Goal: Transaction & Acquisition: Purchase product/service

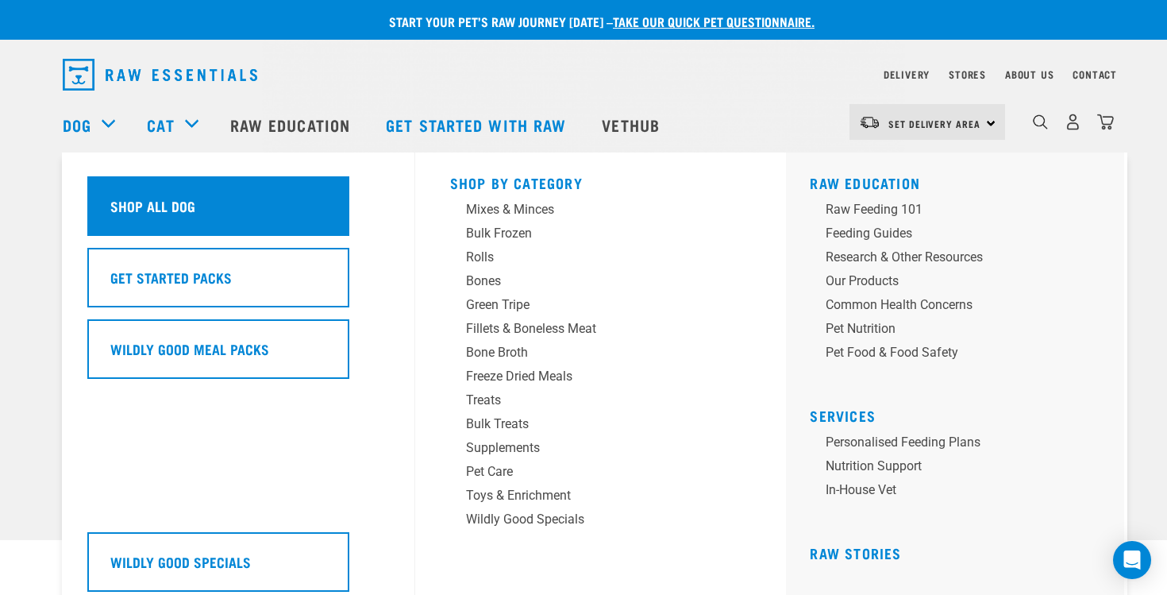
click at [249, 225] on div "Shop All Dog" at bounding box center [218, 206] width 262 height 60
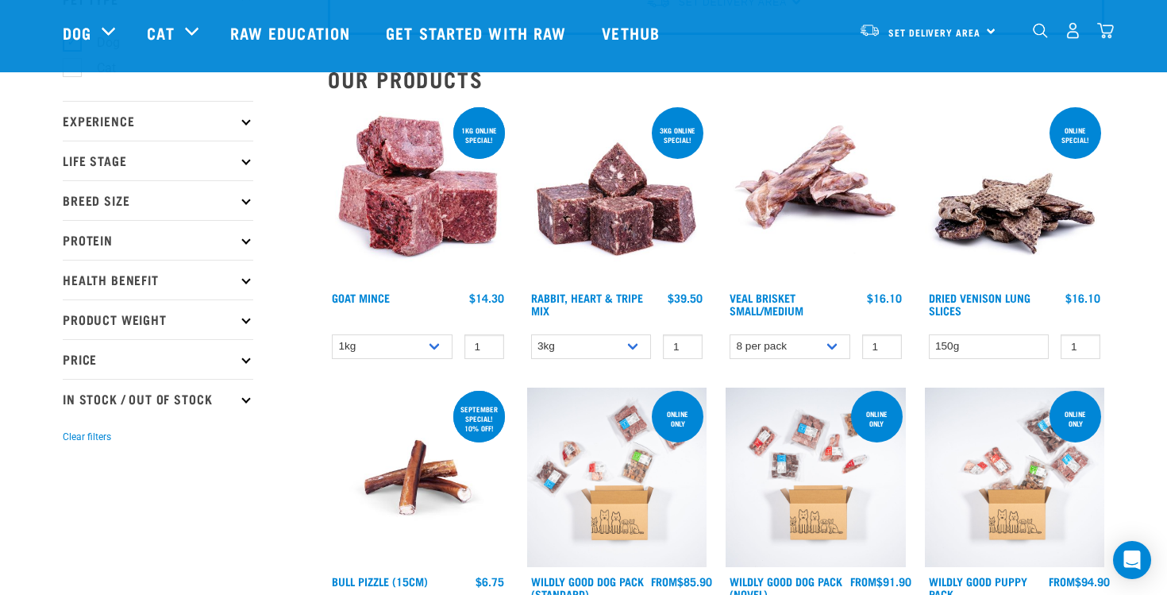
scroll to position [129, 0]
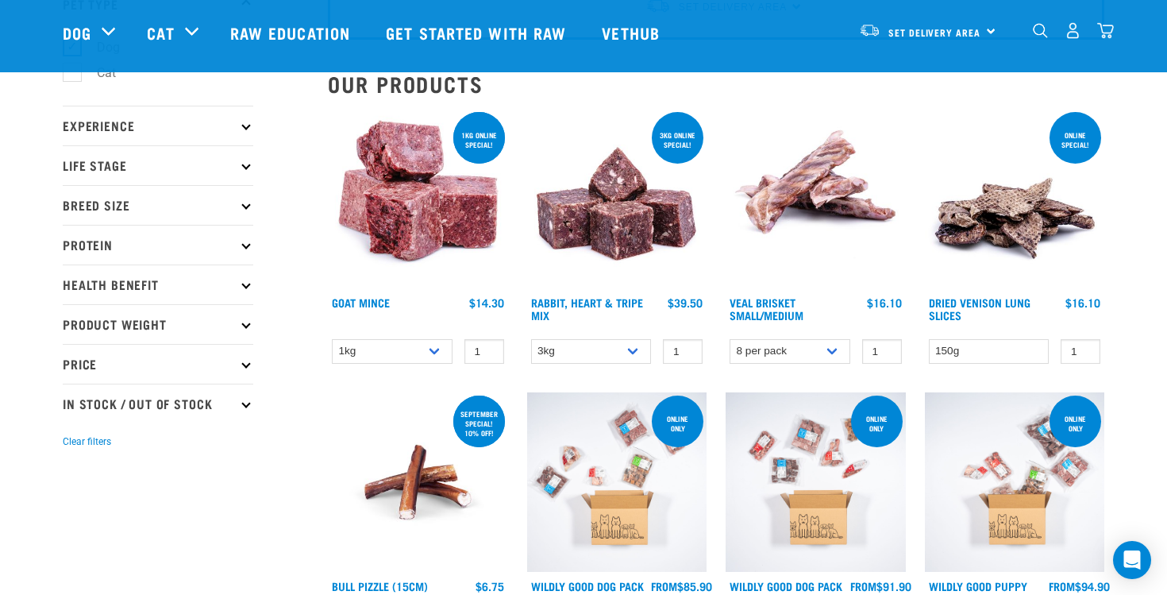
click at [609, 196] on img at bounding box center [617, 199] width 180 height 180
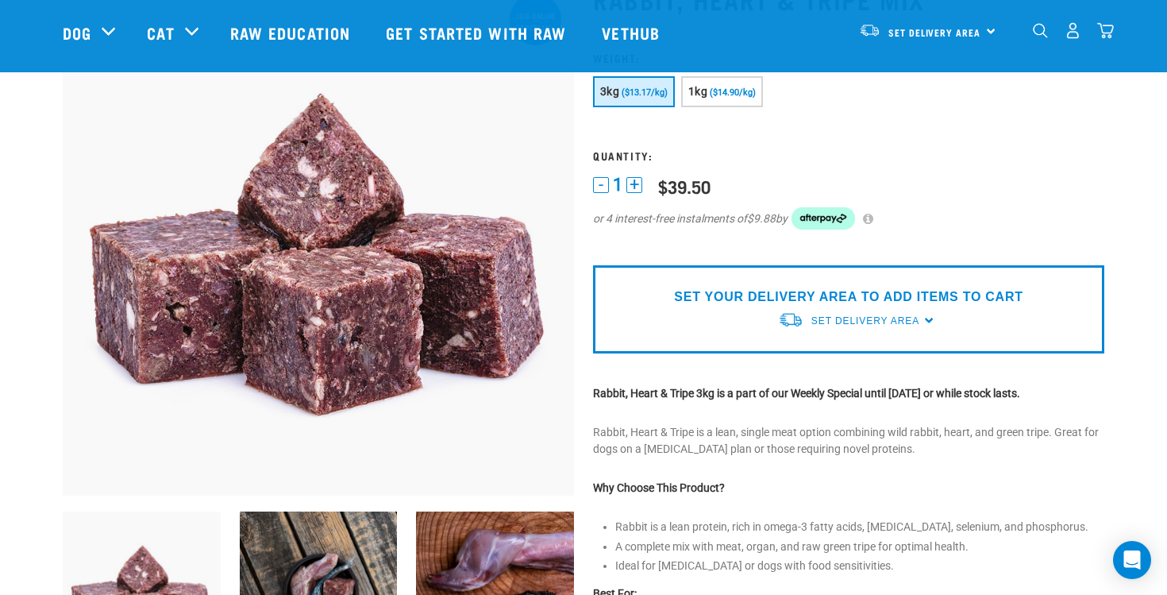
scroll to position [136, 0]
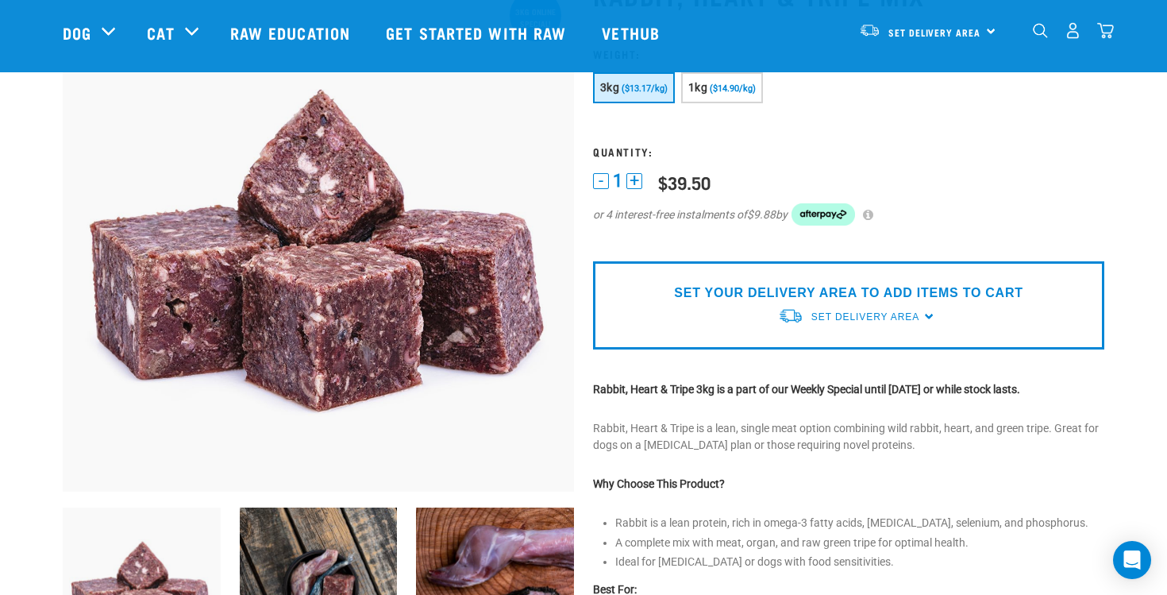
click at [492, 519] on img at bounding box center [495, 586] width 158 height 158
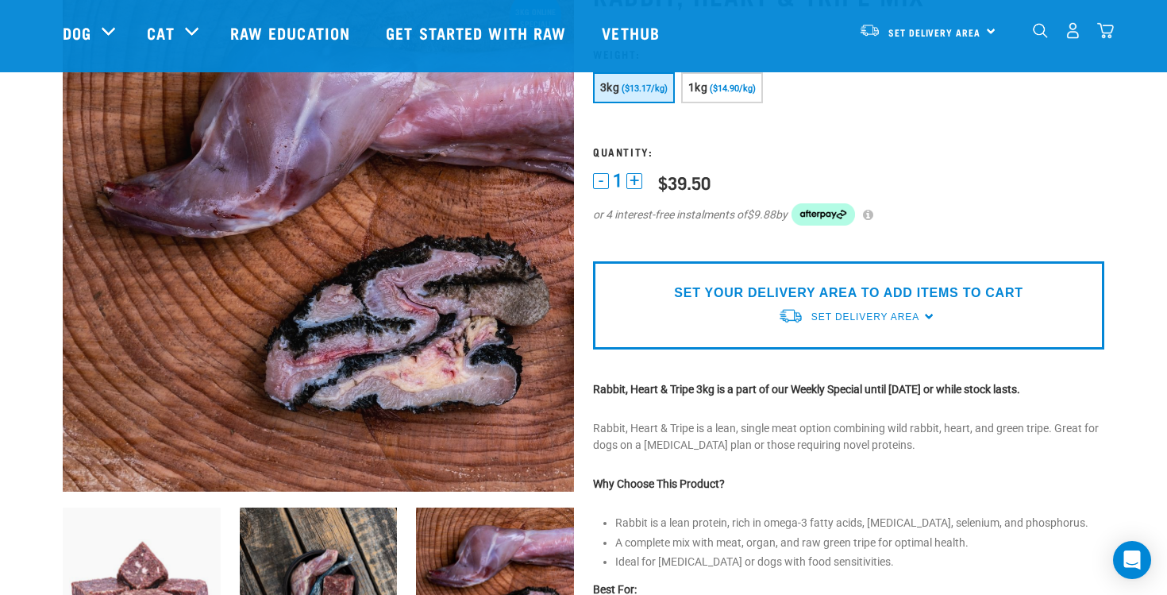
click at [324, 541] on img at bounding box center [319, 586] width 158 height 158
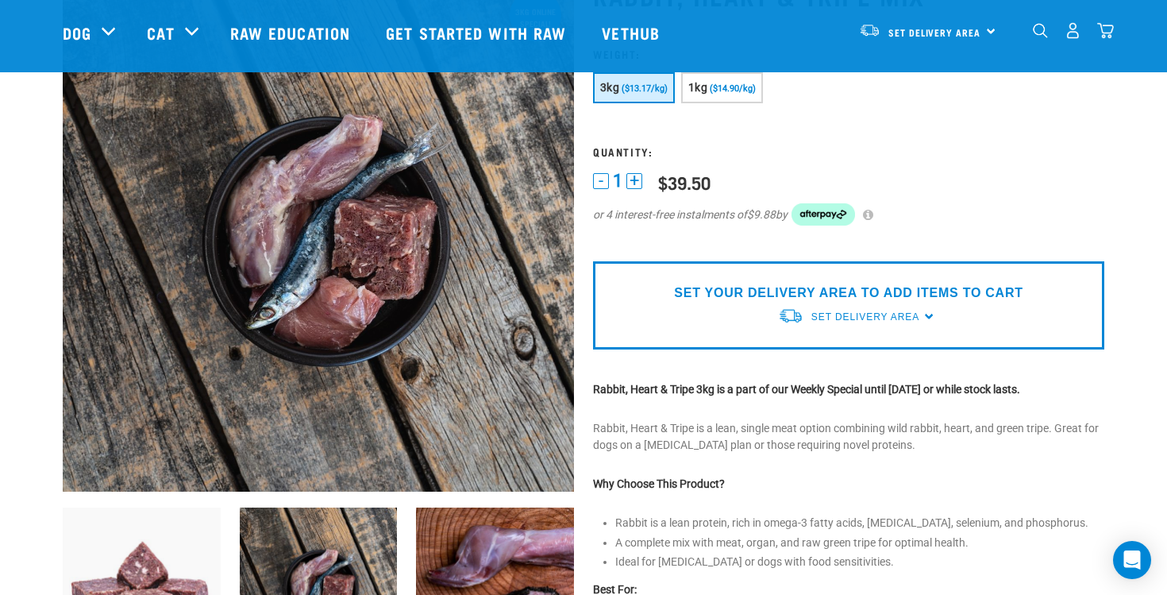
click at [129, 546] on img at bounding box center [142, 586] width 158 height 158
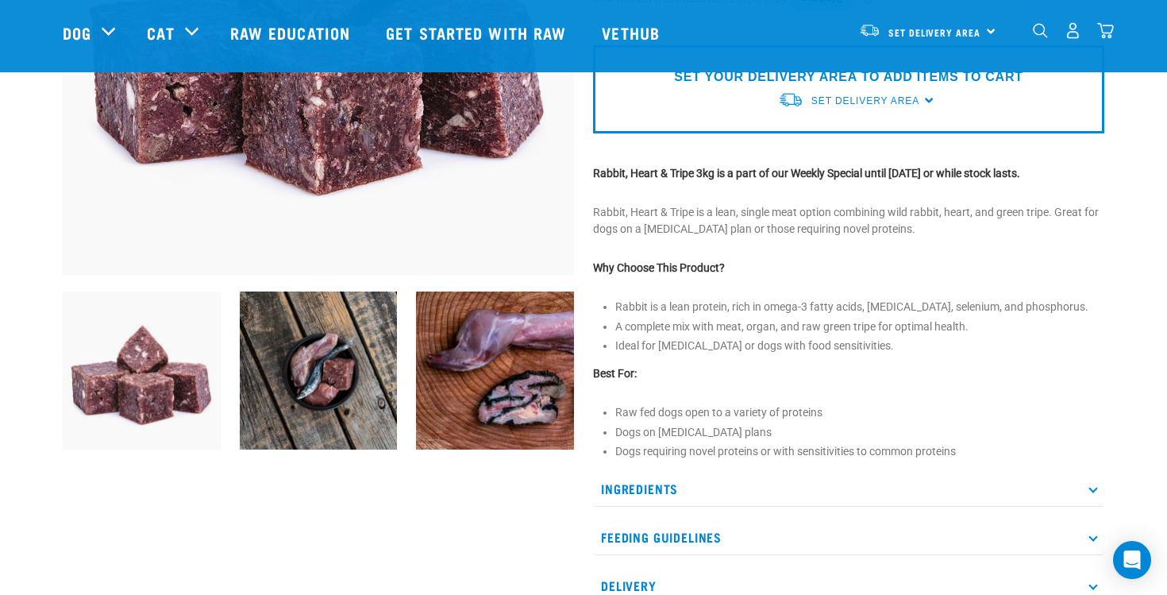
scroll to position [357, 0]
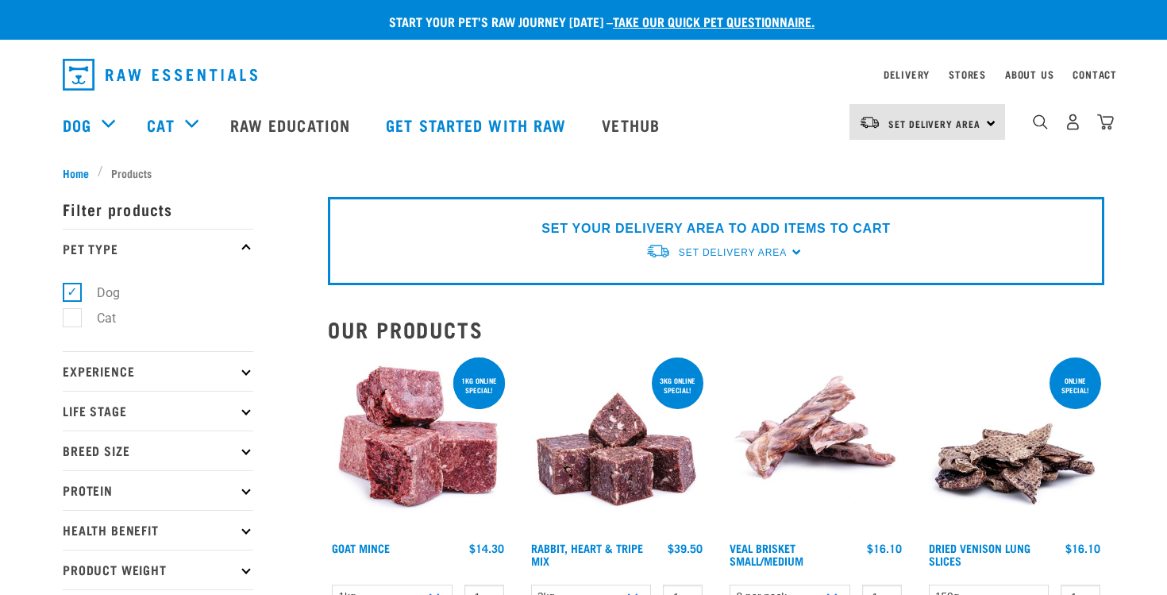
select select
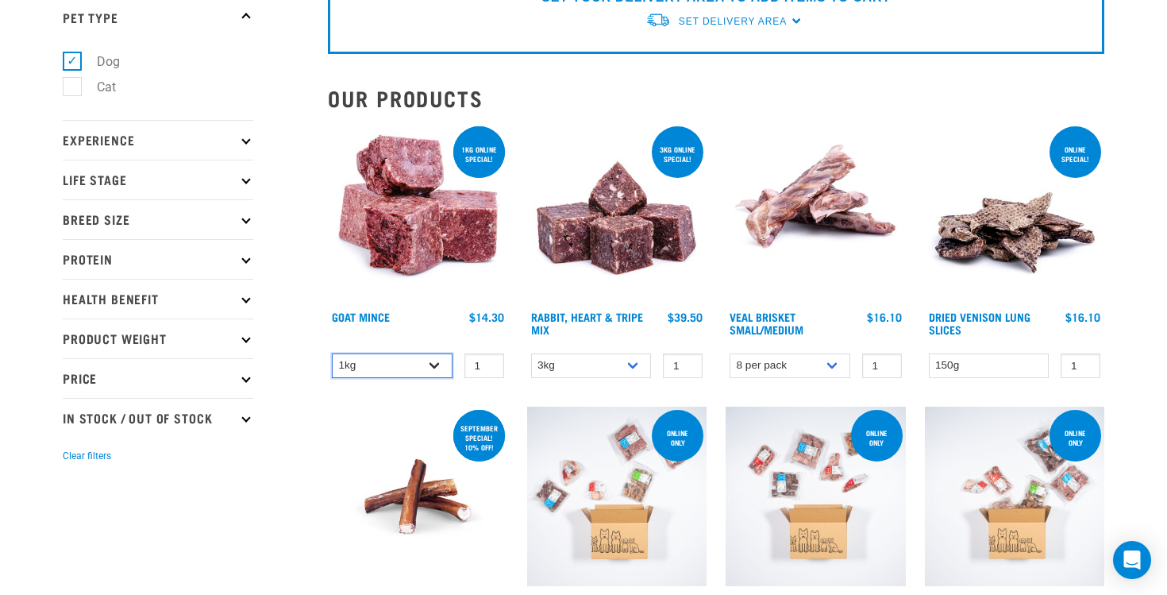
click at [392, 365] on select "1kg 3kg" at bounding box center [392, 365] width 121 height 25
select select "432"
click at [332, 353] on select "1kg 3kg" at bounding box center [392, 365] width 121 height 25
click at [450, 199] on img at bounding box center [418, 213] width 180 height 180
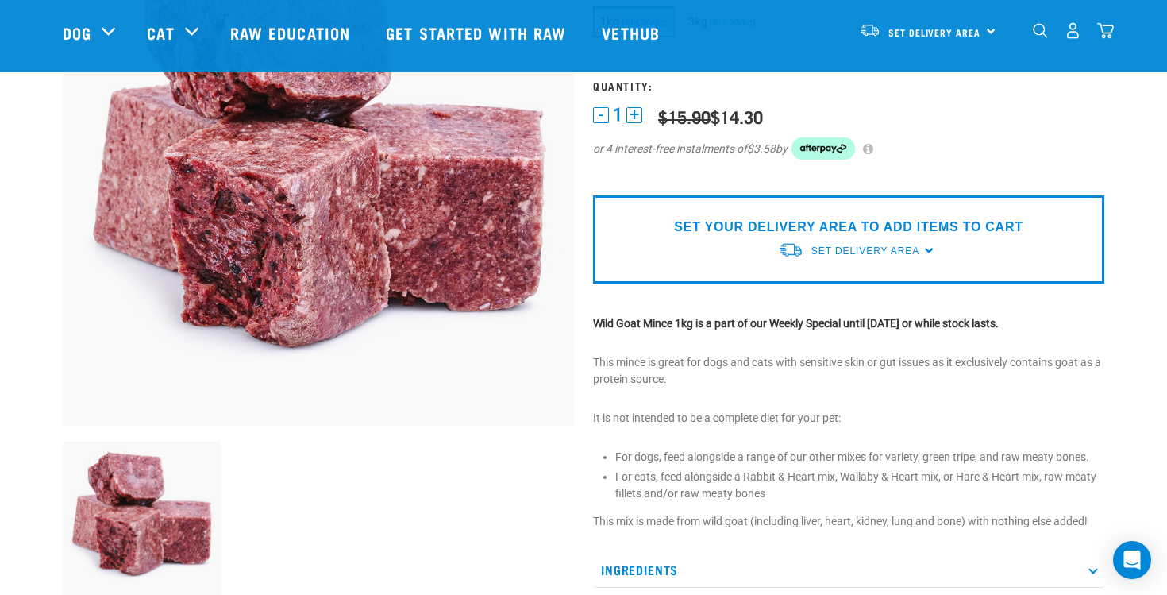
scroll to position [203, 0]
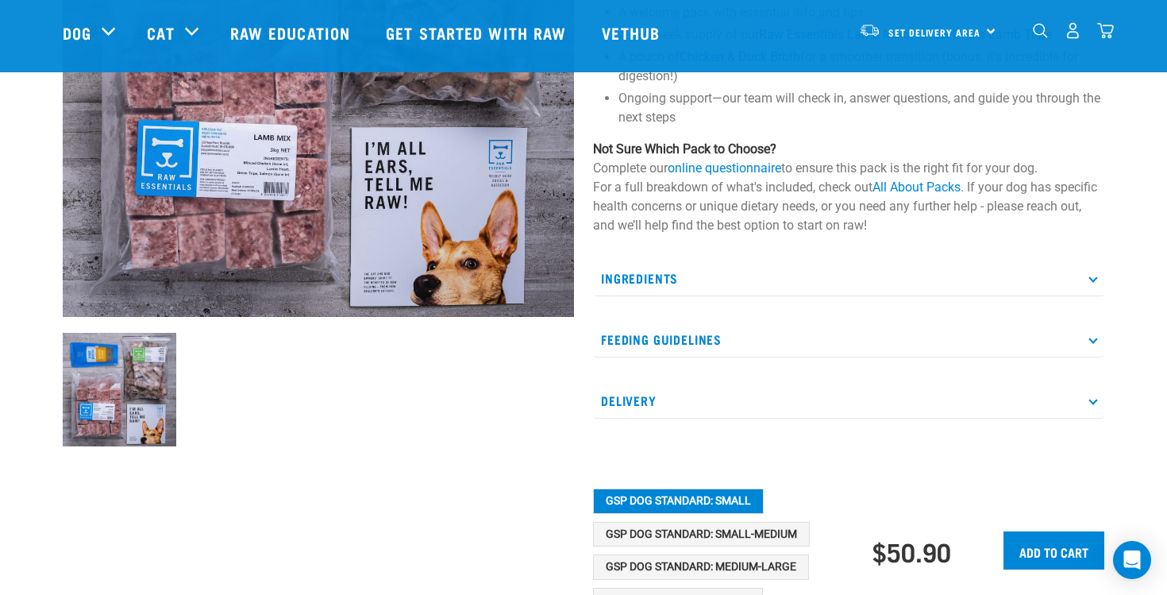
scroll to position [334, 0]
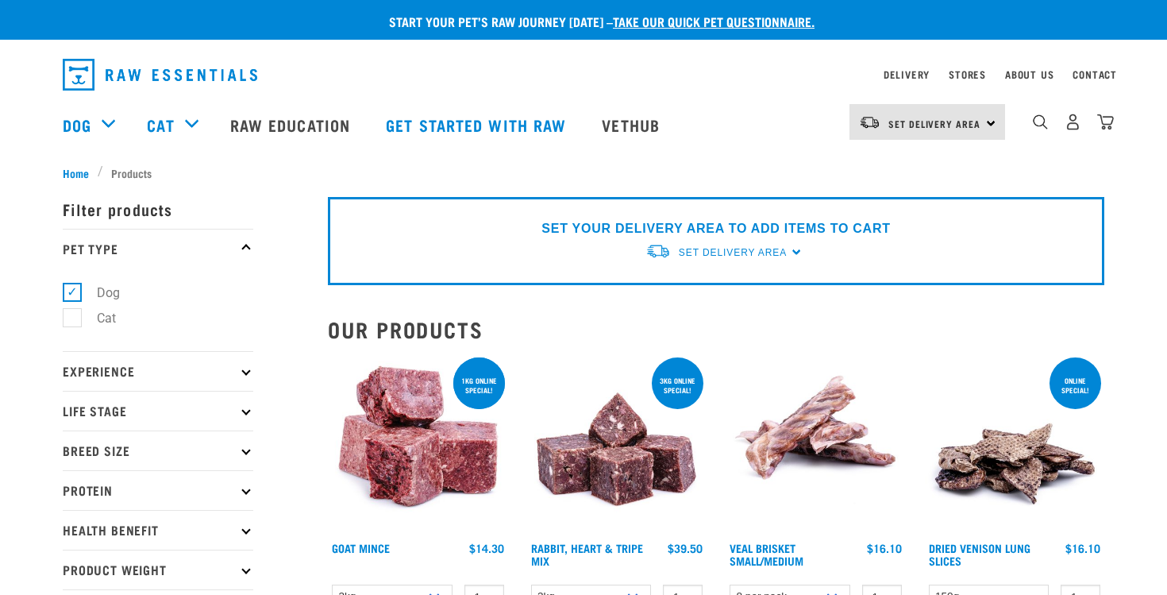
select select "432"
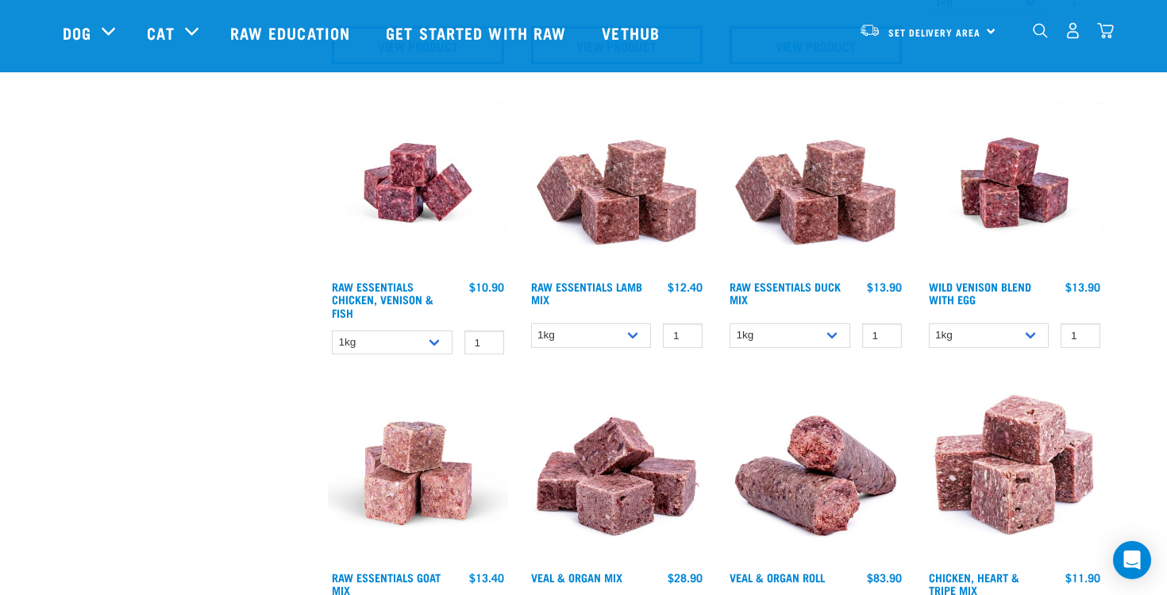
scroll to position [1102, 0]
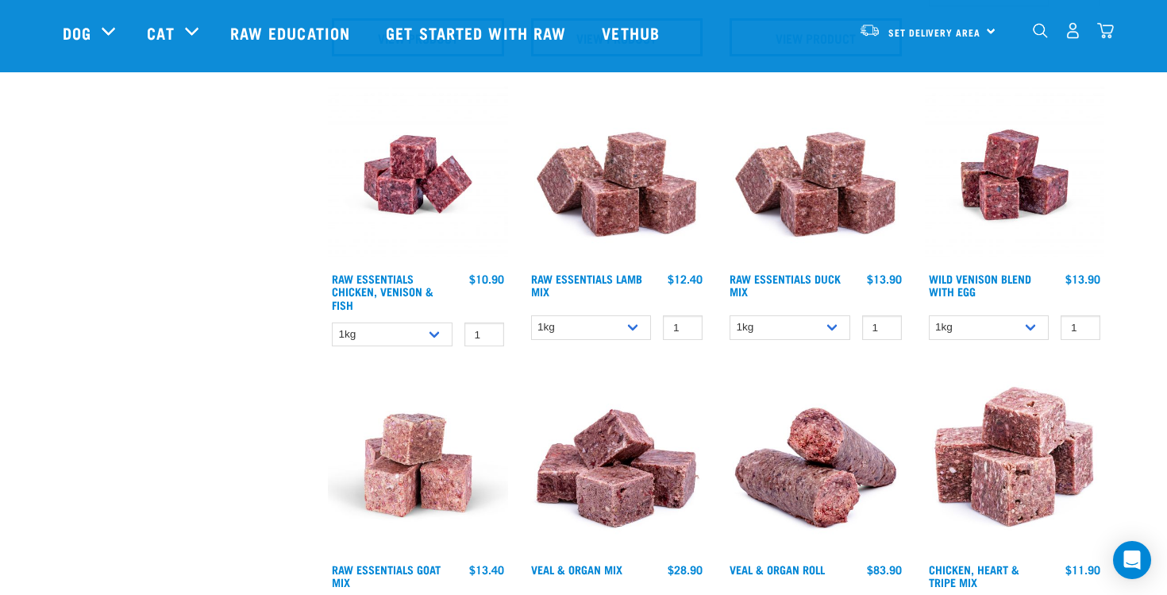
click at [598, 185] on img at bounding box center [617, 175] width 180 height 180
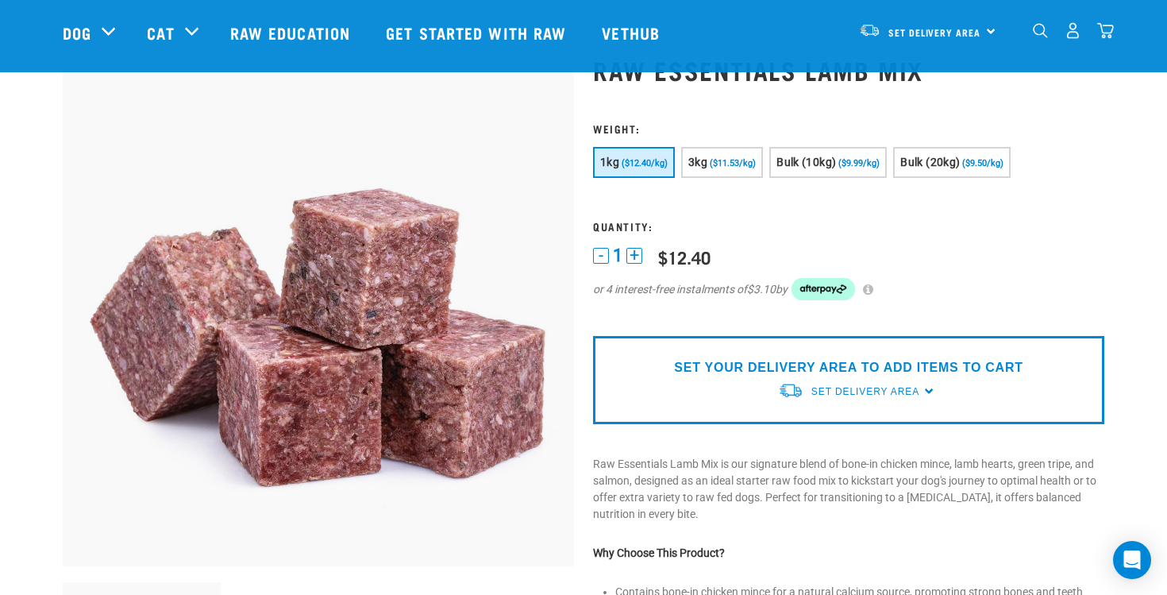
scroll to position [68, 0]
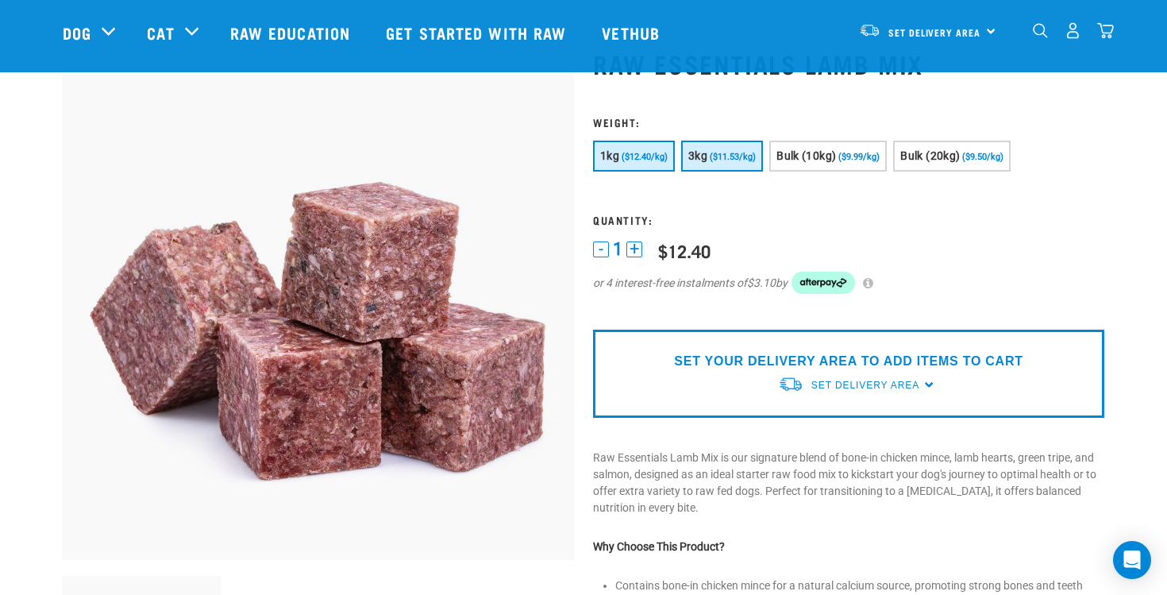
click at [700, 151] on span "3kg" at bounding box center [698, 155] width 19 height 13
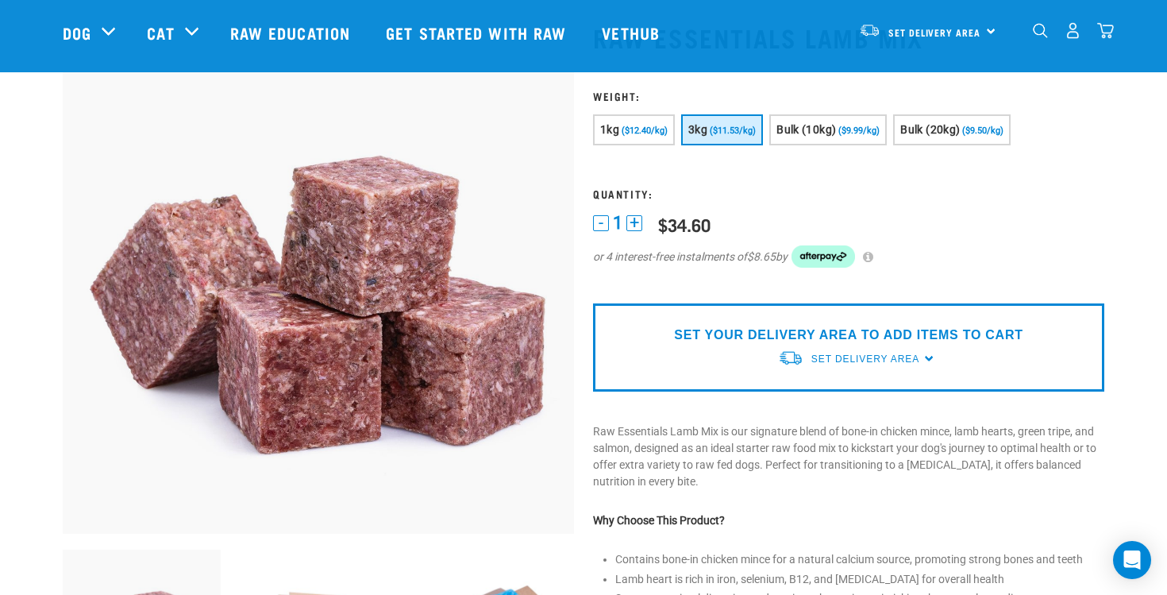
scroll to position [96, 0]
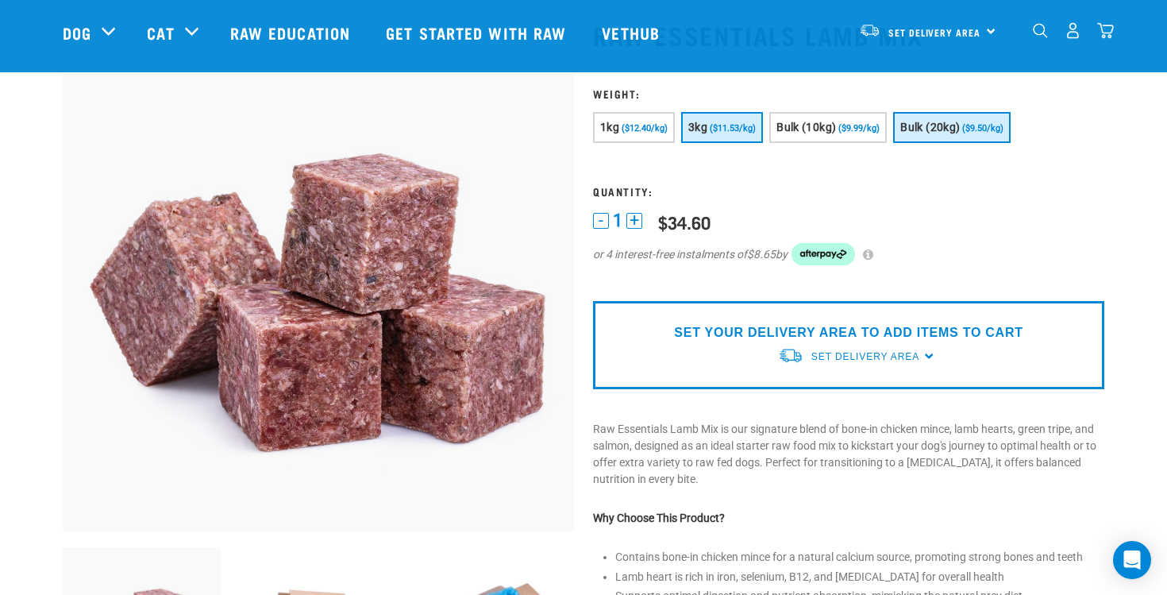
click at [926, 127] on span "Bulk (20kg)" at bounding box center [931, 127] width 60 height 13
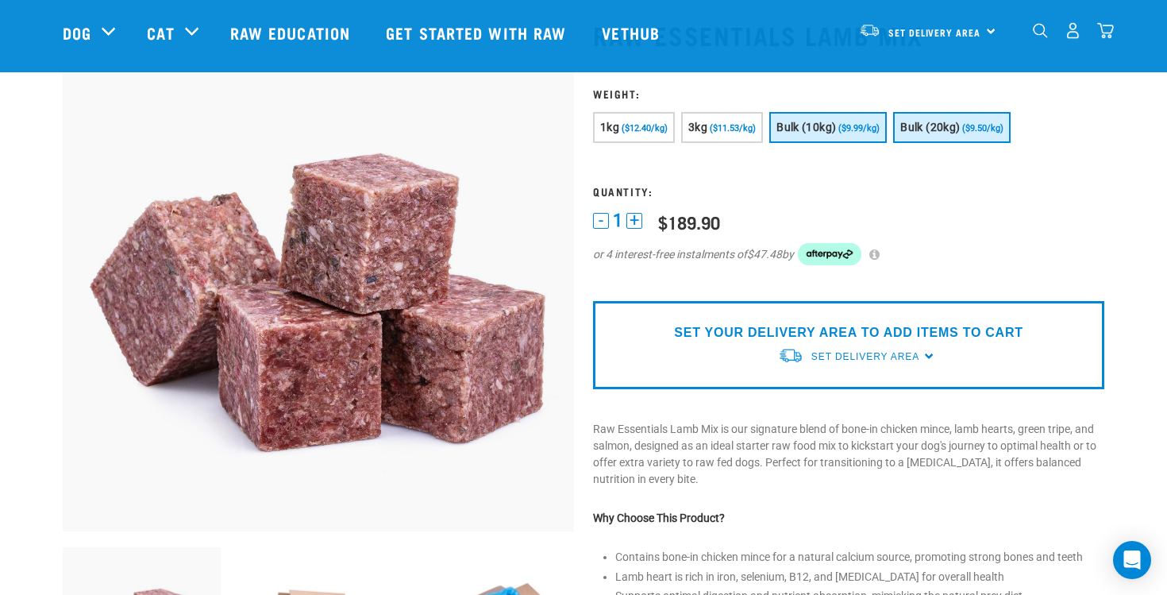
click at [770, 119] on button "Bulk (10kg) ($9.99/kg)" at bounding box center [829, 127] width 118 height 31
click at [713, 111] on form at bounding box center [848, 186] width 511 height 198
click at [734, 137] on button "3kg ($11.53/kg)" at bounding box center [722, 127] width 82 height 31
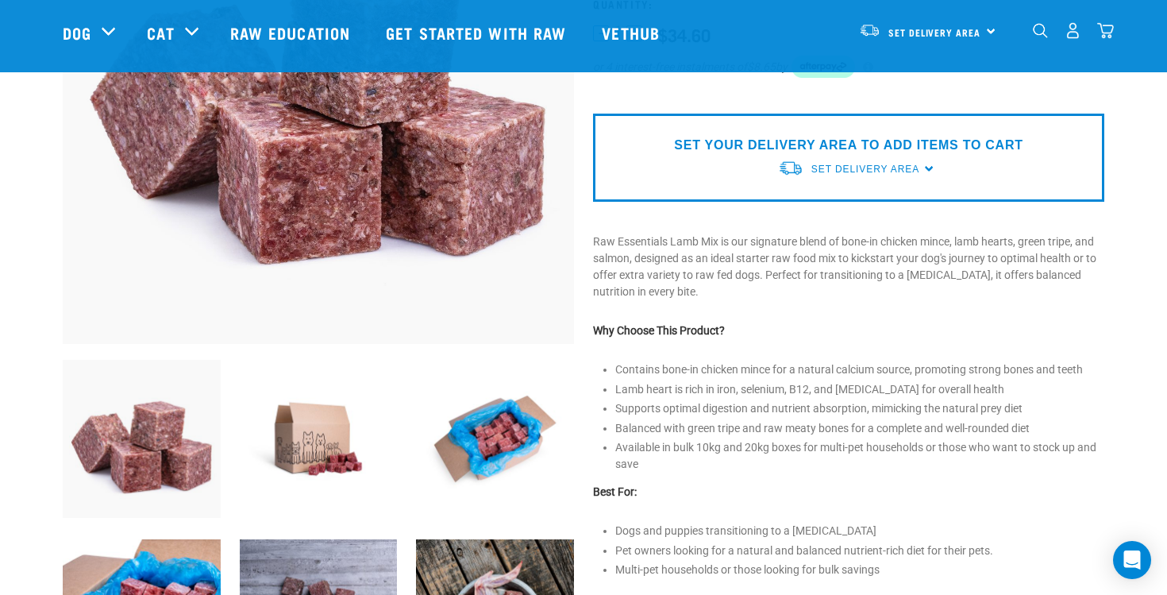
scroll to position [333, 0]
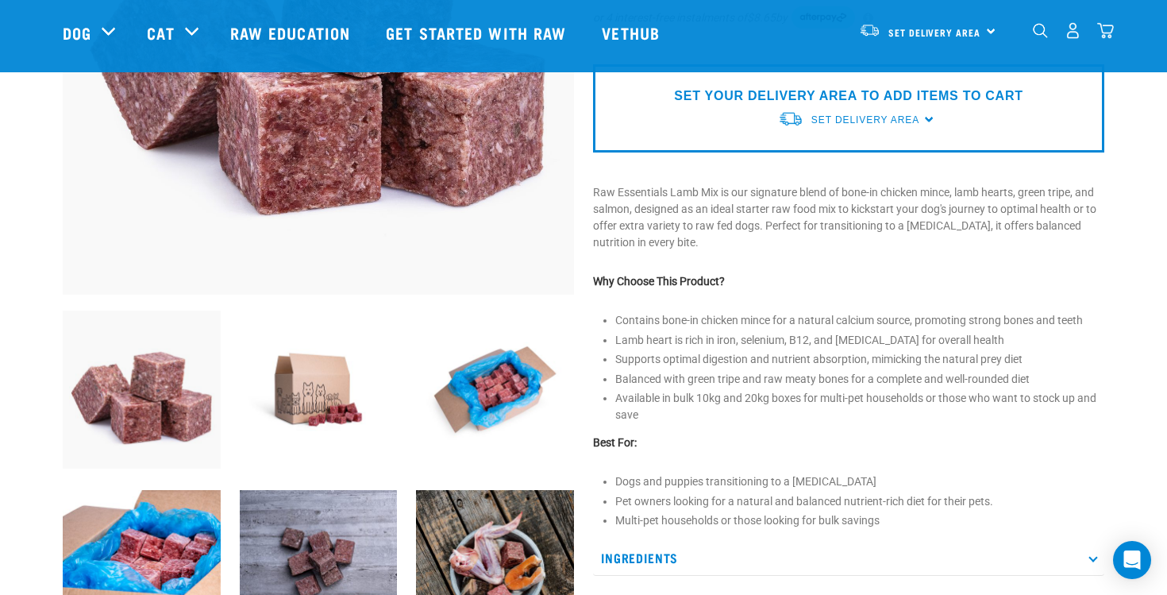
click at [506, 390] on img at bounding box center [495, 390] width 158 height 158
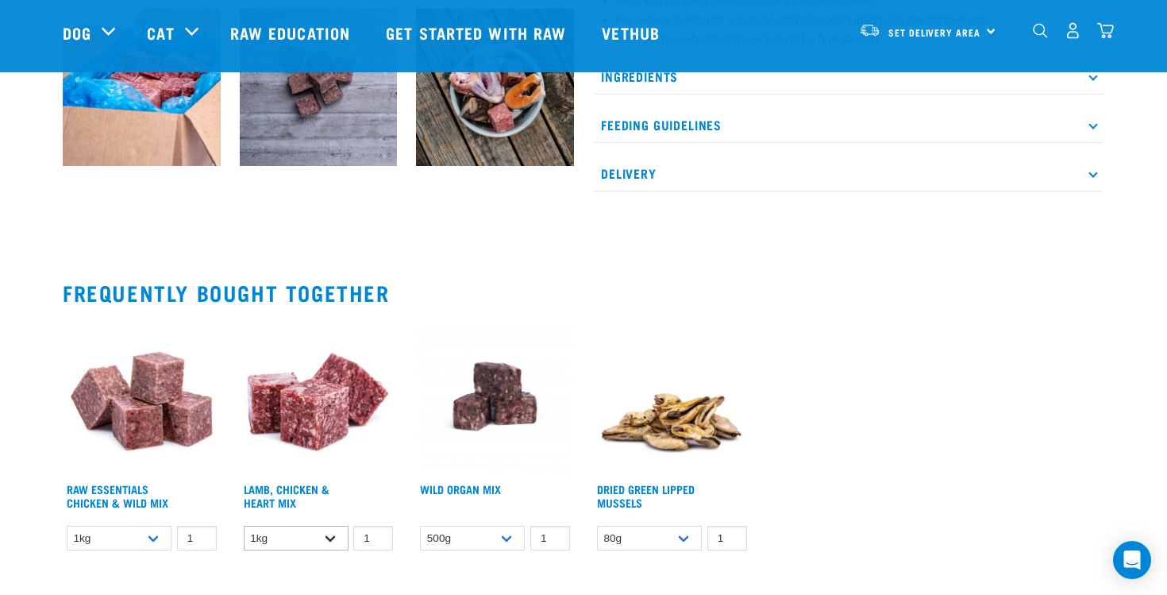
scroll to position [639, 0]
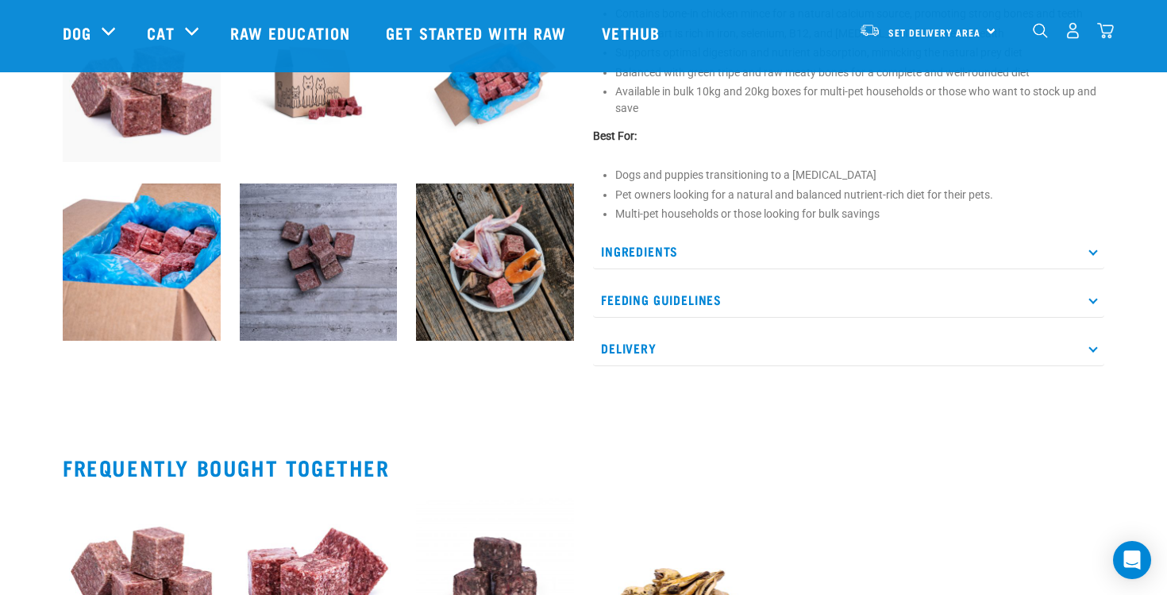
click at [754, 355] on p "Delivery" at bounding box center [848, 348] width 511 height 36
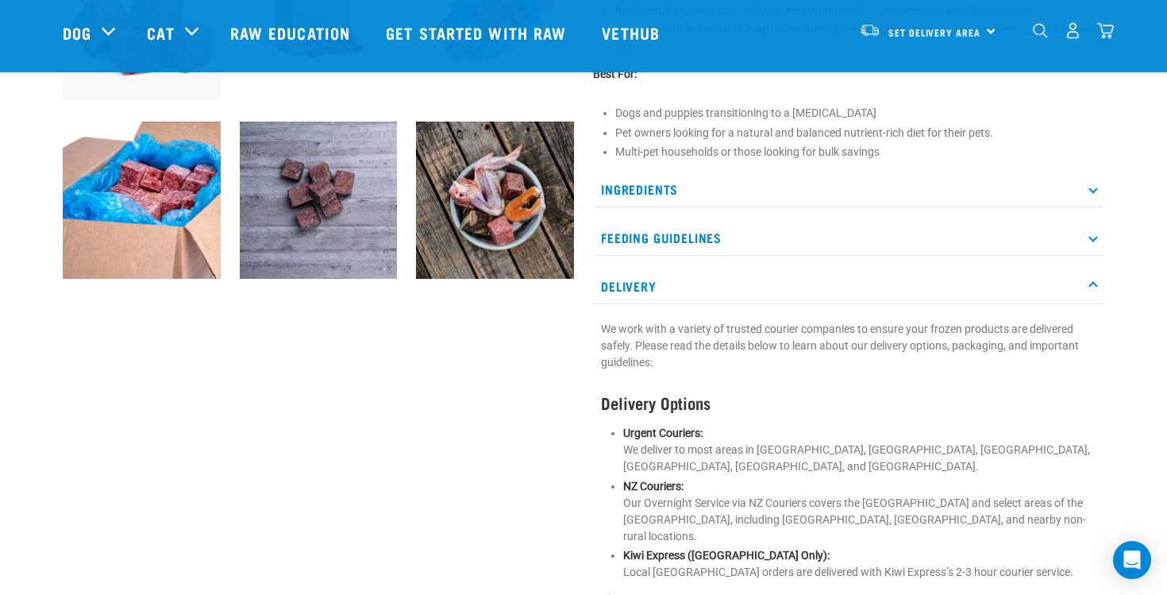
scroll to position [827, 0]
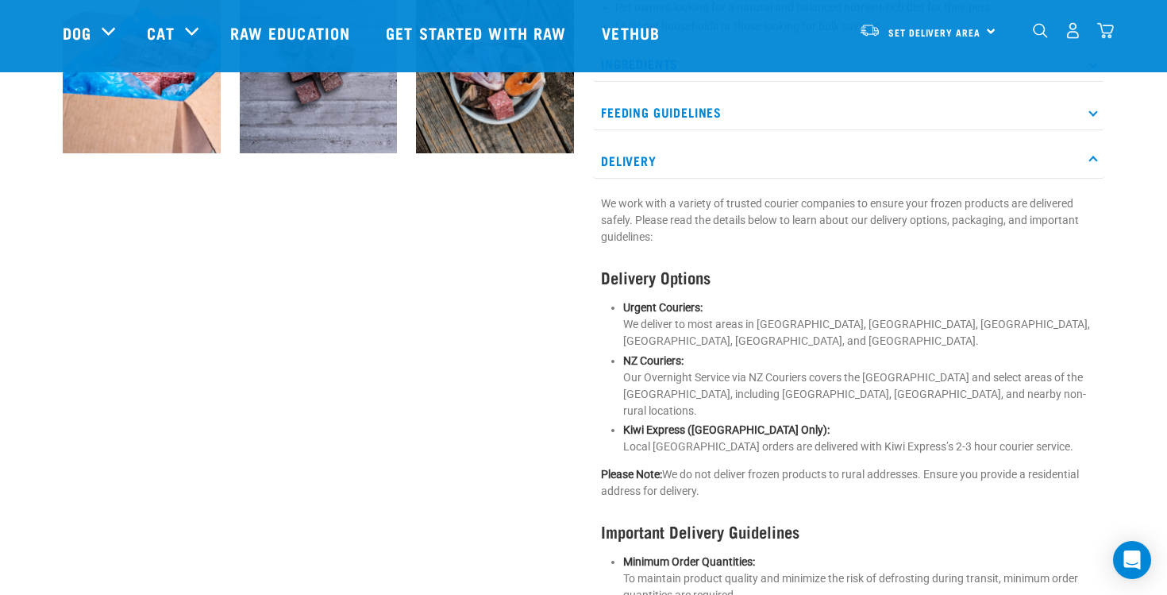
click at [676, 165] on p "Delivery" at bounding box center [848, 161] width 511 height 36
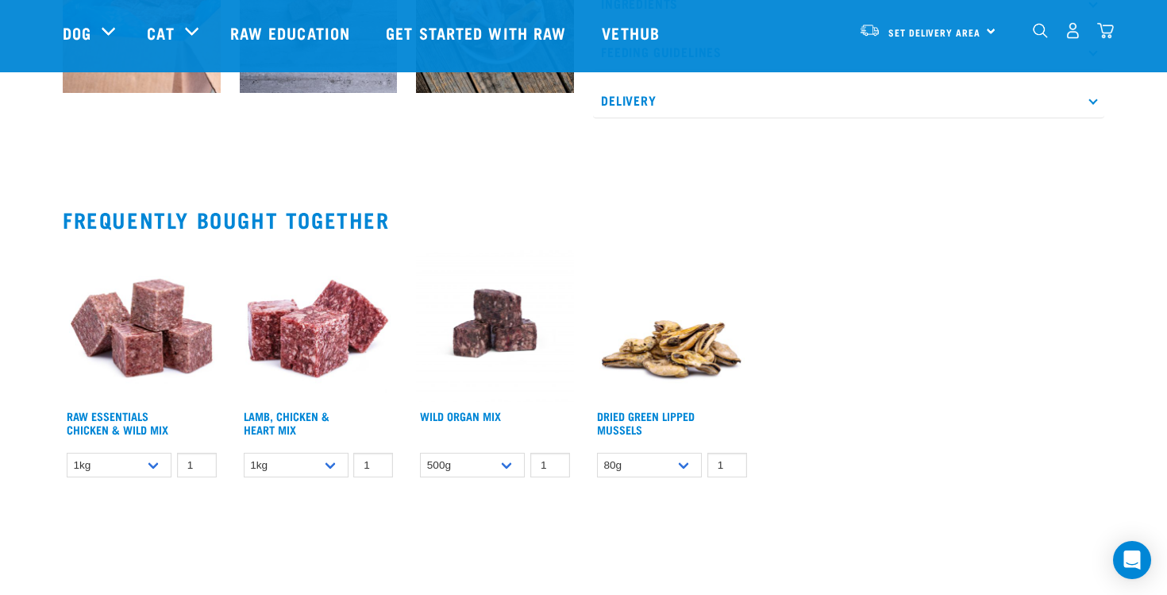
scroll to position [935, 0]
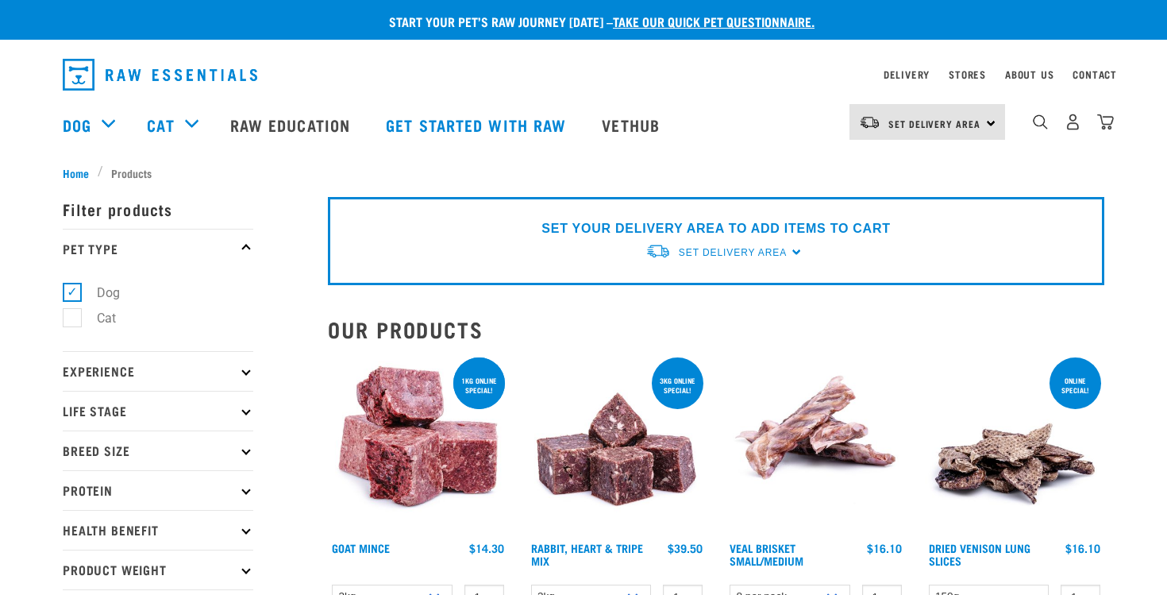
select select "432"
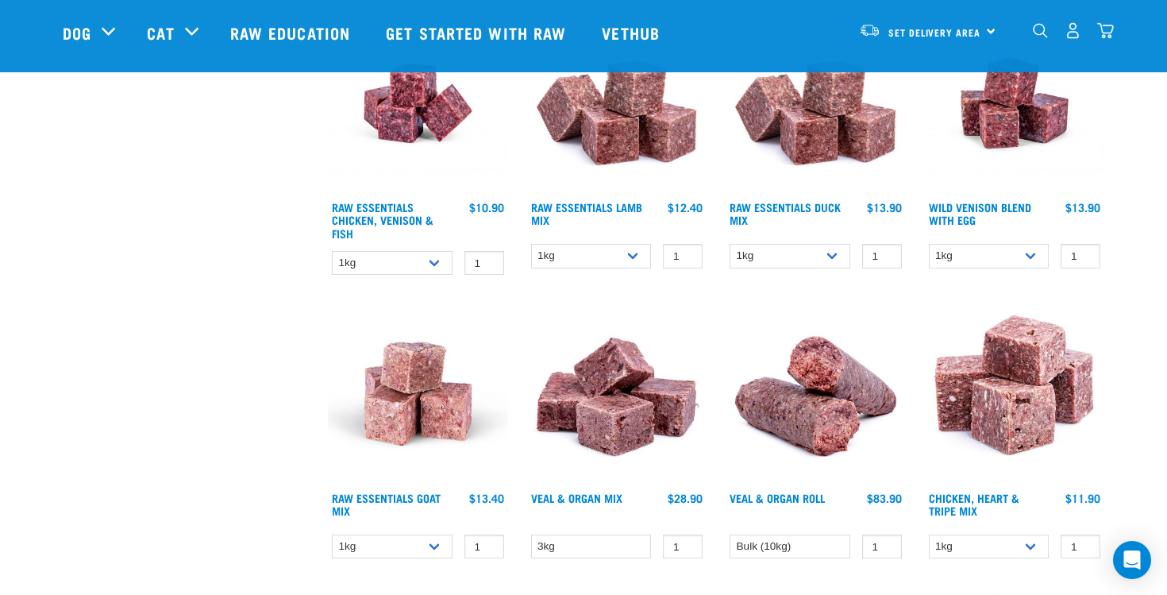
scroll to position [1175, 0]
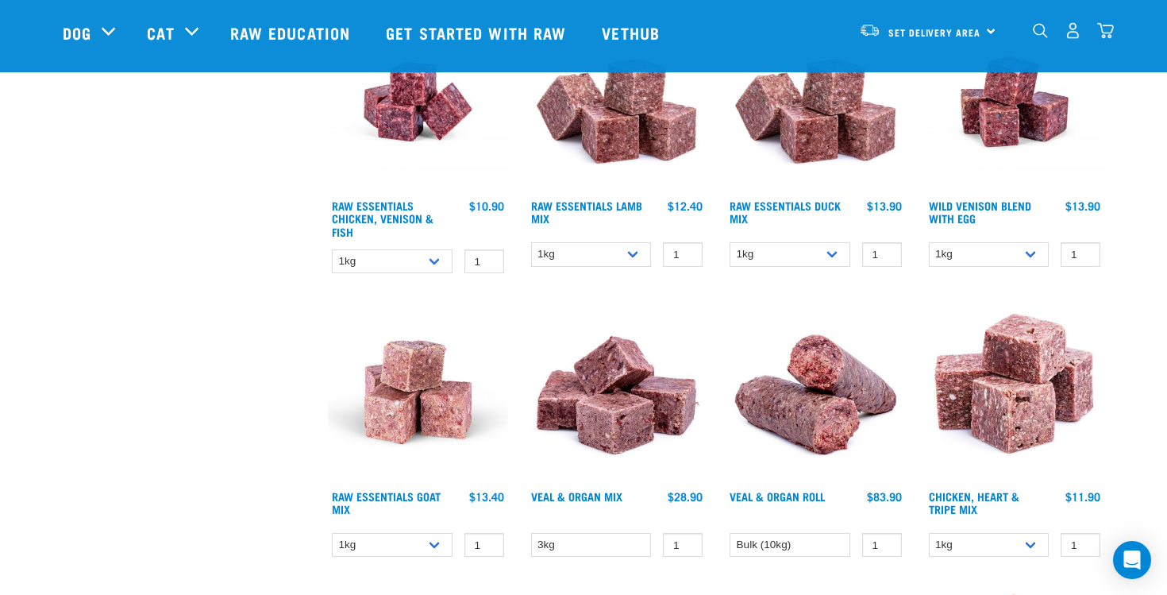
click at [403, 434] on img at bounding box center [418, 392] width 180 height 180
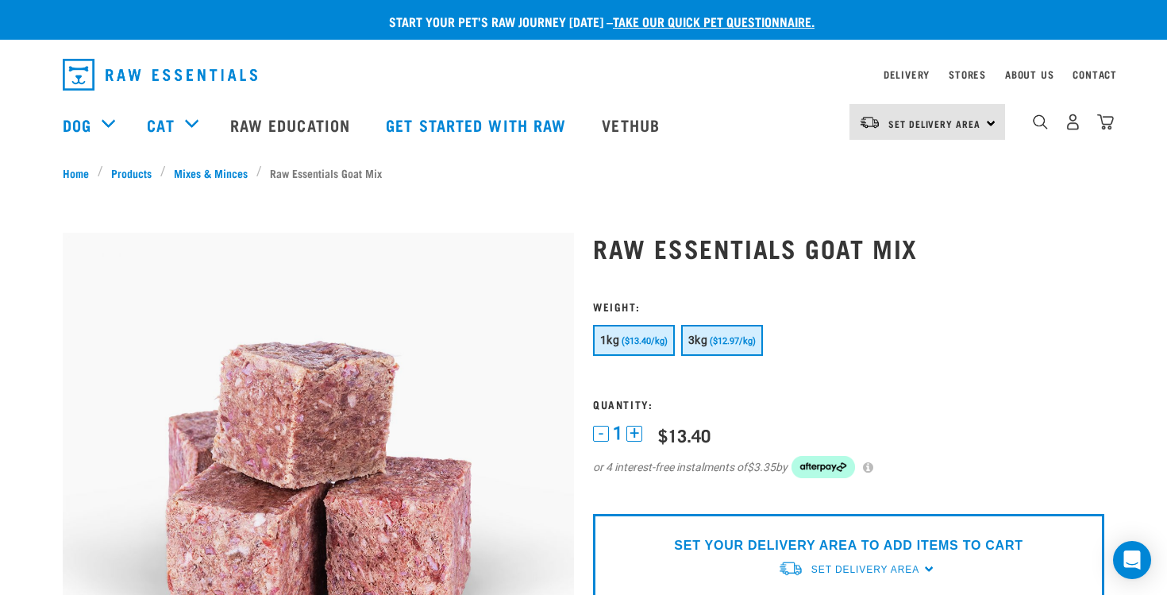
click at [700, 340] on span "3kg" at bounding box center [698, 340] width 19 height 13
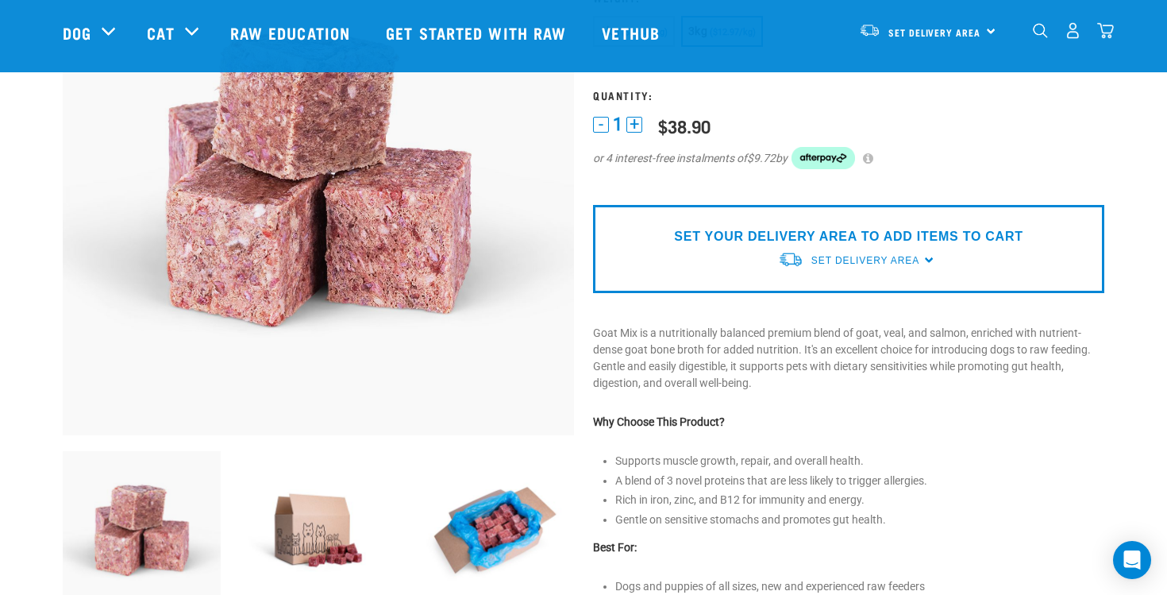
scroll to position [276, 0]
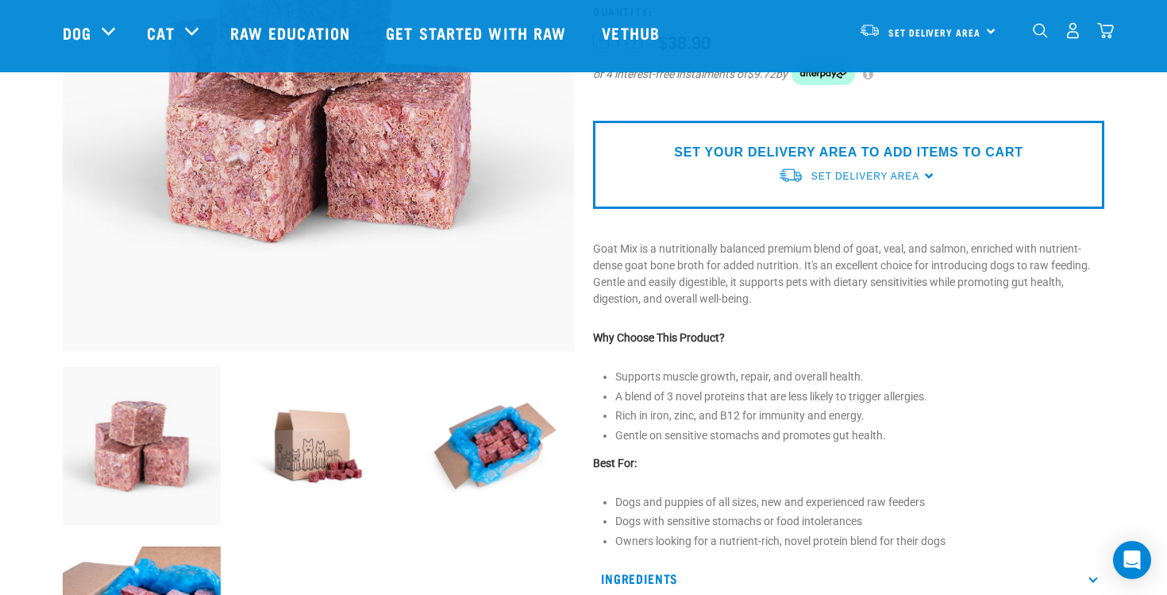
click at [323, 421] on img at bounding box center [319, 446] width 158 height 158
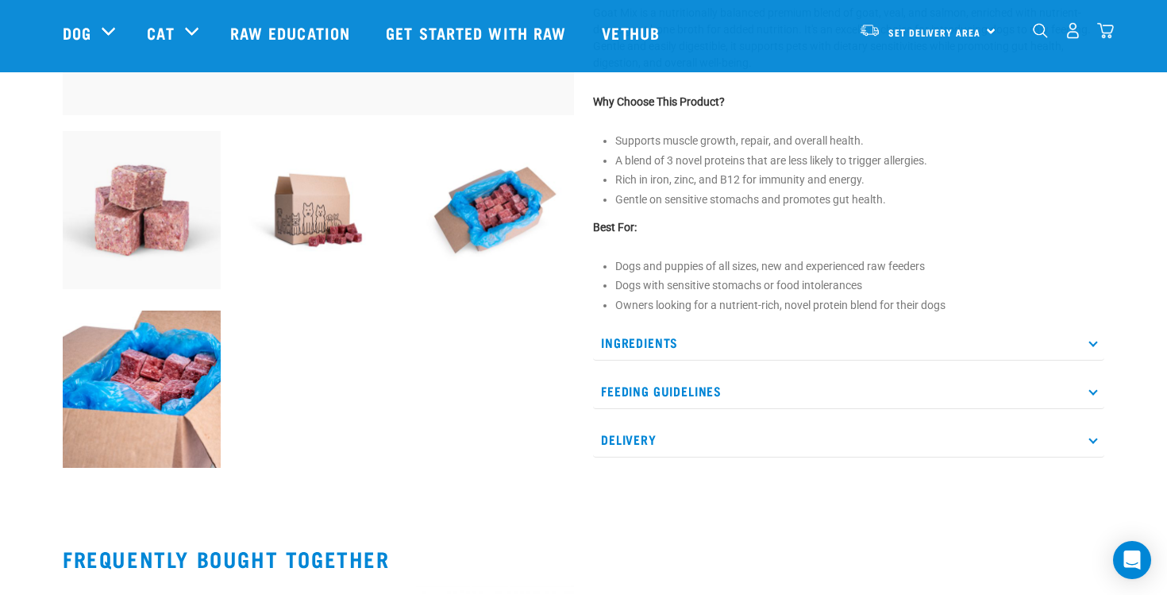
scroll to position [327, 0]
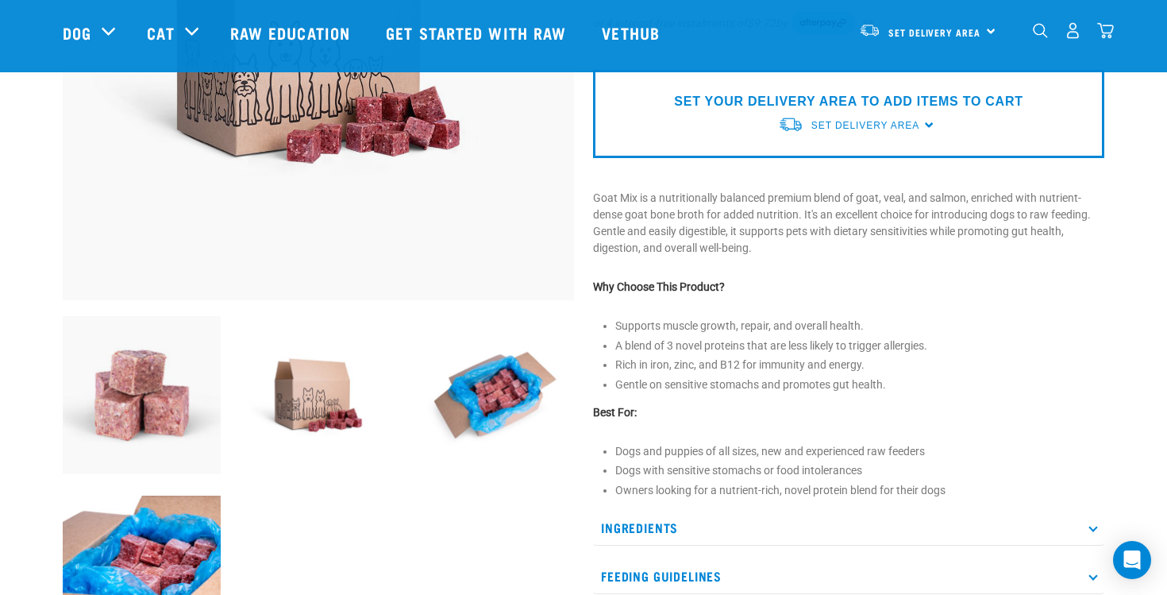
click at [160, 555] on img at bounding box center [142, 575] width 158 height 158
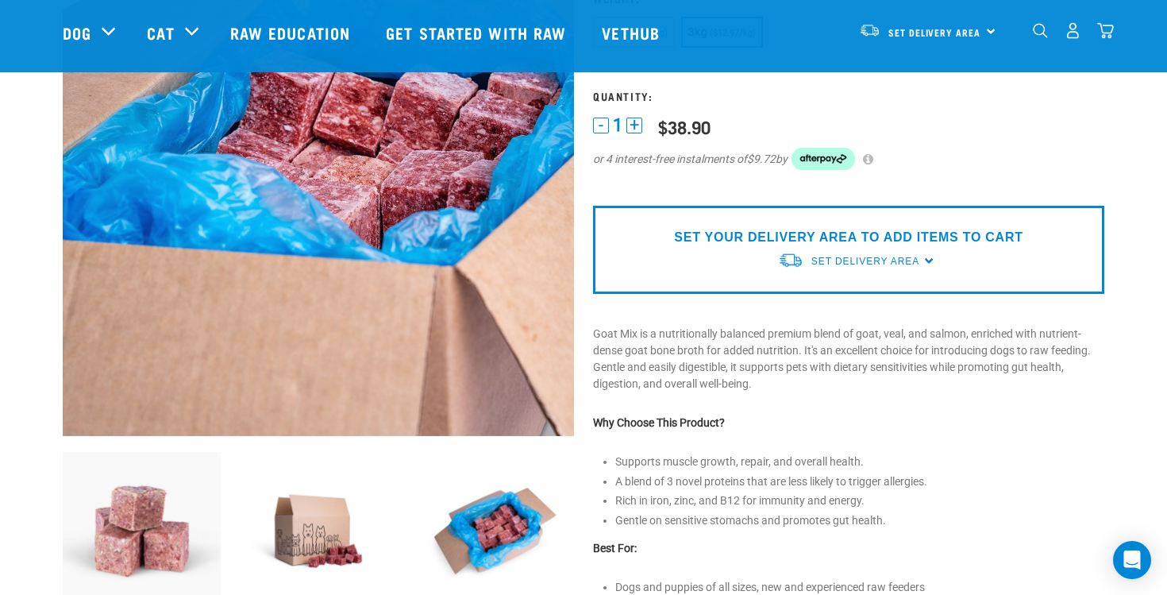
scroll to position [187, 0]
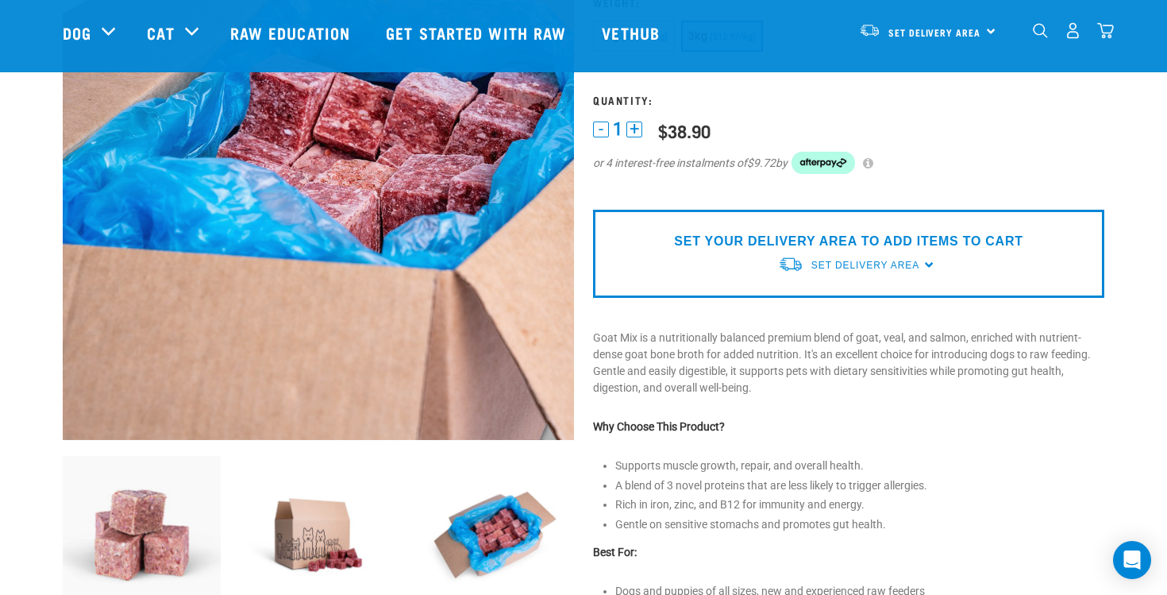
click at [468, 486] on img at bounding box center [495, 535] width 158 height 158
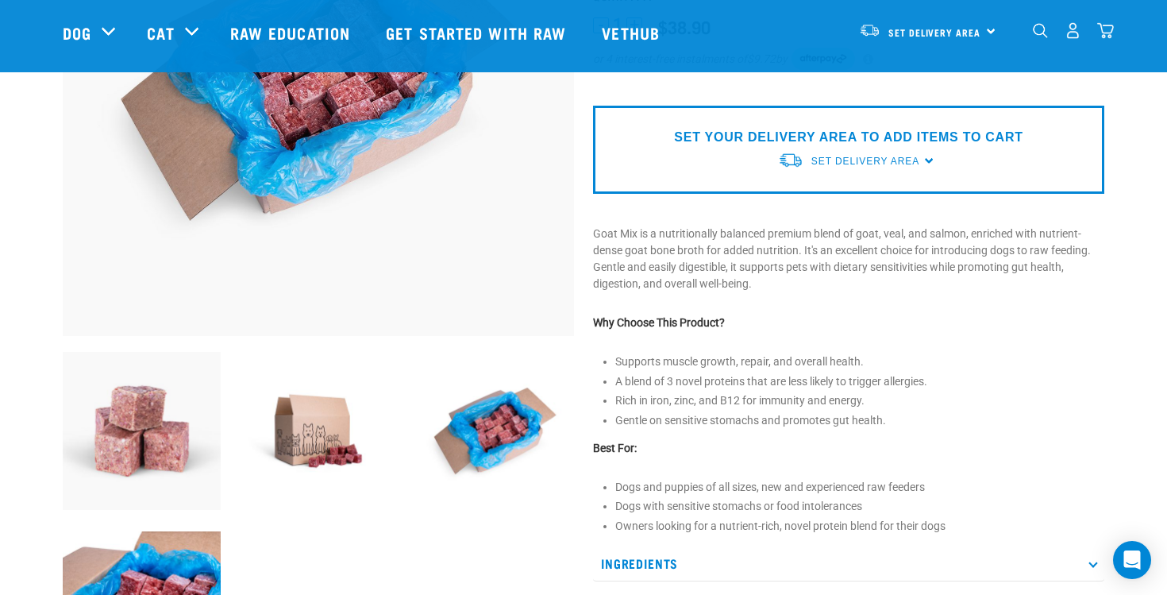
scroll to position [293, 0]
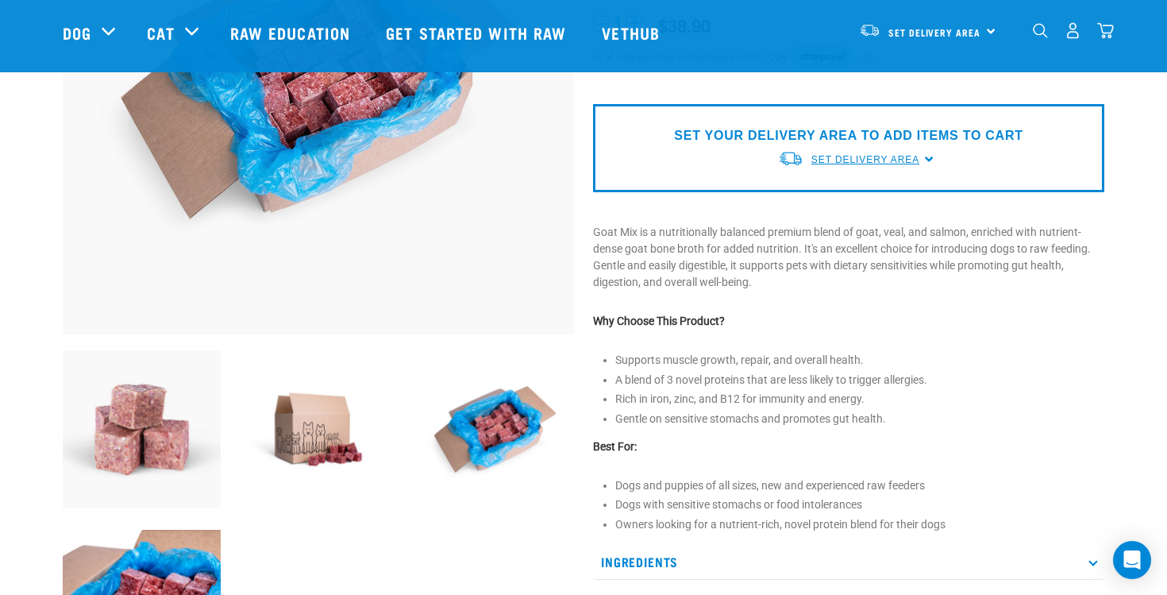
click at [835, 156] on span "Set Delivery Area" at bounding box center [866, 159] width 108 height 11
click at [835, 199] on link "[GEOGRAPHIC_DATA]" at bounding box center [857, 196] width 158 height 26
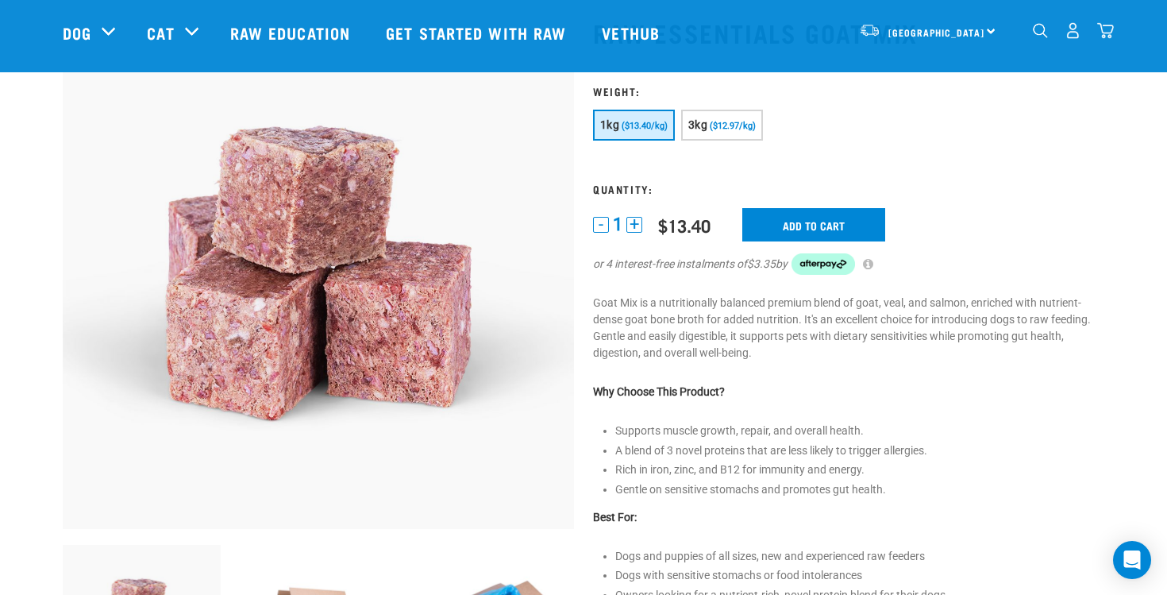
scroll to position [79, 0]
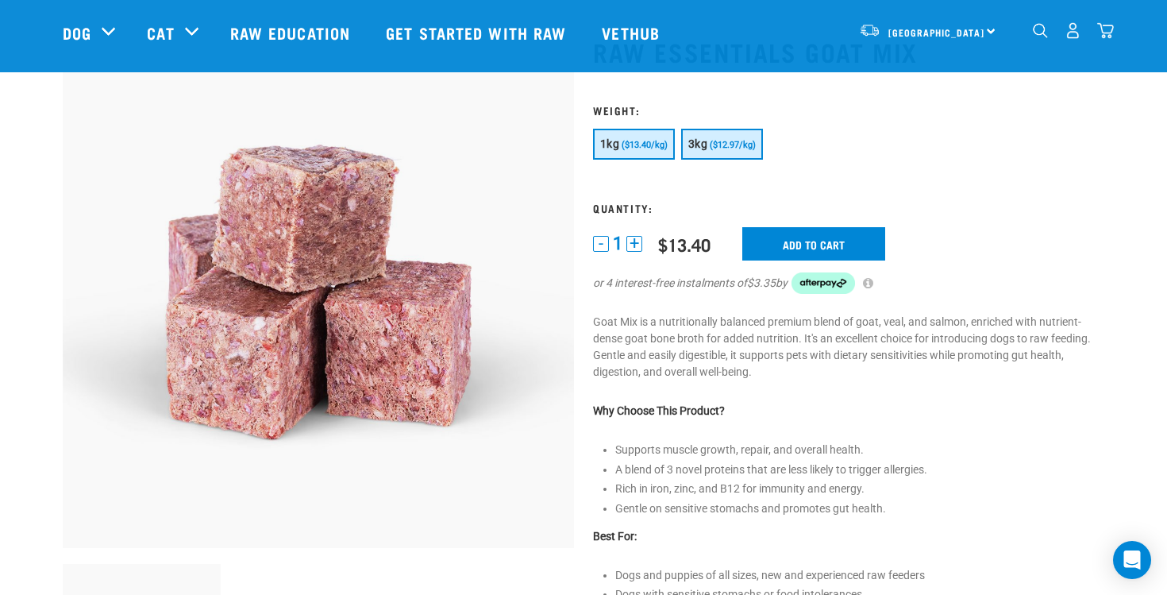
click at [719, 149] on span "($12.97/kg)" at bounding box center [733, 145] width 46 height 10
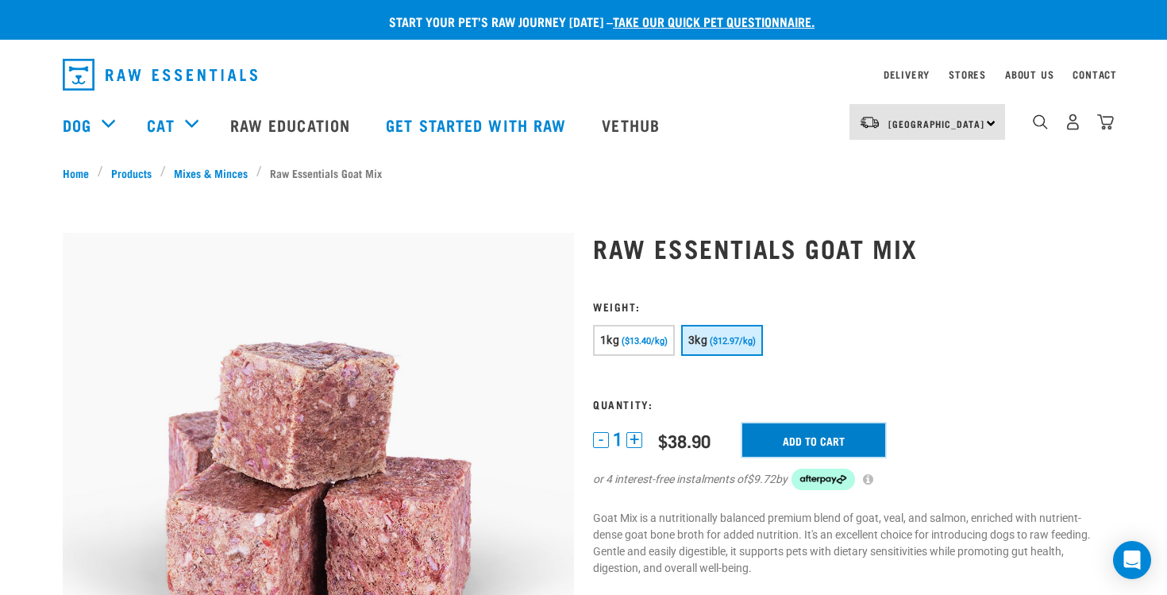
click at [821, 438] on input "Add to cart" at bounding box center [814, 439] width 143 height 33
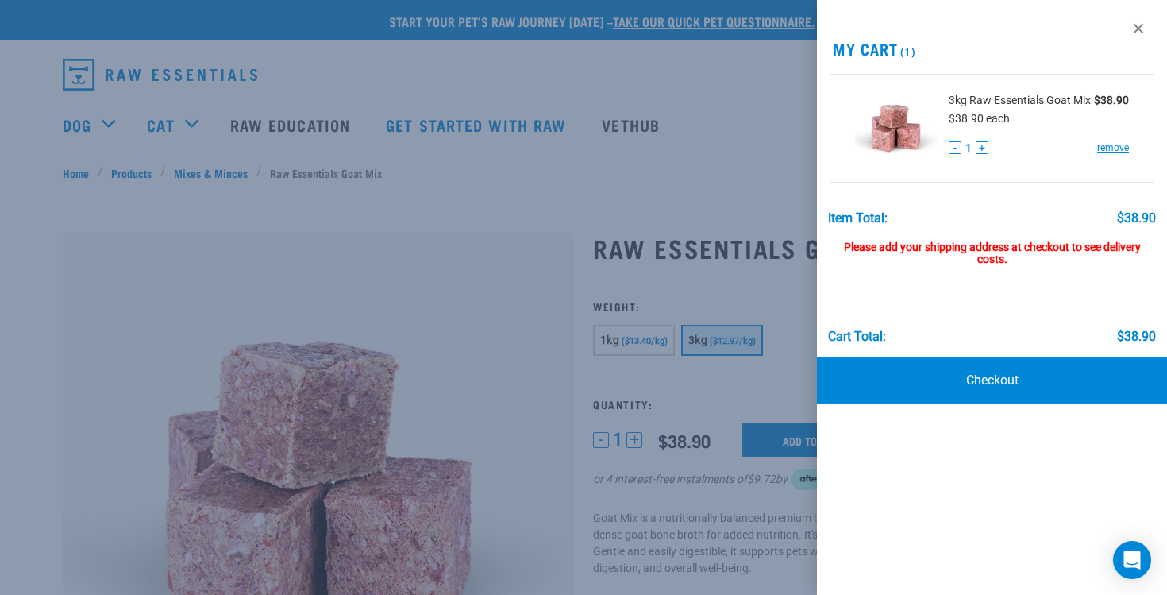
click at [721, 355] on div at bounding box center [583, 297] width 1167 height 595
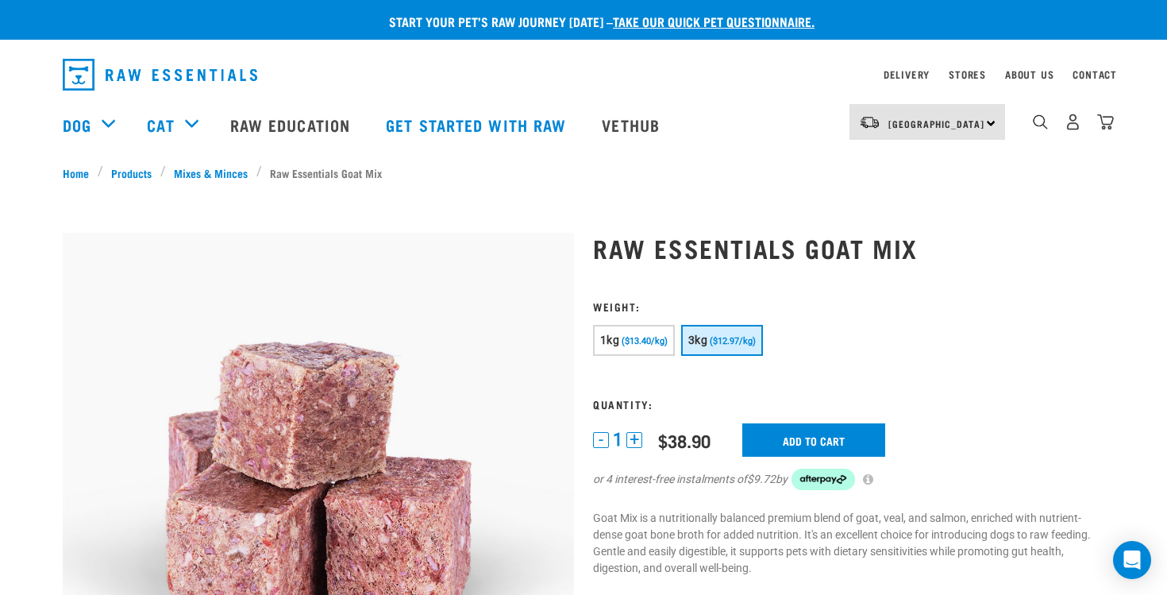
click at [1098, 133] on div "1" at bounding box center [1073, 122] width 82 height 36
click at [1105, 124] on img "dropdown navigation" at bounding box center [1106, 122] width 17 height 17
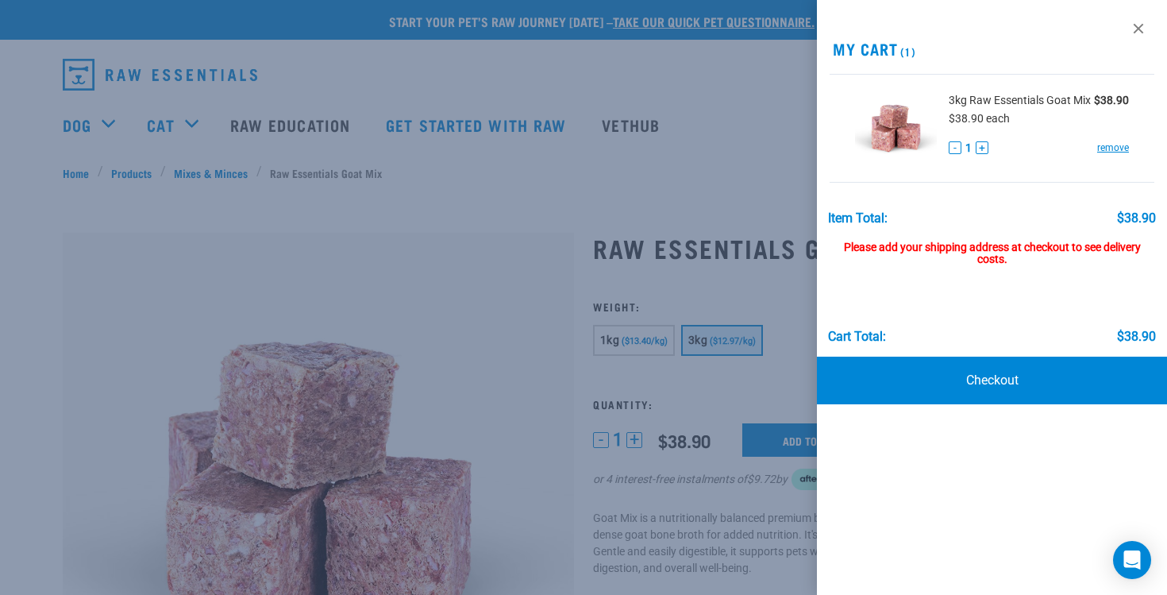
click at [692, 326] on div at bounding box center [583, 297] width 1167 height 595
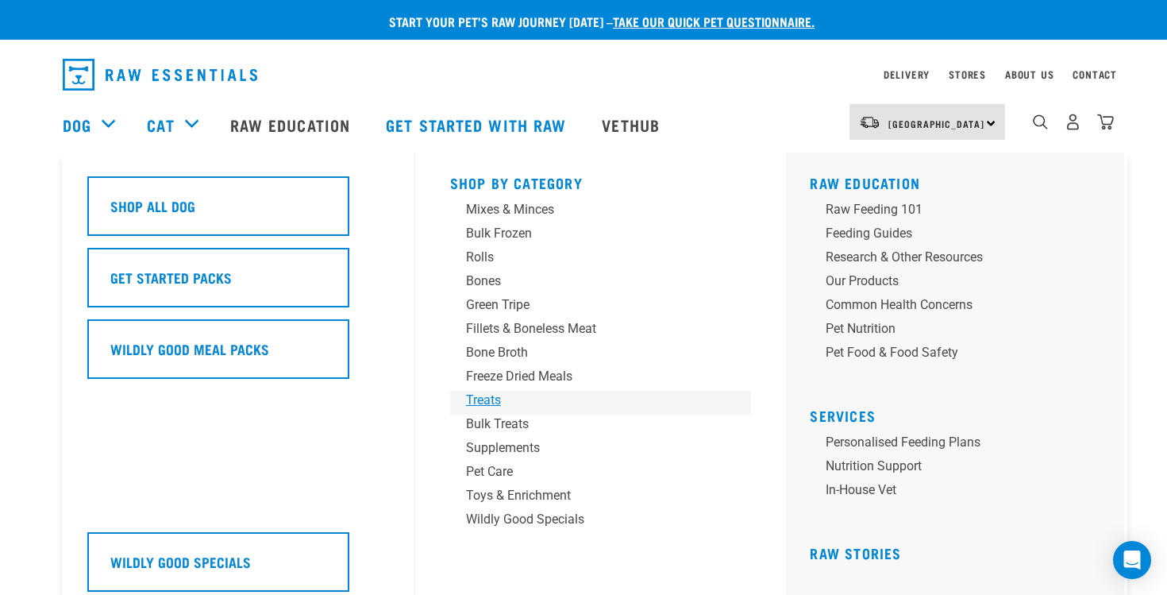
click at [511, 407] on div "Treats" at bounding box center [590, 400] width 248 height 19
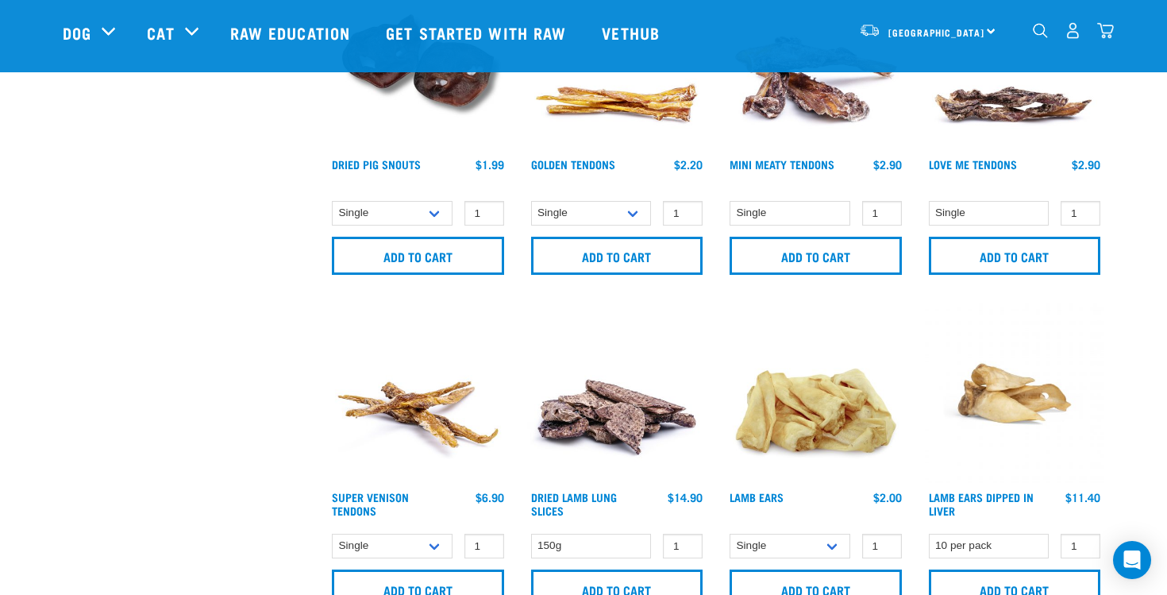
scroll to position [531, 0]
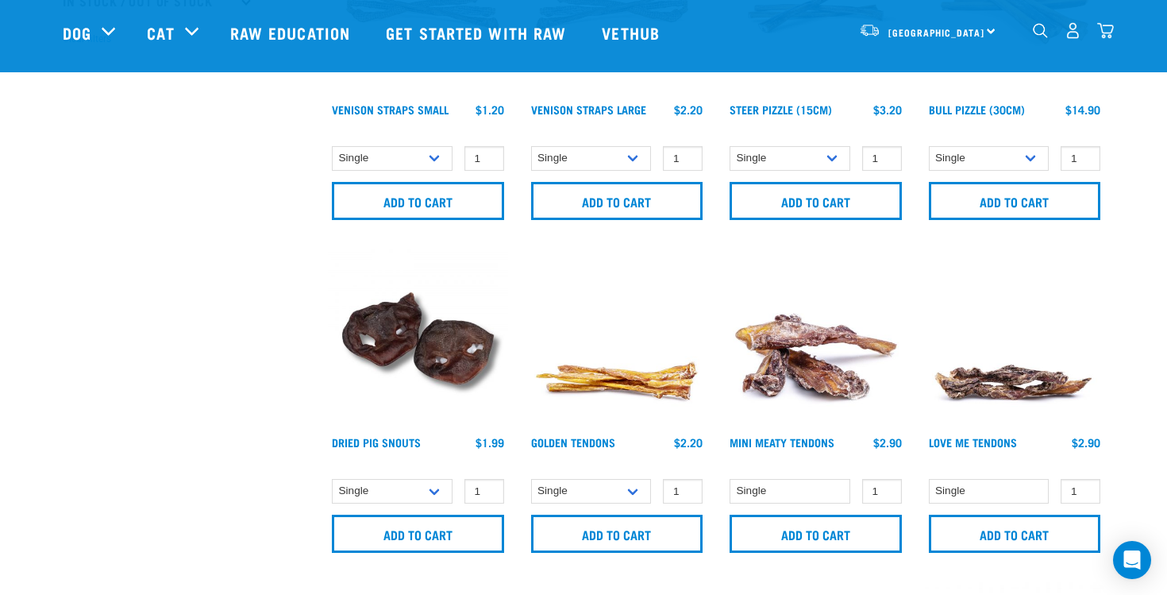
click at [1108, 31] on img "dropdown navigation" at bounding box center [1106, 30] width 17 height 17
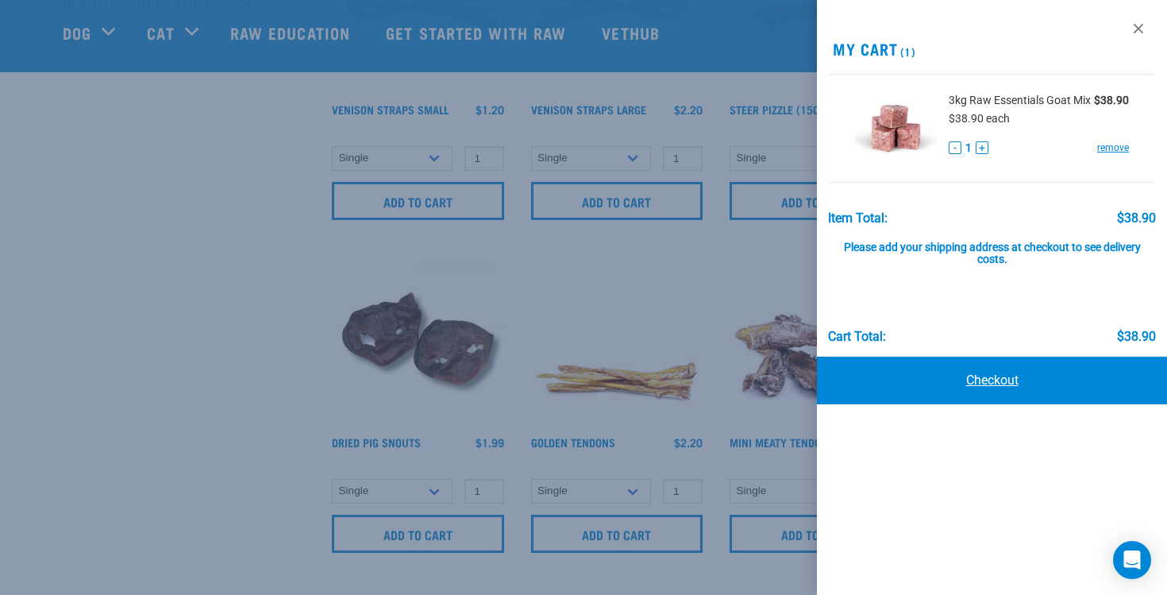
click at [1010, 379] on link "Checkout" at bounding box center [992, 381] width 350 height 48
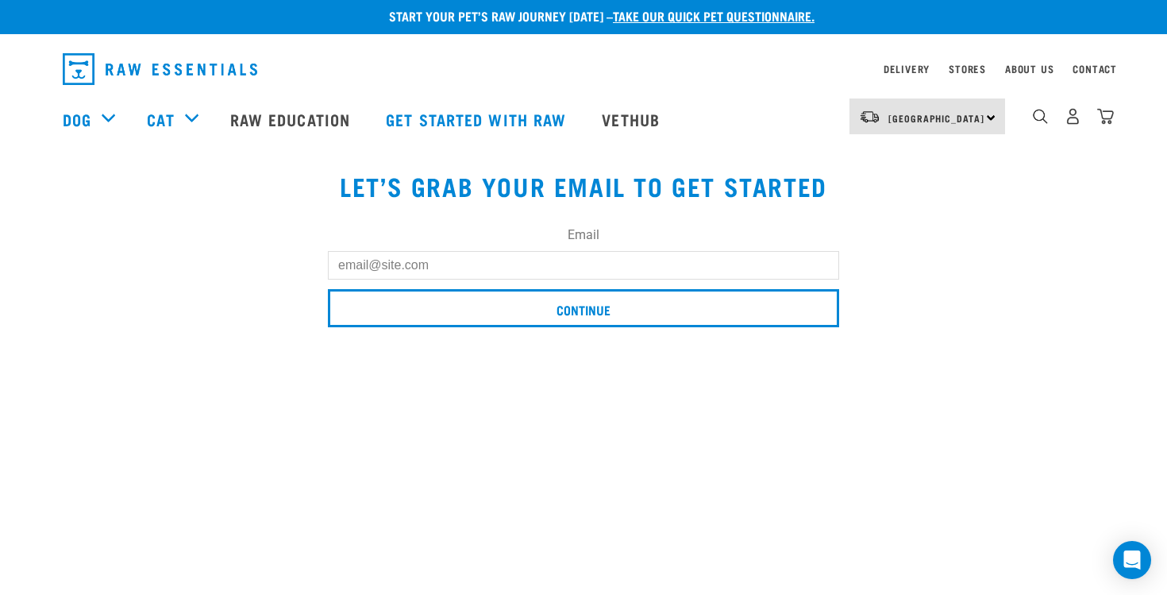
scroll to position [21, 0]
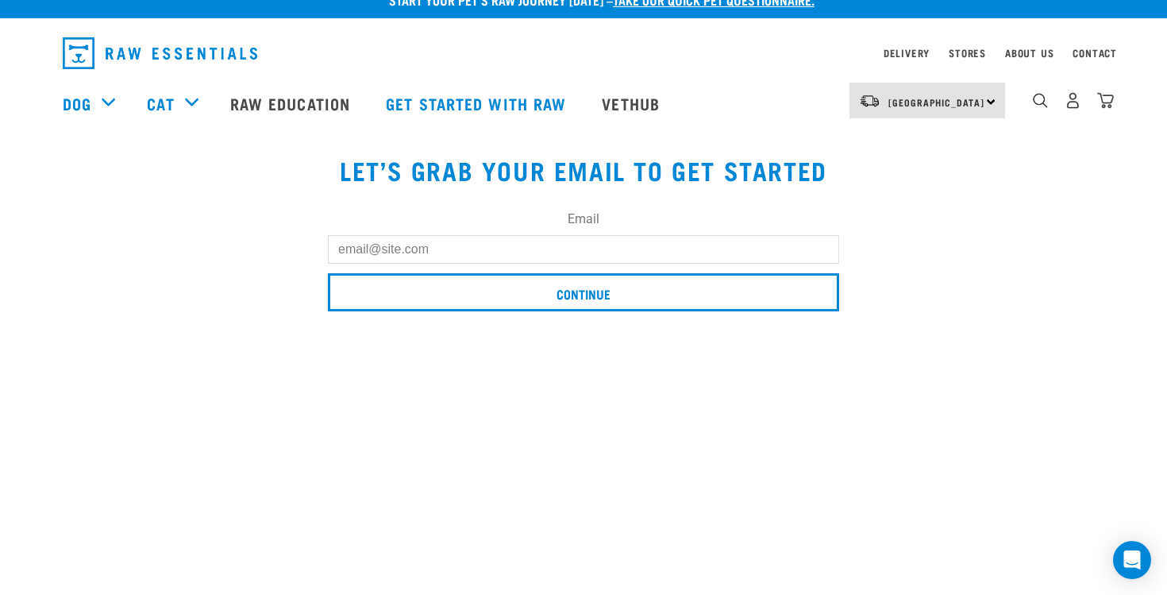
click at [687, 255] on input "Email" at bounding box center [583, 249] width 511 height 29
type input "[EMAIL_ADDRESS][DOMAIN_NAME]"
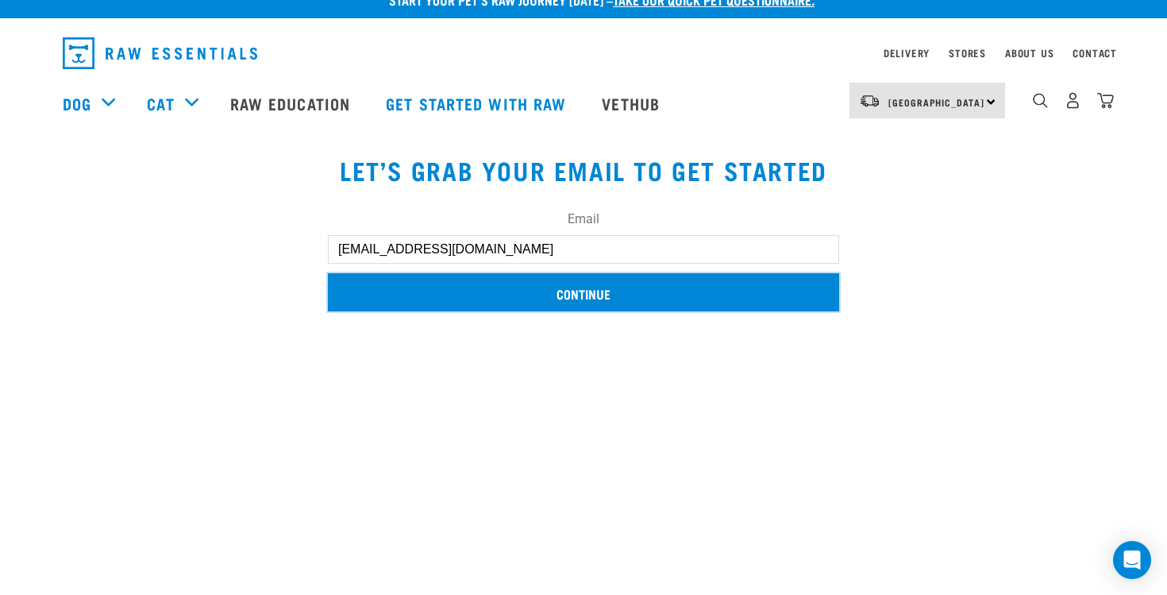
click at [500, 302] on input "Continue" at bounding box center [583, 292] width 511 height 38
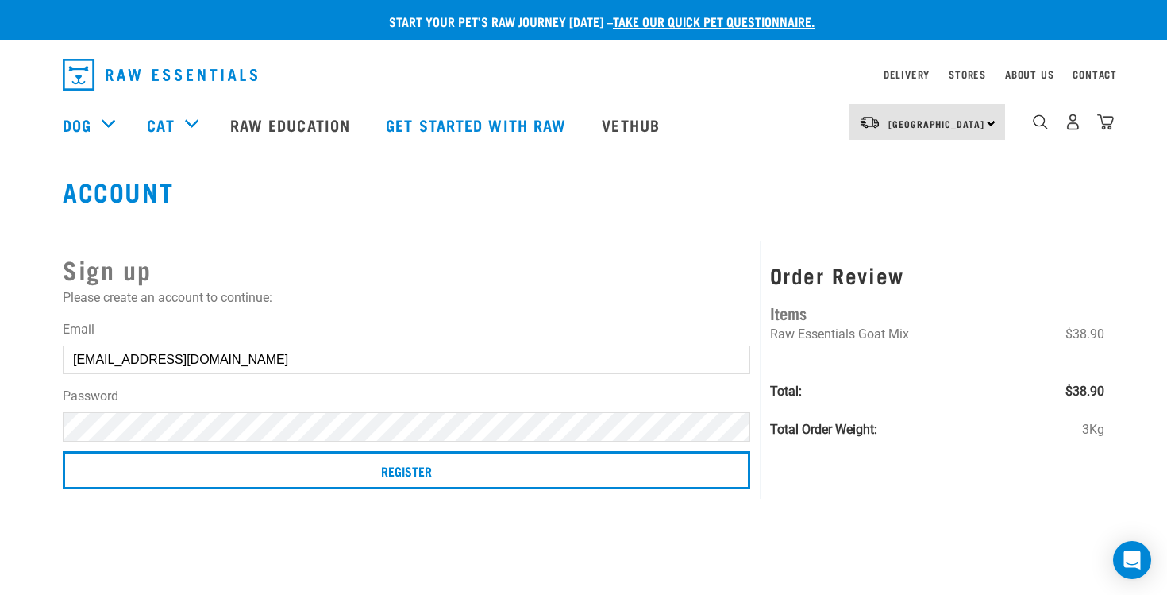
click at [63, 451] on input "Register" at bounding box center [407, 470] width 688 height 38
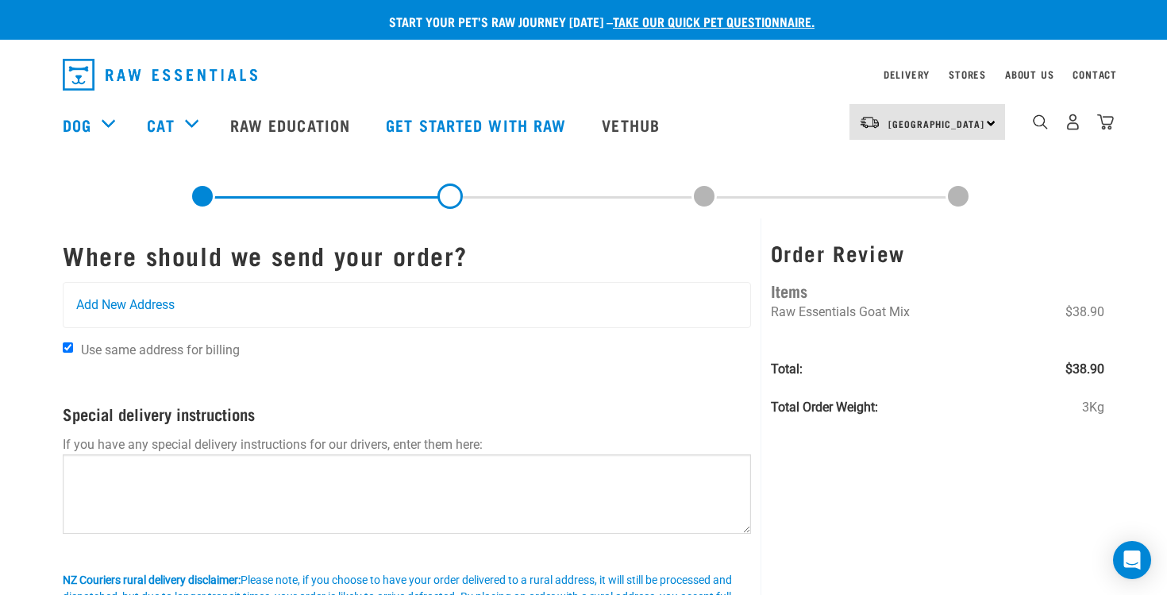
click at [387, 377] on p at bounding box center [407, 375] width 689 height 19
click at [118, 303] on span "Add New Address" at bounding box center [125, 304] width 98 height 19
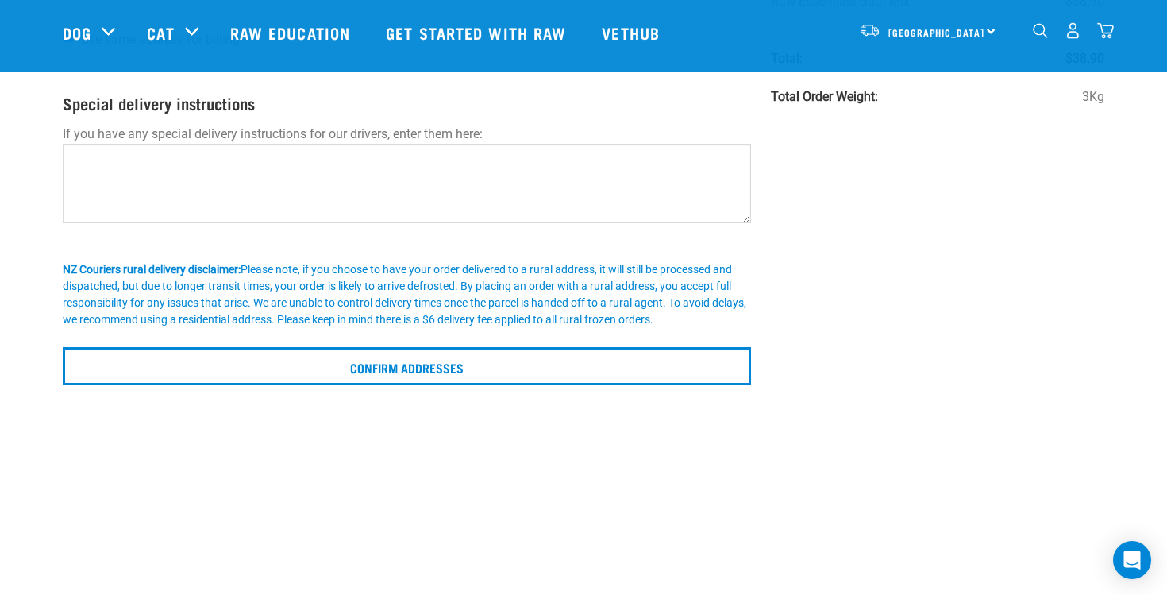
scroll to position [202, 0]
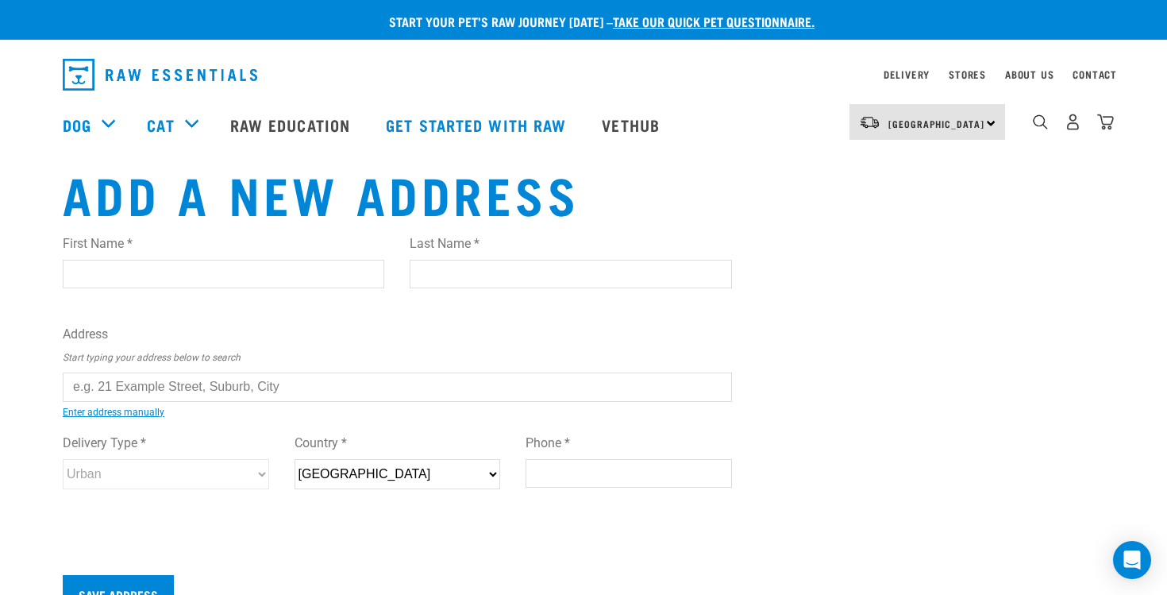
click at [127, 277] on input "First Name *" at bounding box center [224, 274] width 322 height 29
type input "Charlotte"
click at [514, 268] on input "Last Name *" at bounding box center [571, 274] width 322 height 29
type input "Te Huia"
click at [303, 392] on input "text" at bounding box center [397, 386] width 669 height 29
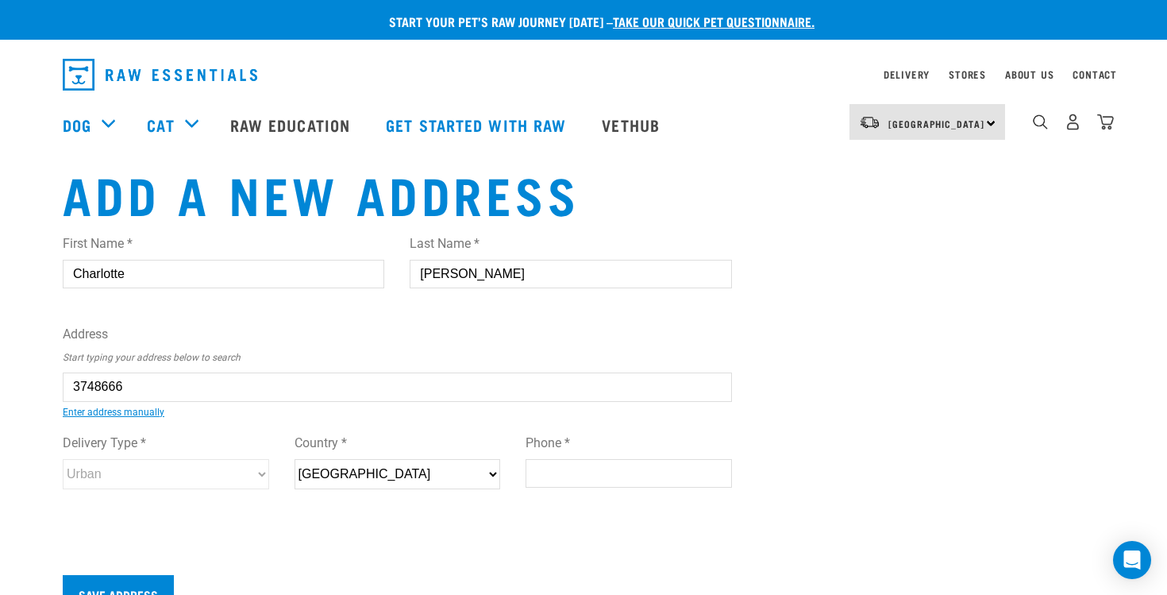
click at [322, 420] on div "First Name * Charlotte Last Name * Te Huia Address Start typing your address be…" at bounding box center [397, 377] width 669 height 311
type input "8 Waihou Street, RD 4, Thames 3574"
type input "[STREET_ADDRESS]"
type input "RD 4"
type input "Ngatea"
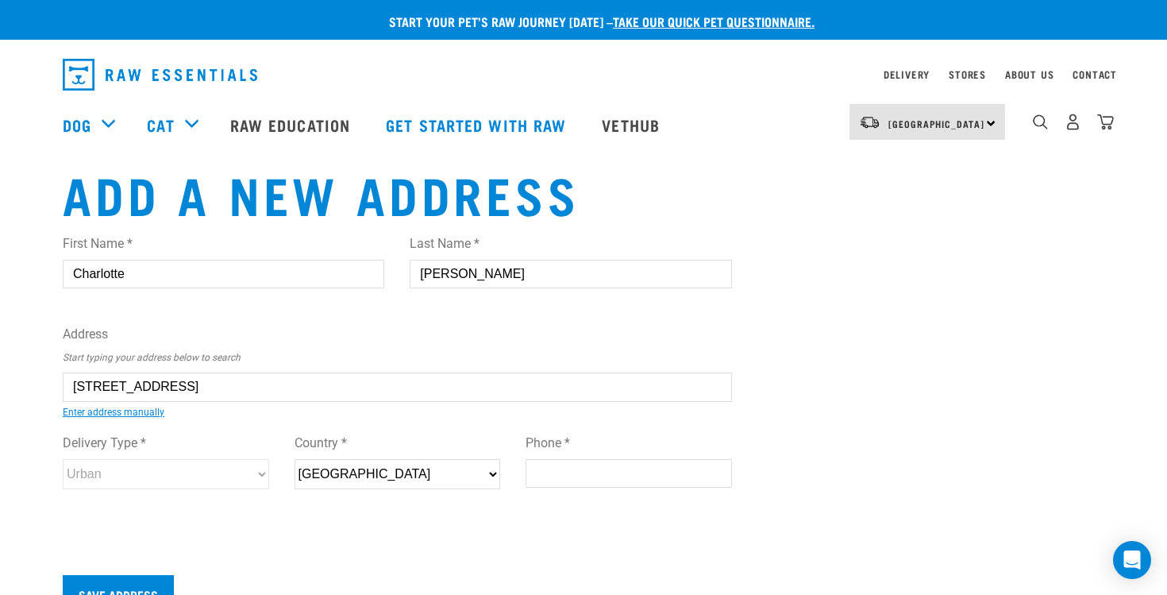
type input "Waikato"
select select "WKO"
type input "3574"
select select "Rural"
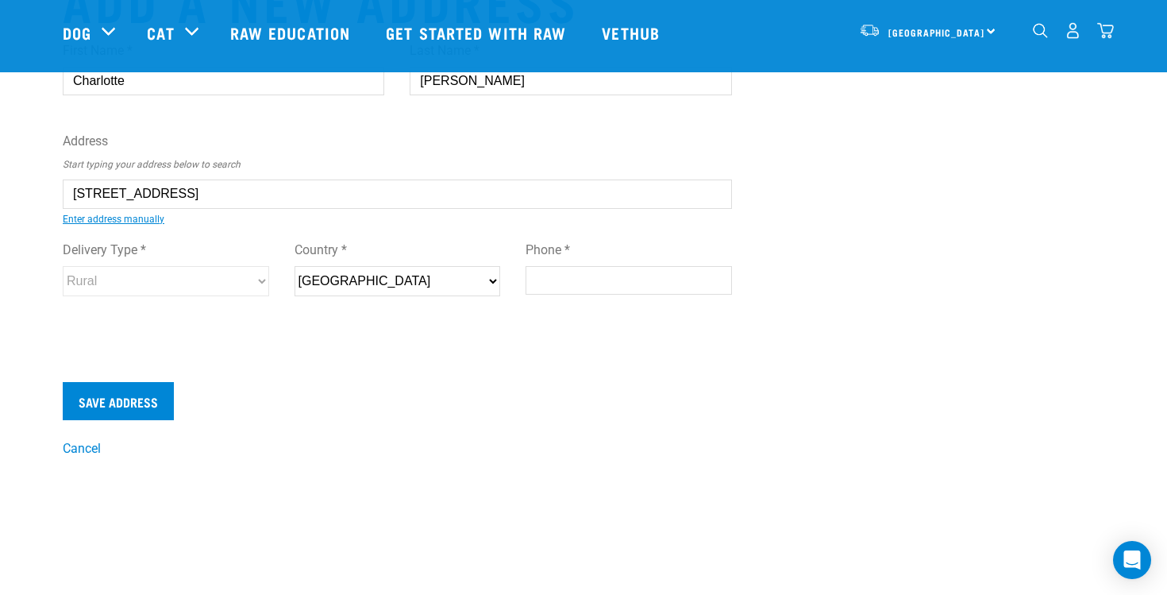
scroll to position [77, 0]
type input "8 Waihou Street, RD 4, Thames 3574"
click at [619, 290] on input "Phone *" at bounding box center [629, 279] width 206 height 29
type input "0274297226"
click at [138, 407] on input "Save Address" at bounding box center [118, 400] width 111 height 38
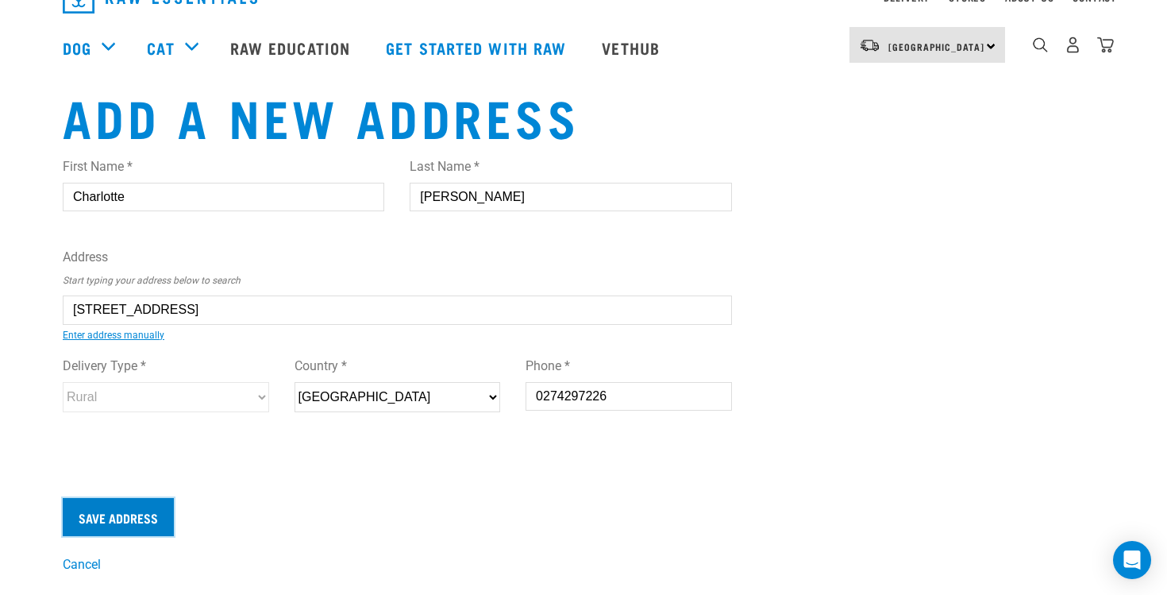
scroll to position [0, 0]
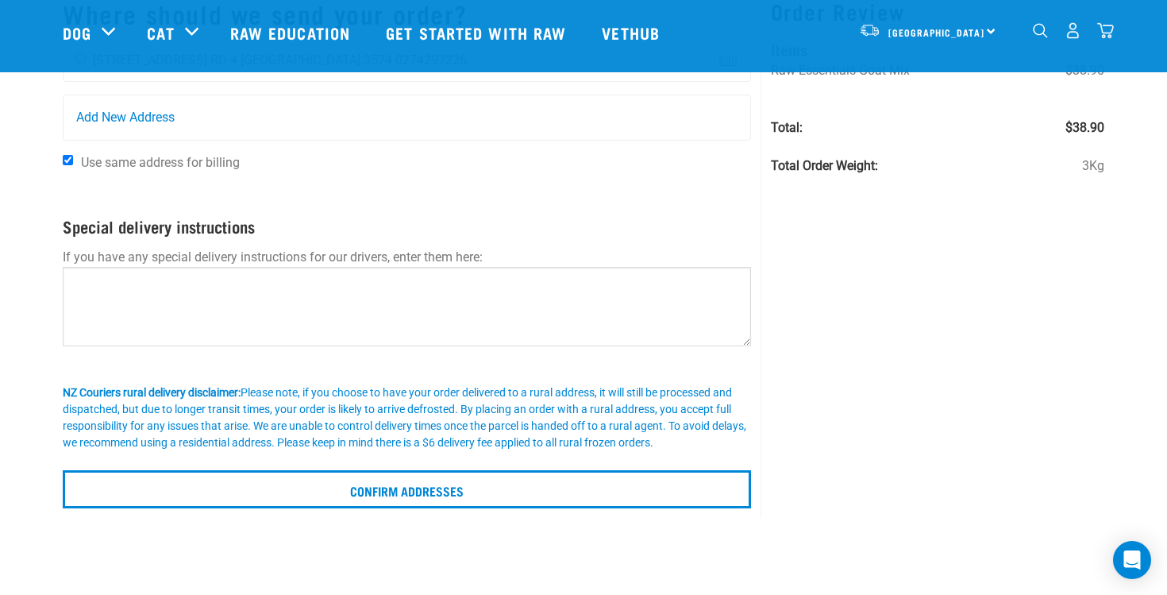
scroll to position [124, 0]
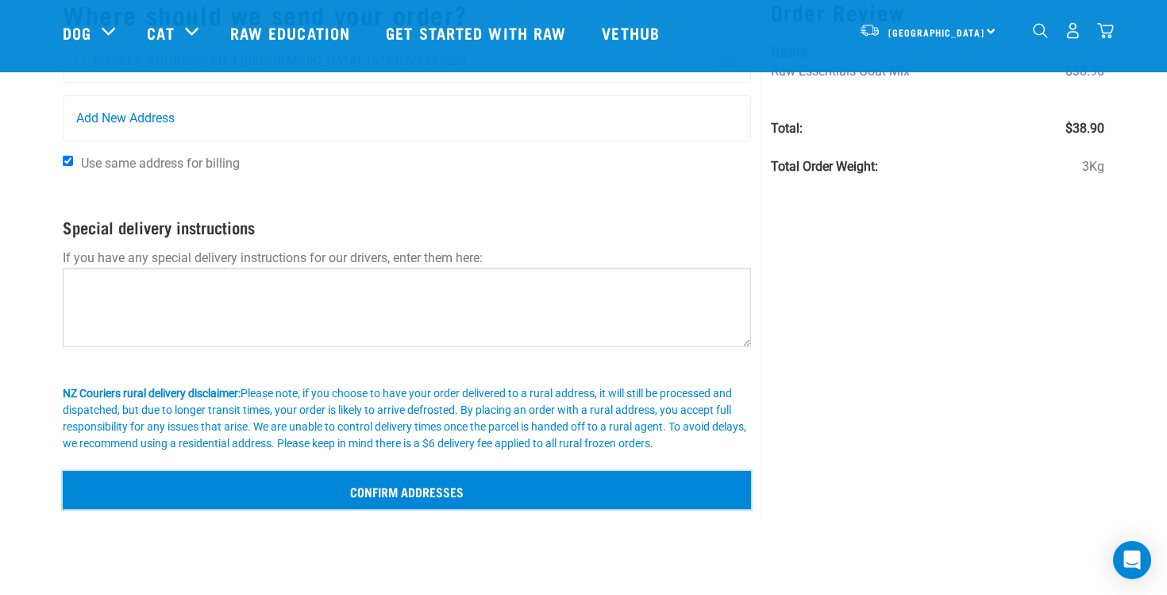
click at [364, 505] on input "Confirm addresses" at bounding box center [407, 490] width 689 height 38
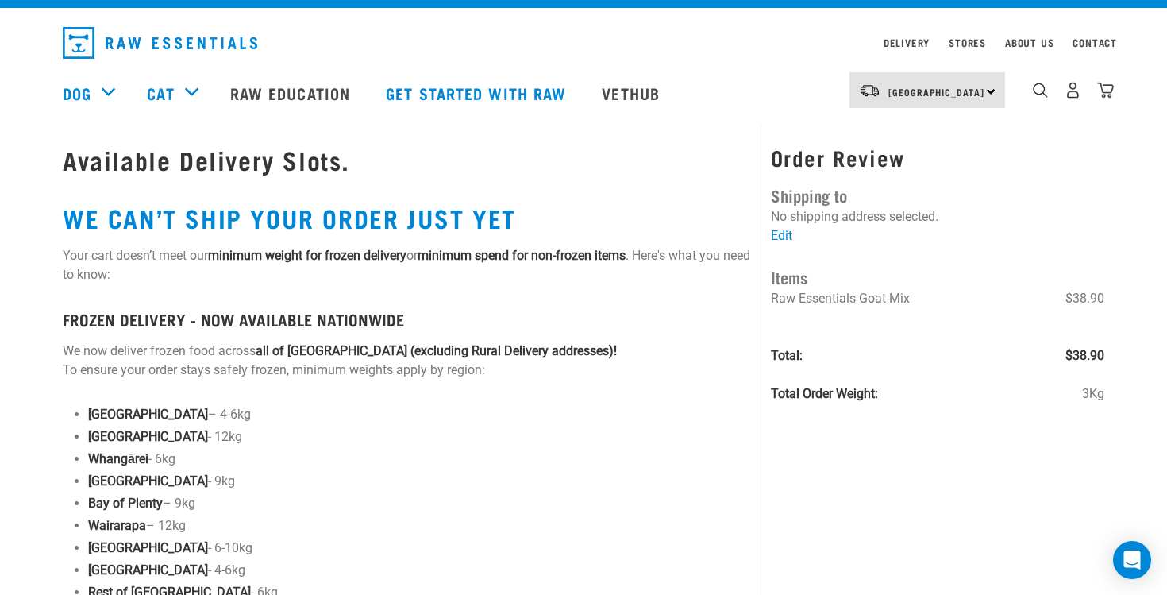
scroll to position [39, 0]
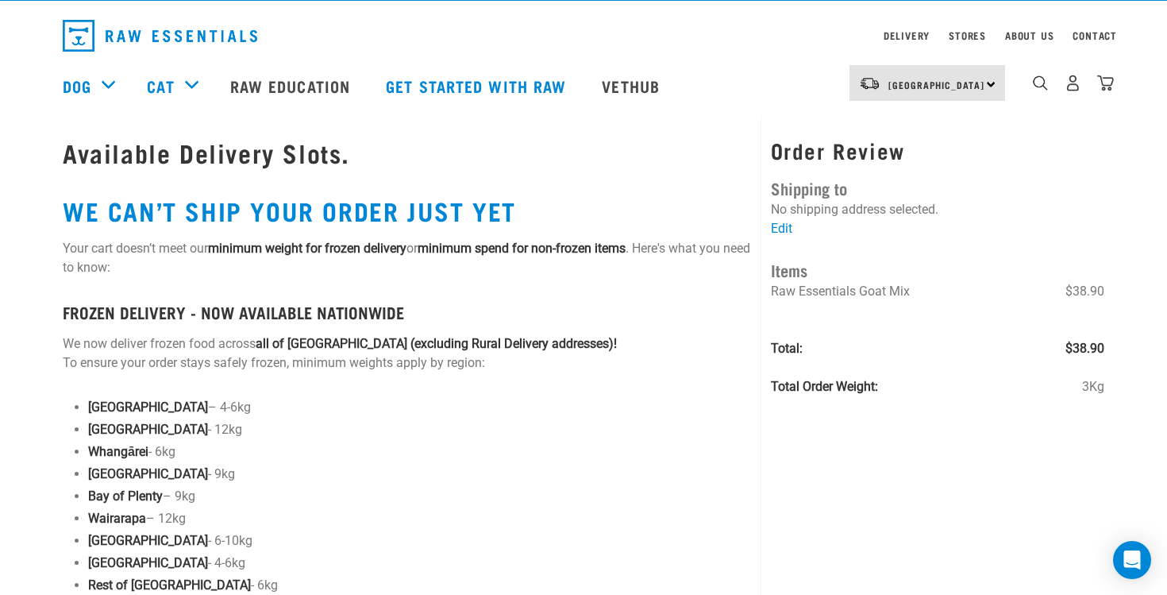
click at [263, 440] on ul "[GEOGRAPHIC_DATA] – 4-6kg [GEOGRAPHIC_DATA] - 12kg [GEOGRAPHIC_DATA] - 6kg [GEO…" at bounding box center [419, 518] width 663 height 241
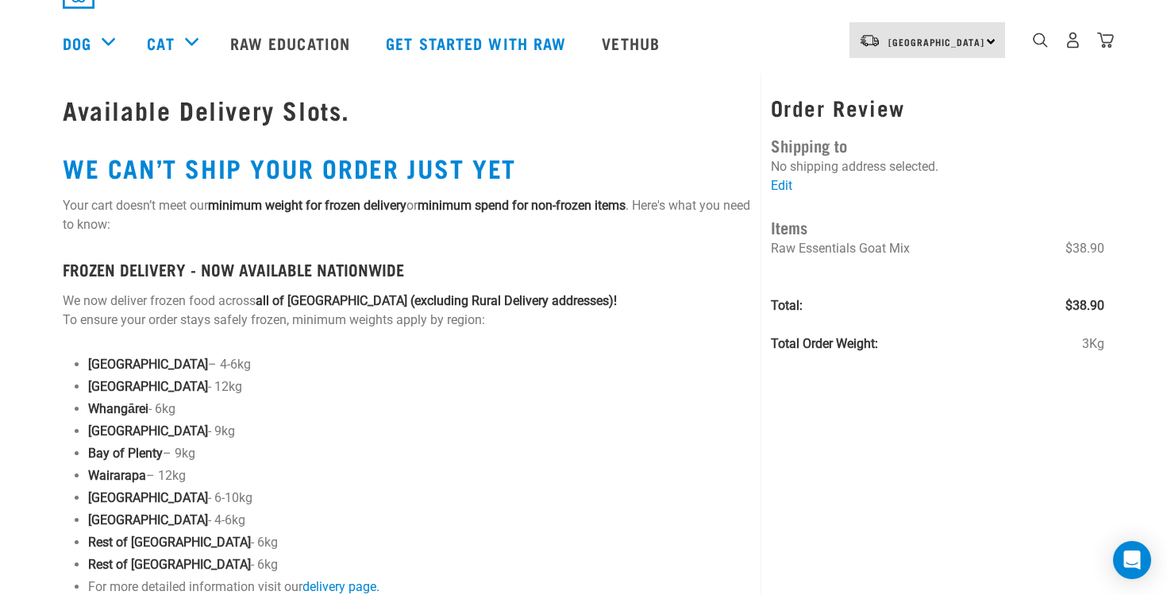
scroll to position [0, 0]
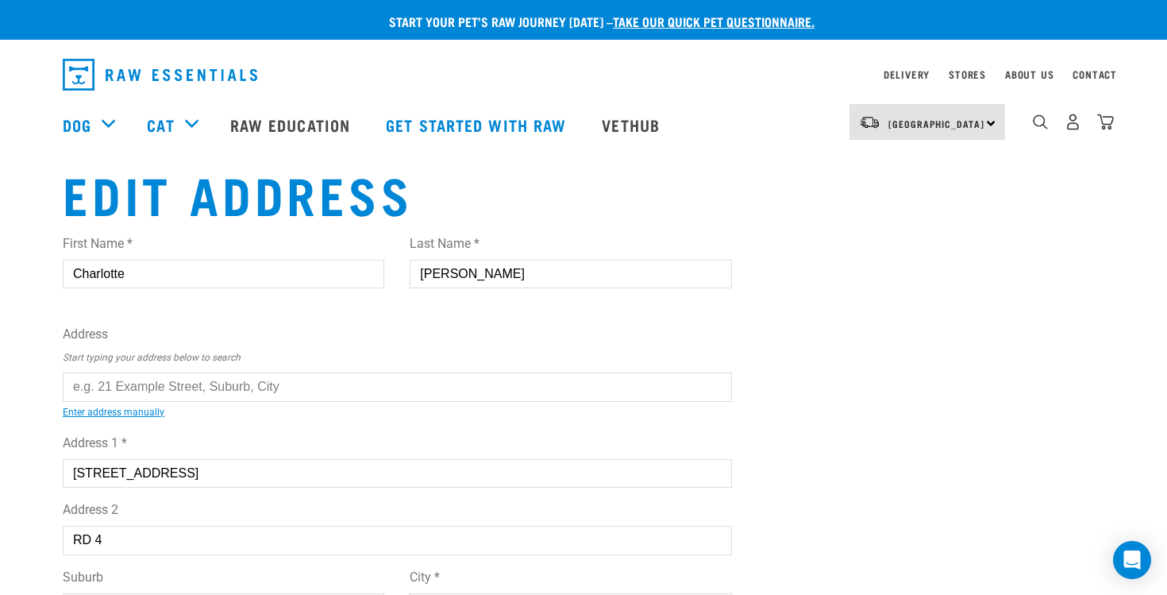
click at [155, 474] on input "[STREET_ADDRESS]" at bounding box center [397, 473] width 669 height 29
click at [164, 375] on input "text" at bounding box center [397, 386] width 669 height 29
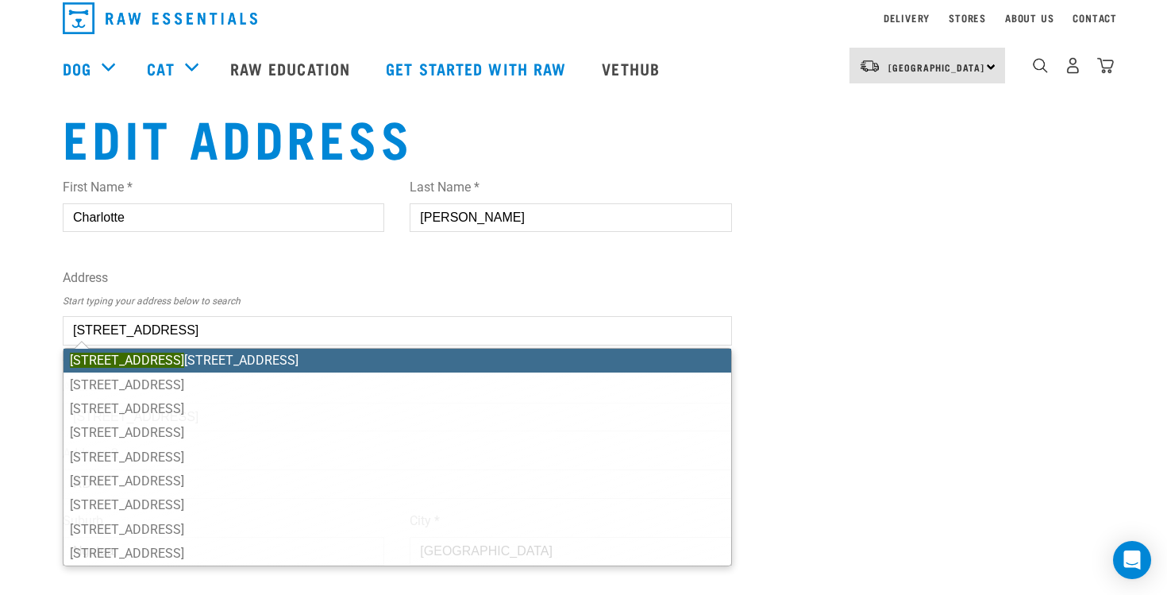
scroll to position [64, 0]
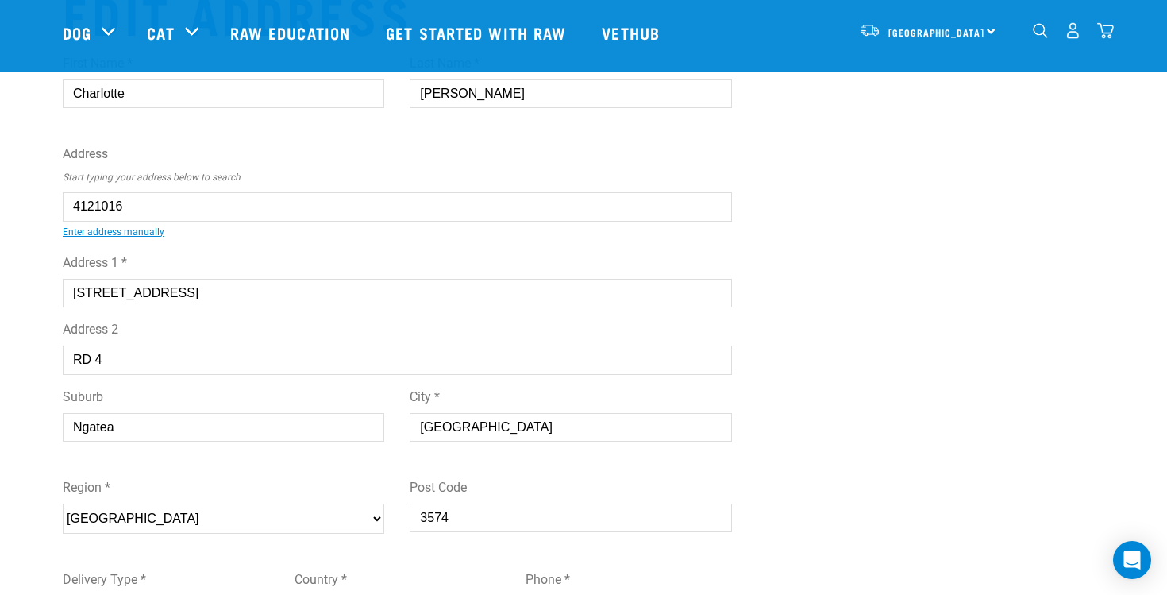
click at [261, 235] on div "First Name * [PERSON_NAME] Last Name * [PERSON_NAME] Address Start typing your …" at bounding box center [397, 383] width 669 height 685
type input "[STREET_ADDRESS]"
type input "RD 1"
type input "Thames"
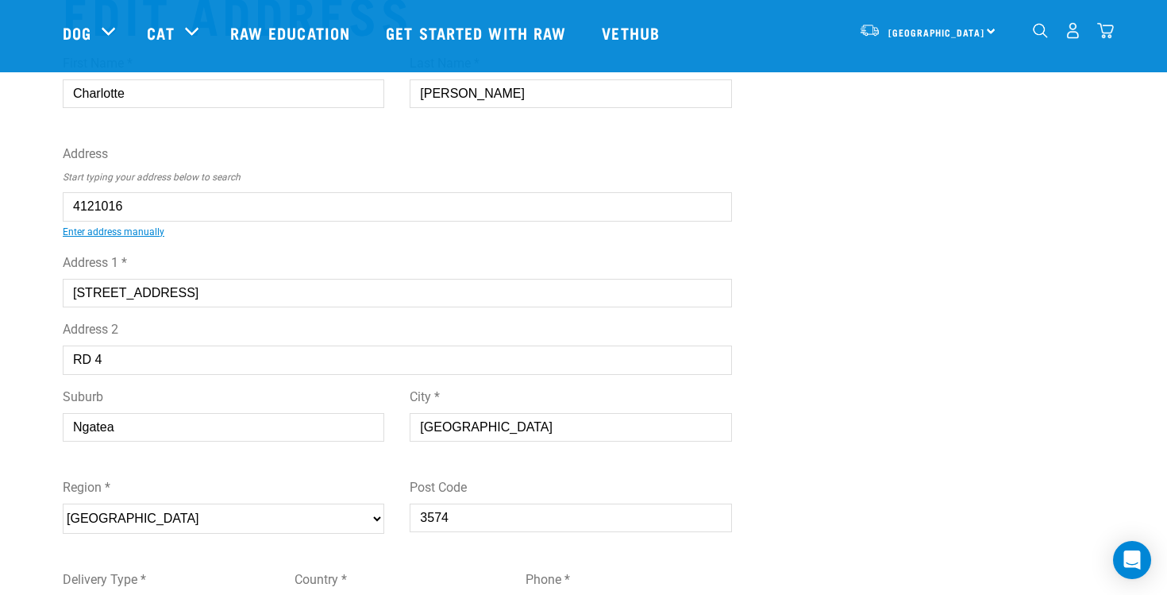
select select "WKO"
type input "3578"
select select "Rural"
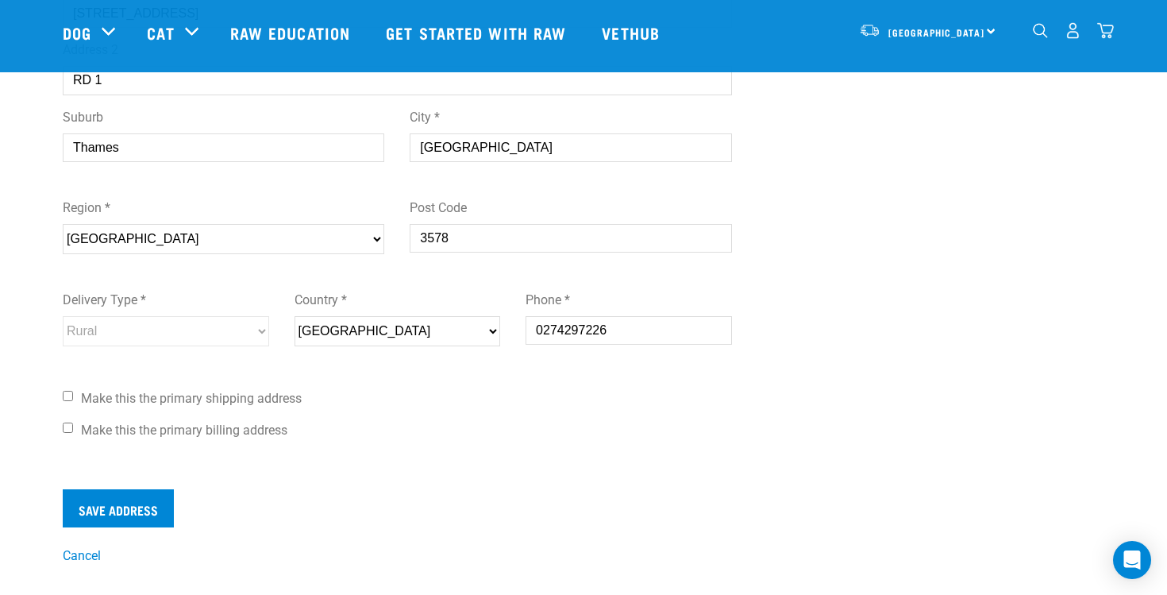
scroll to position [412, 0]
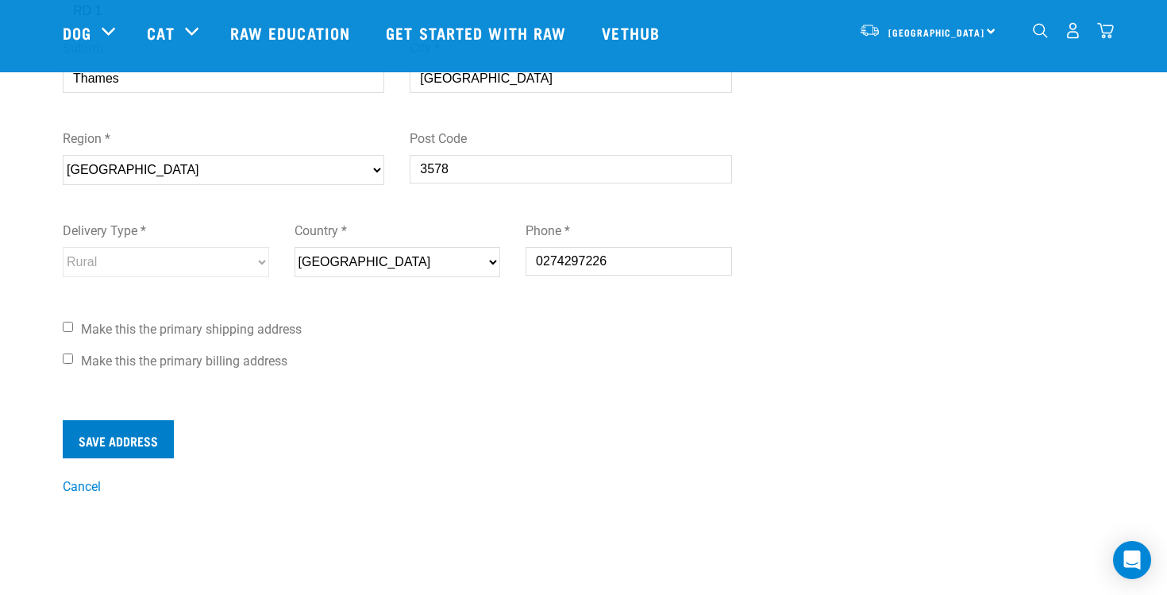
type input "107 Kopu Road, RD 1, Thames 3578"
click at [125, 426] on input "Save Address" at bounding box center [118, 439] width 111 height 38
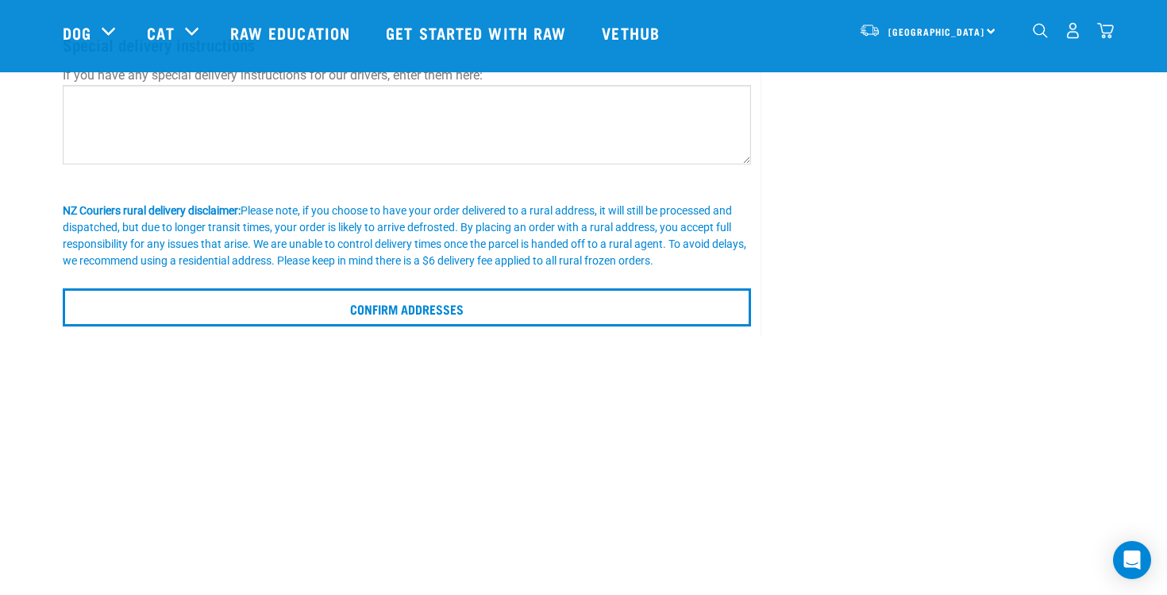
scroll to position [377, 0]
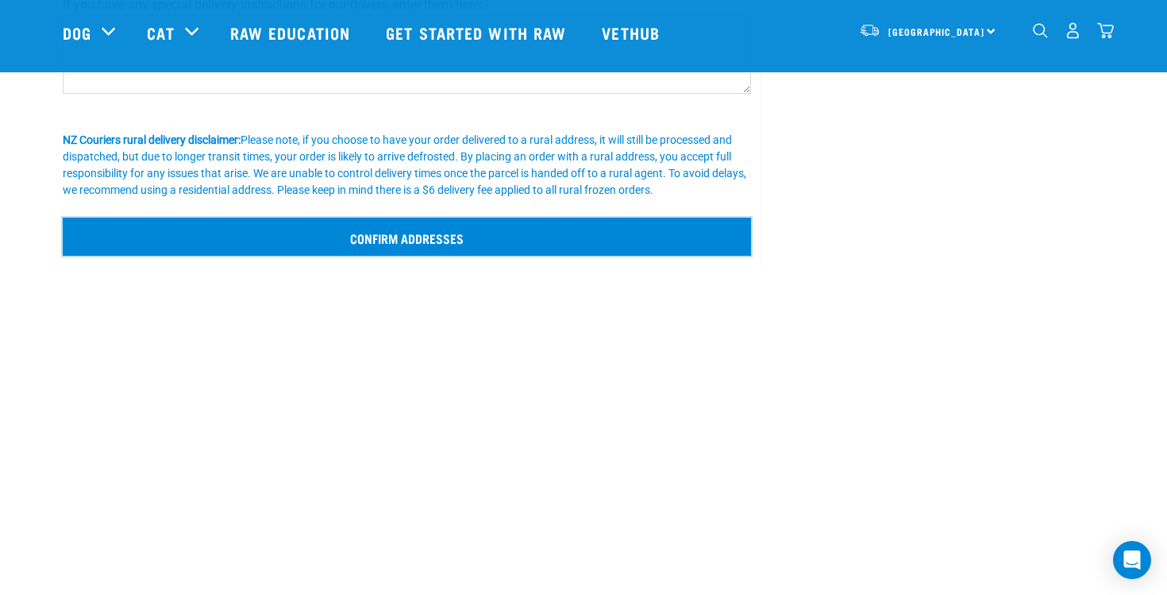
click at [285, 244] on input "Confirm addresses" at bounding box center [407, 237] width 689 height 38
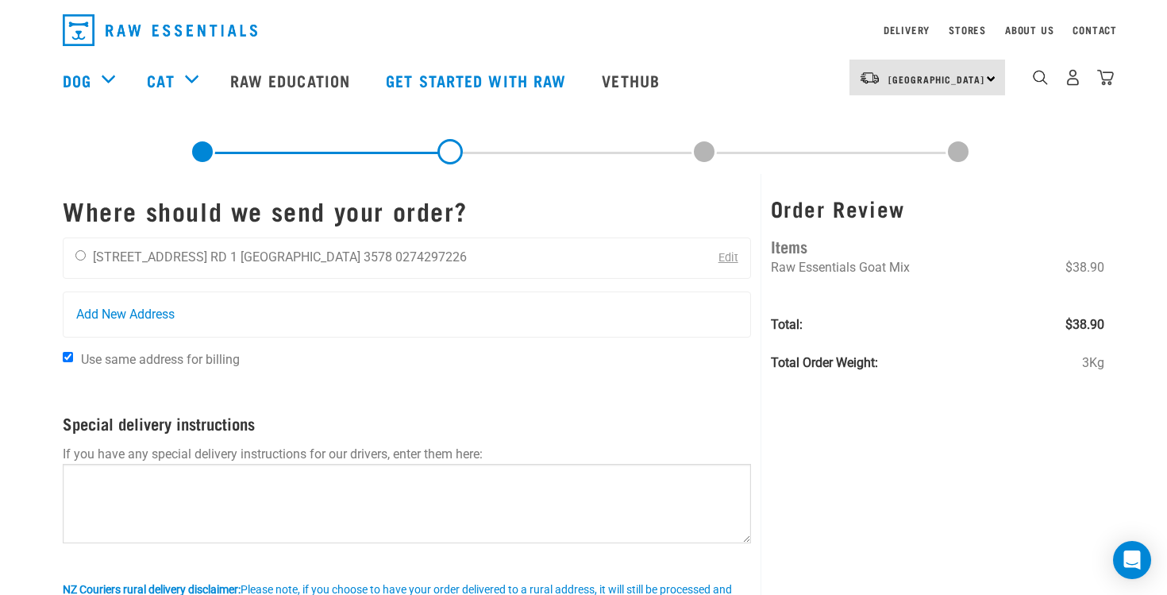
scroll to position [0, 0]
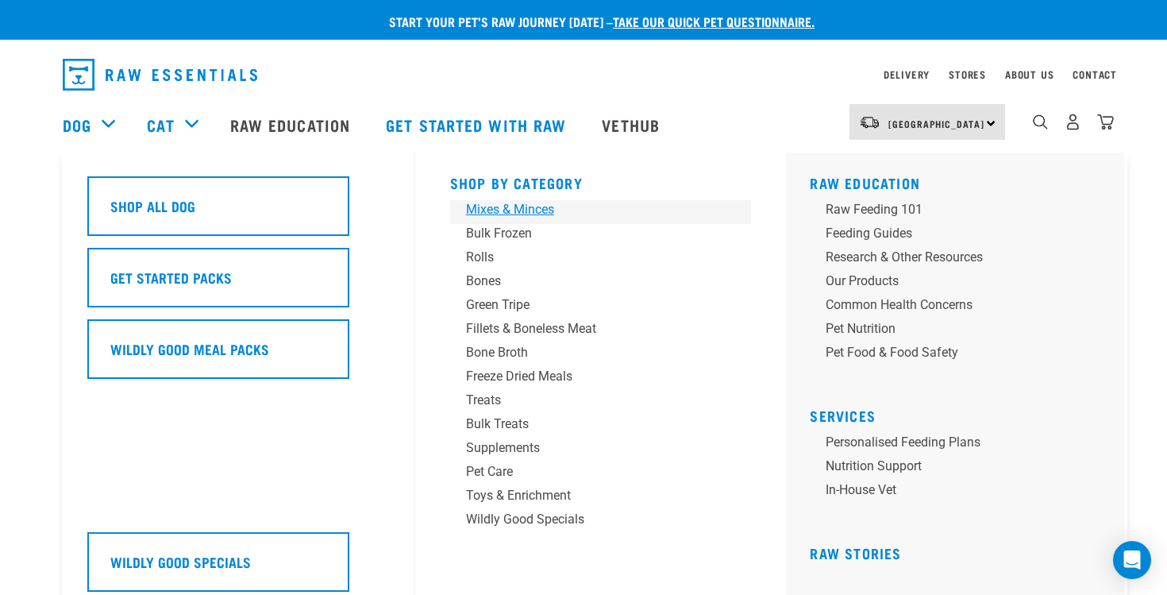
click at [490, 213] on div "Mixes & Minces" at bounding box center [590, 209] width 248 height 19
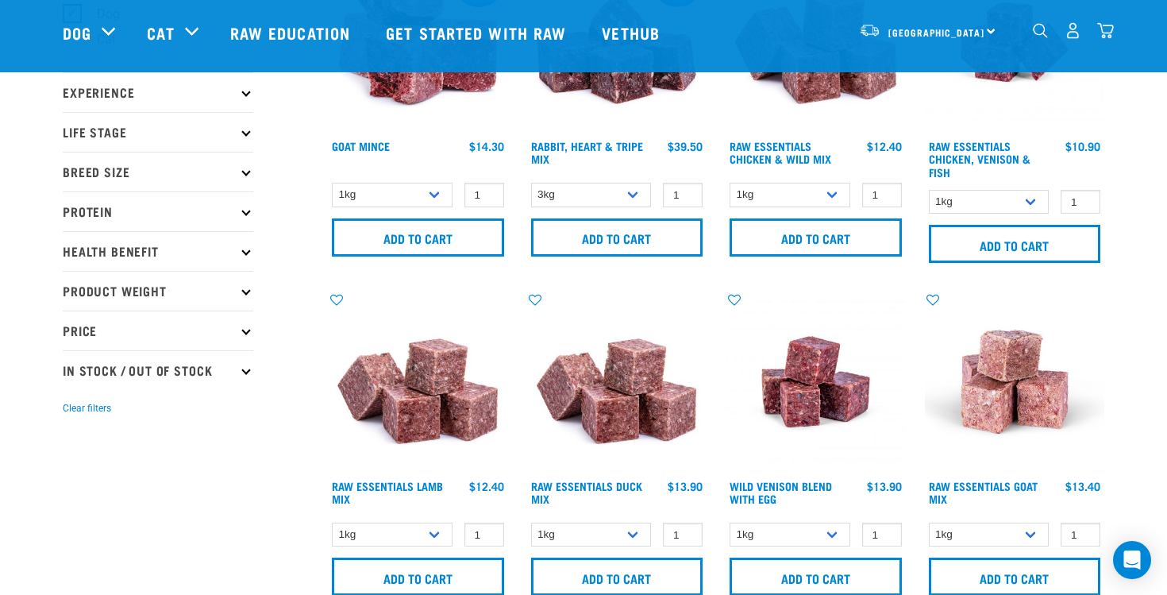
scroll to position [236, 0]
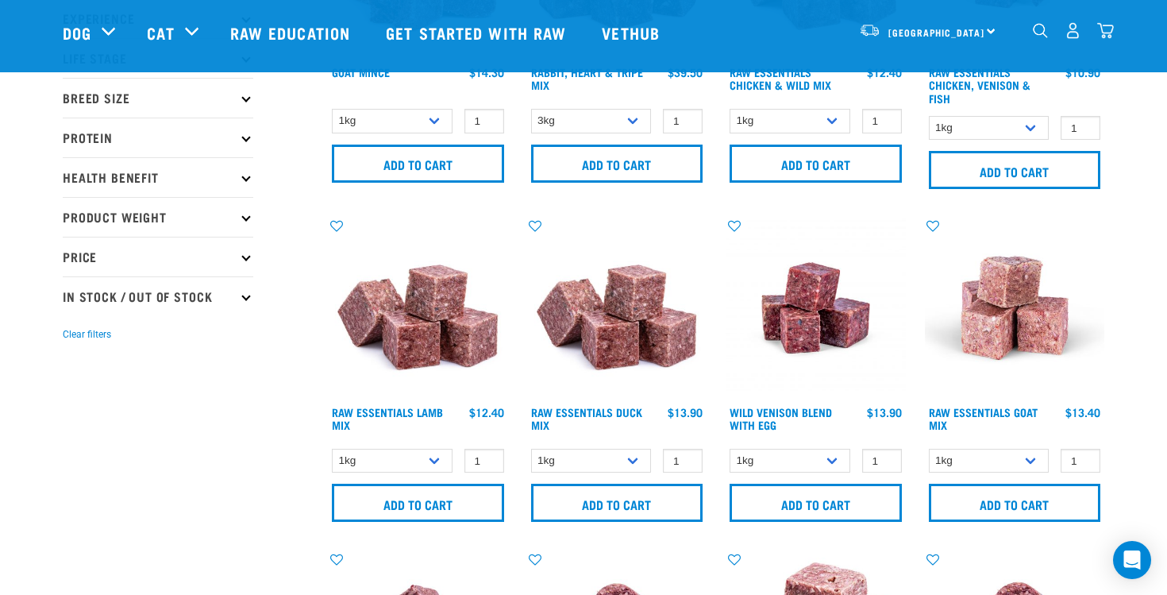
click at [1109, 29] on img "dropdown navigation" at bounding box center [1106, 30] width 17 height 17
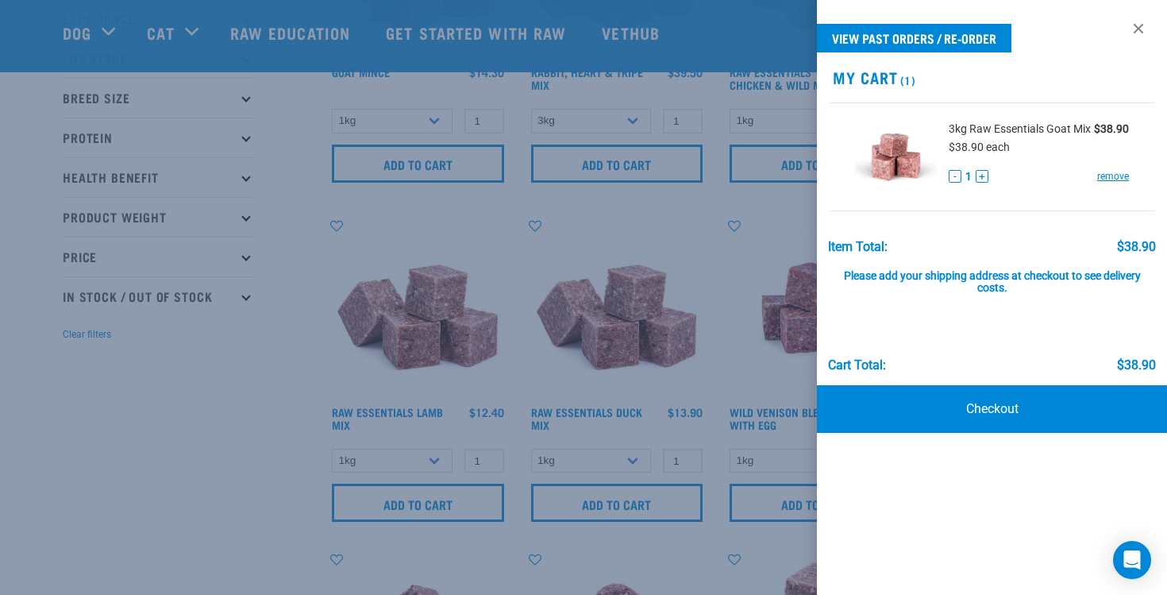
click at [550, 345] on div at bounding box center [583, 297] width 1167 height 595
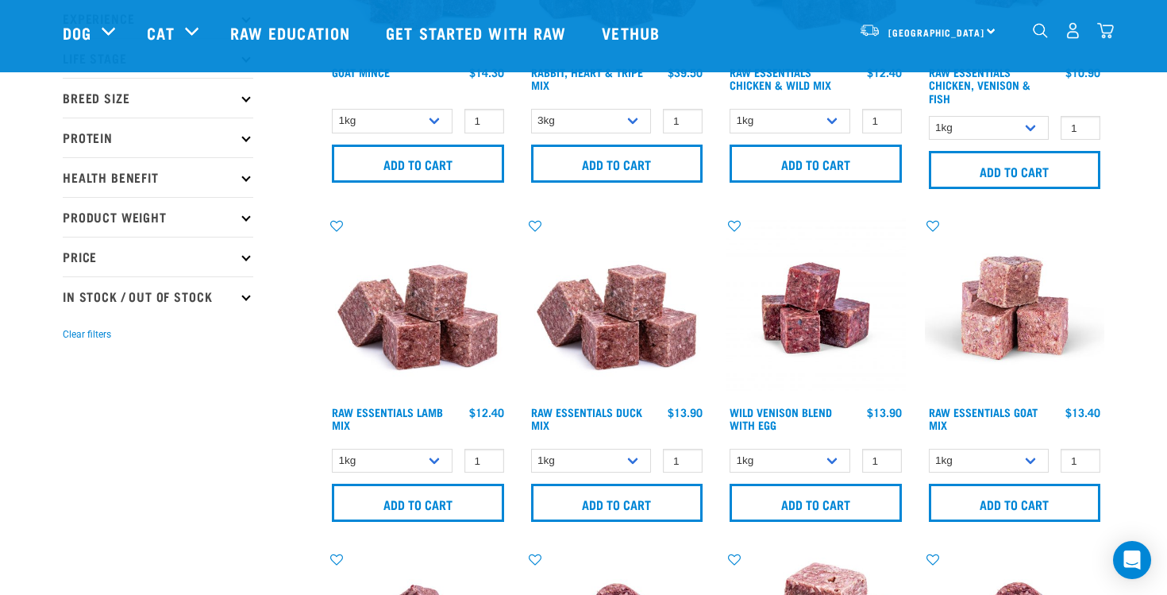
click at [391, 312] on img at bounding box center [418, 308] width 180 height 180
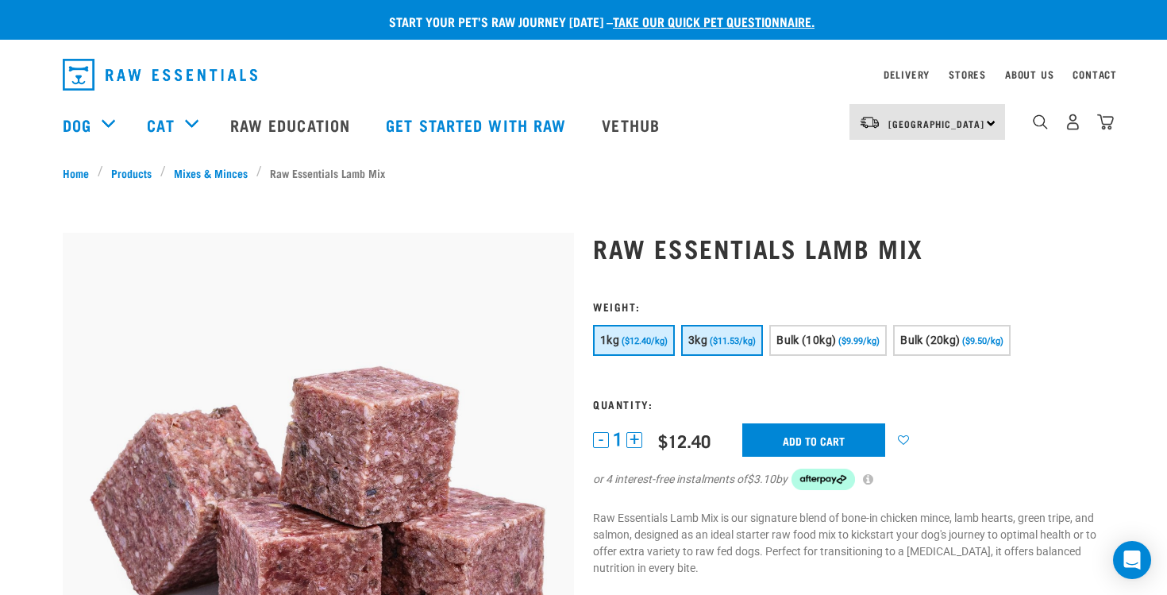
click at [732, 342] on span "($11.53/kg)" at bounding box center [733, 341] width 46 height 10
click at [827, 435] on input "Add to cart" at bounding box center [814, 439] width 143 height 33
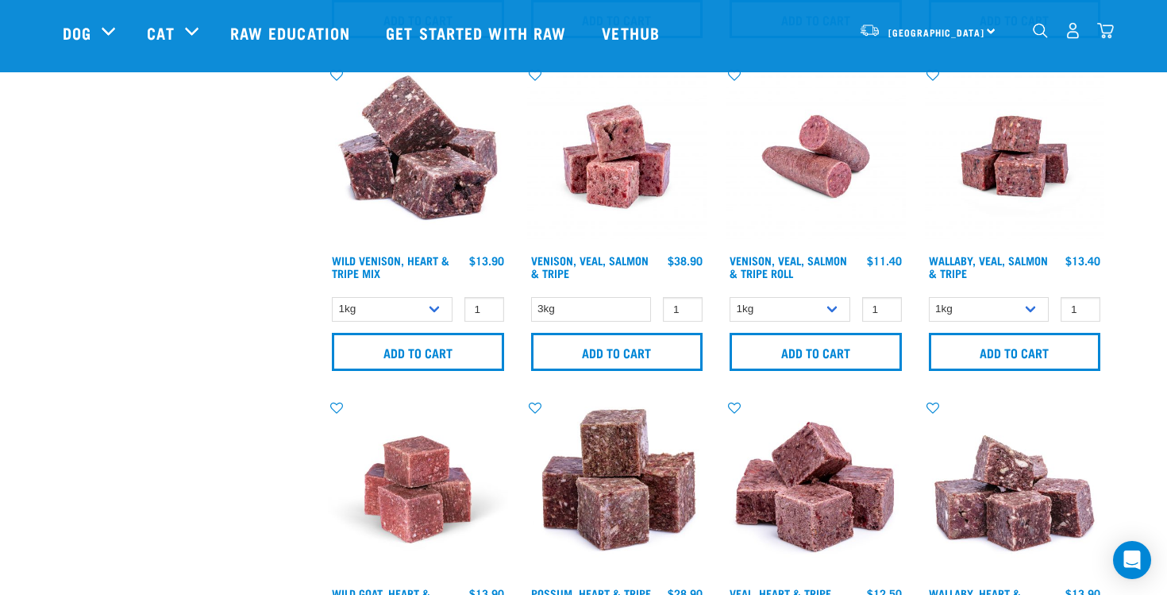
scroll to position [1383, 0]
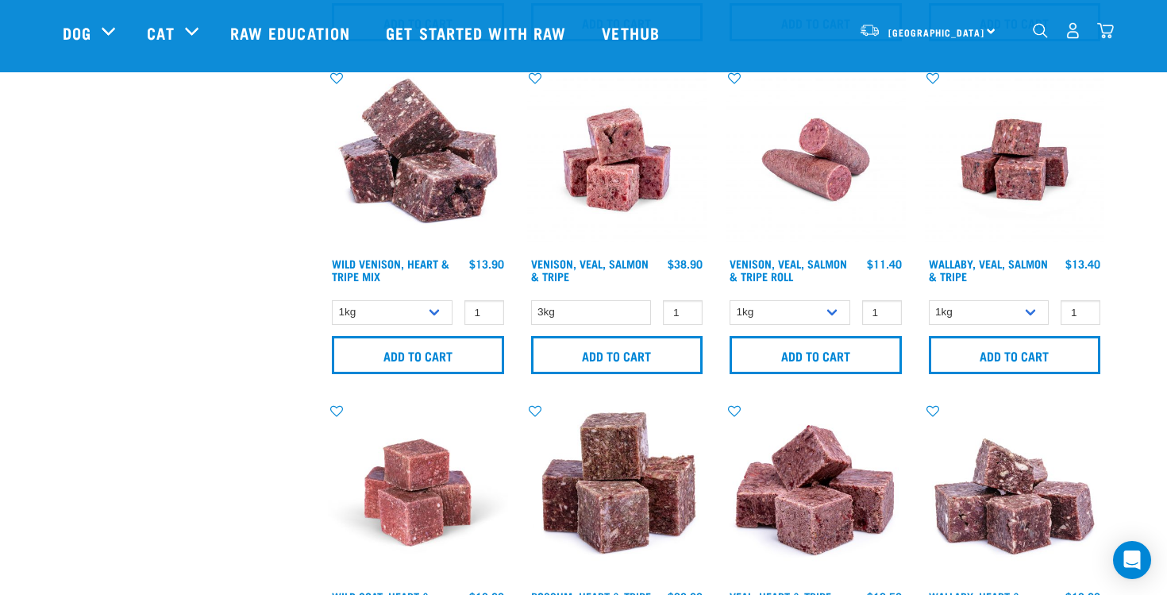
click at [994, 151] on img at bounding box center [1015, 160] width 180 height 180
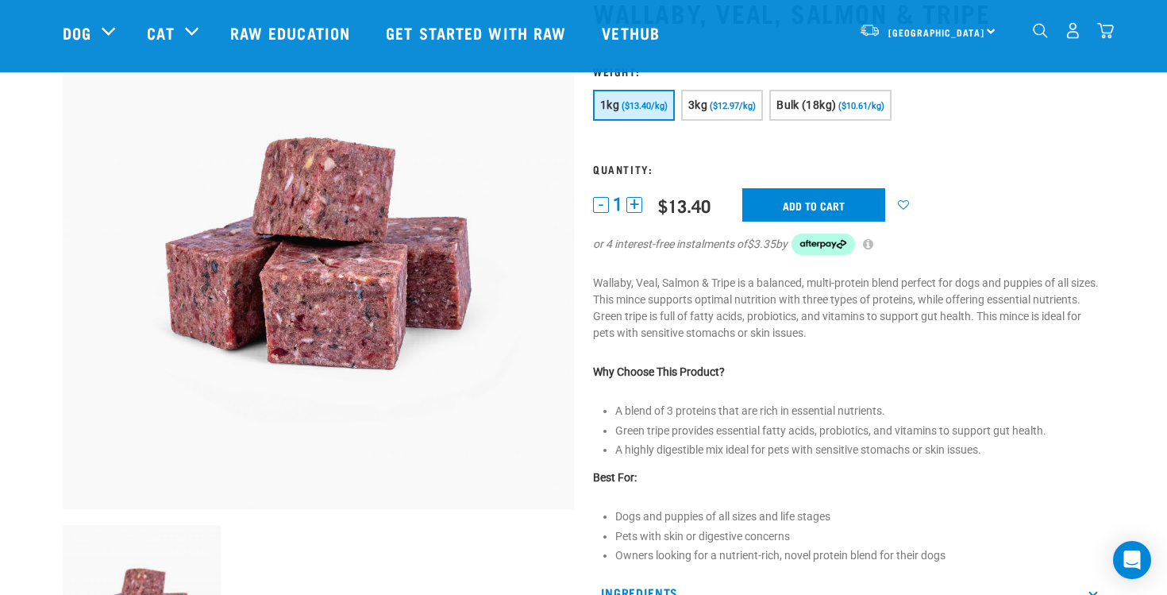
scroll to position [127, 0]
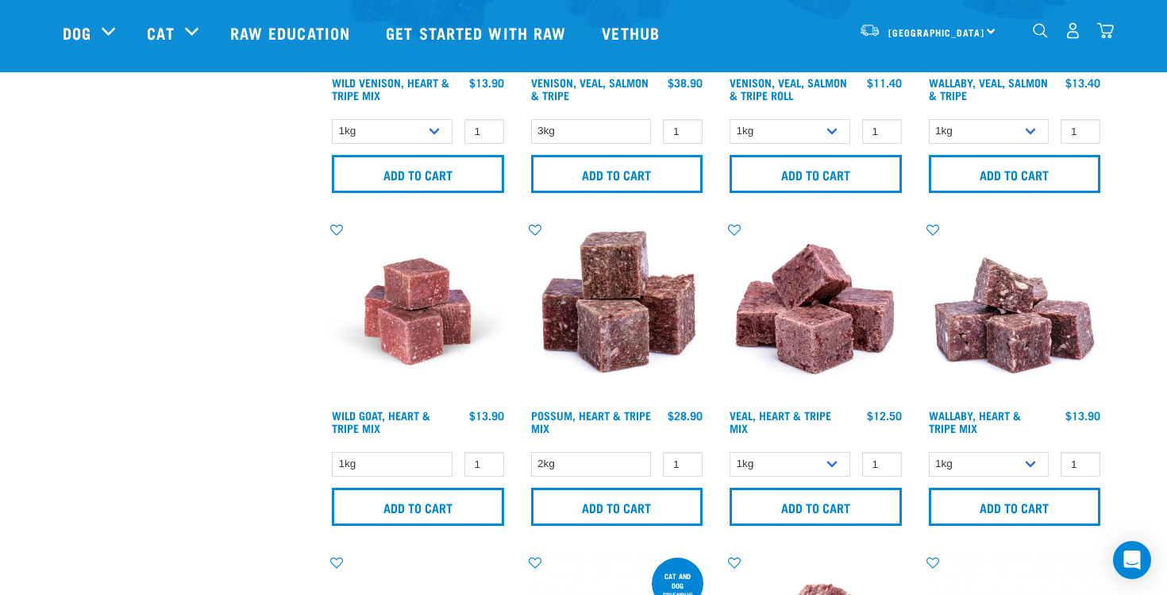
scroll to position [1566, 0]
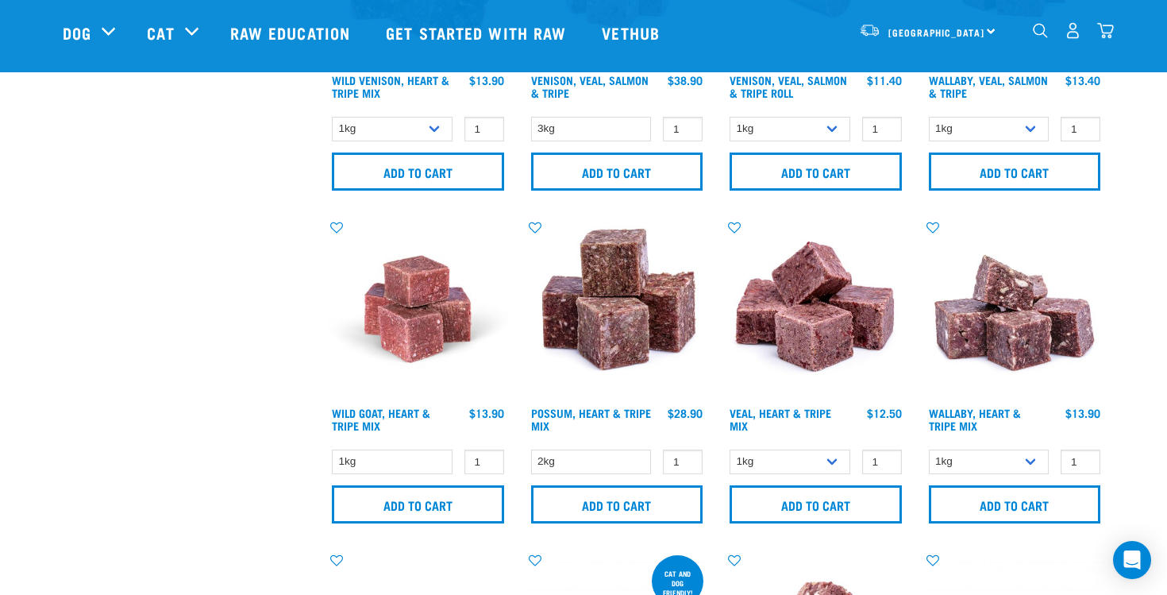
click at [641, 285] on img at bounding box center [617, 309] width 180 height 180
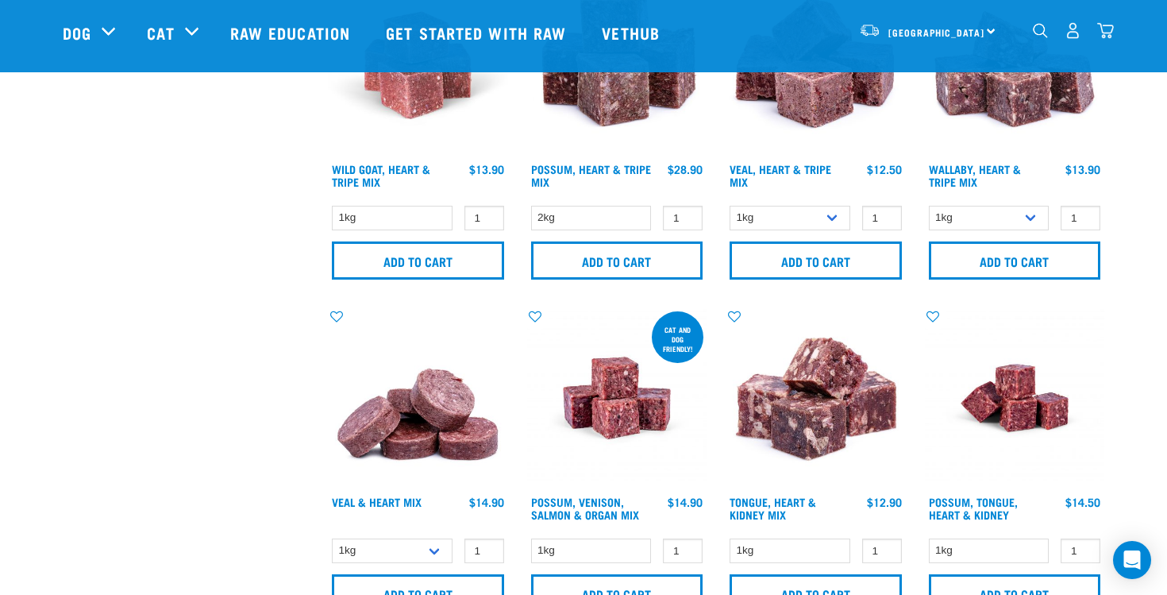
scroll to position [1862, 0]
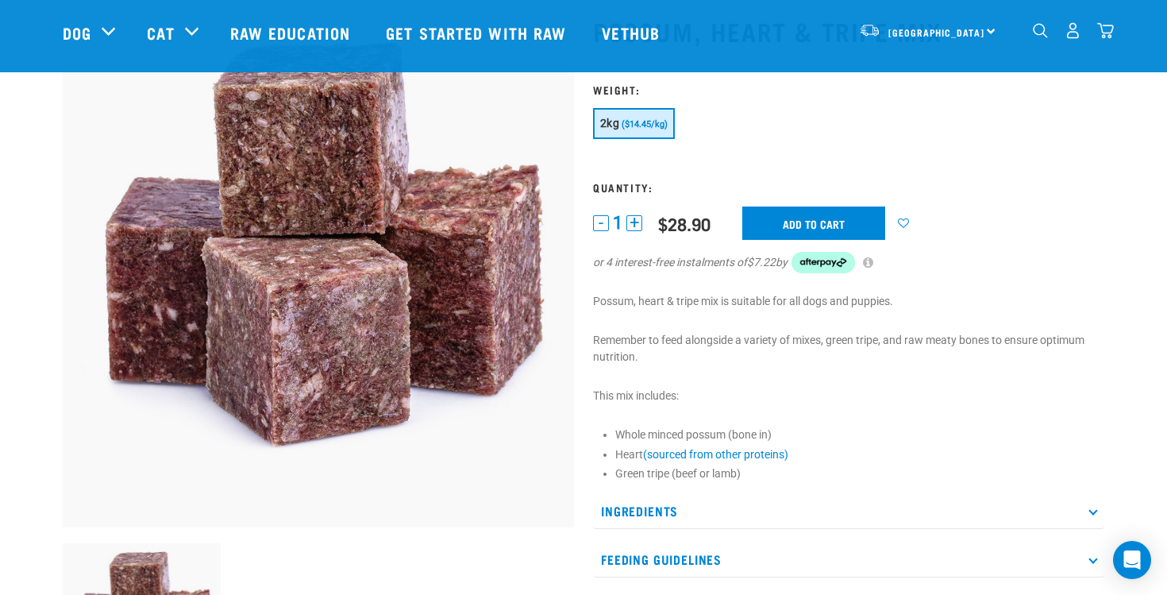
scroll to position [101, 0]
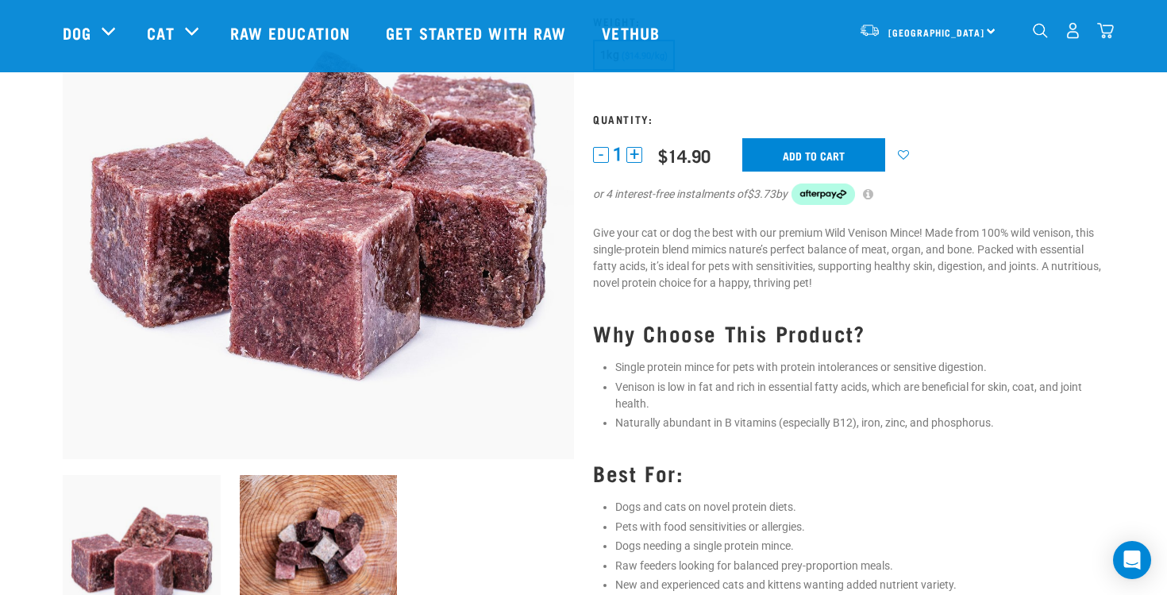
scroll to position [264, 0]
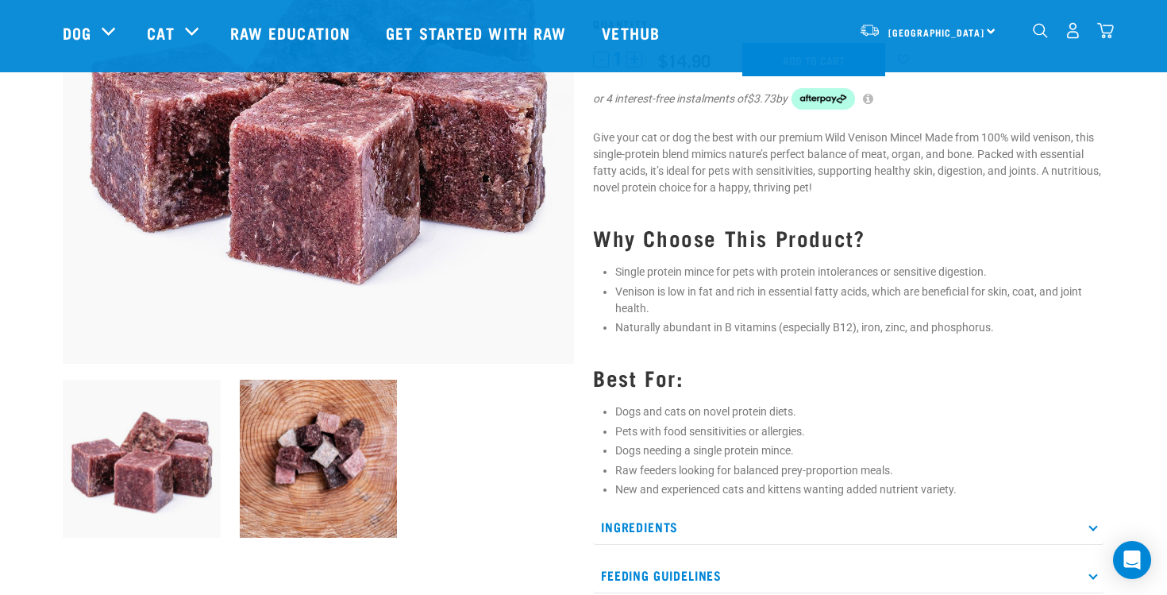
click at [353, 438] on img at bounding box center [319, 459] width 158 height 158
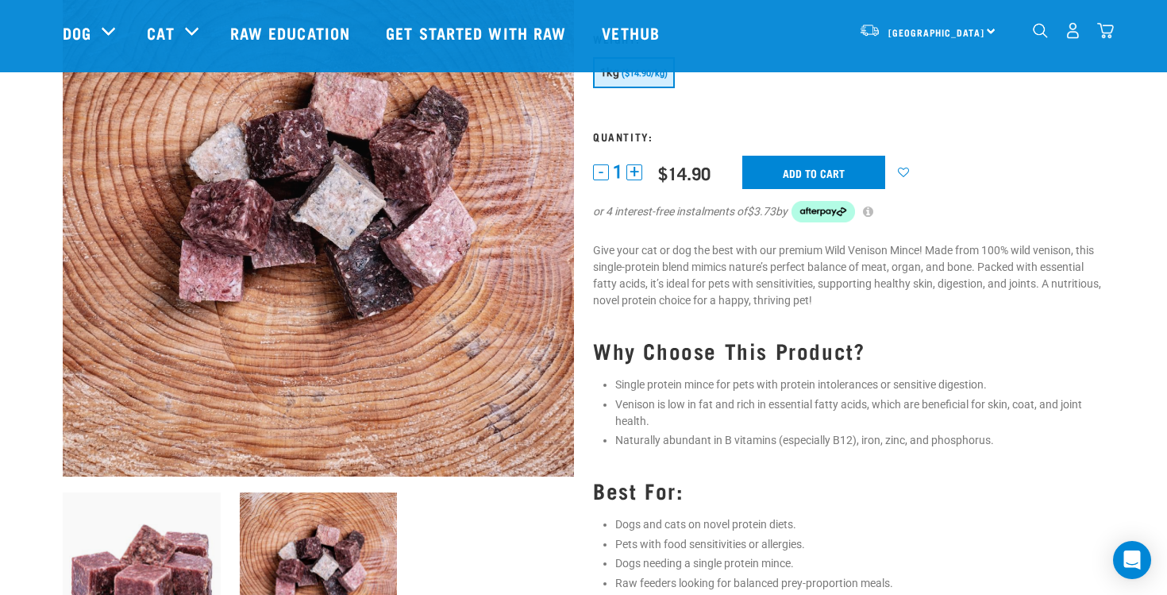
scroll to position [152, 0]
click at [133, 553] on img at bounding box center [142, 571] width 158 height 158
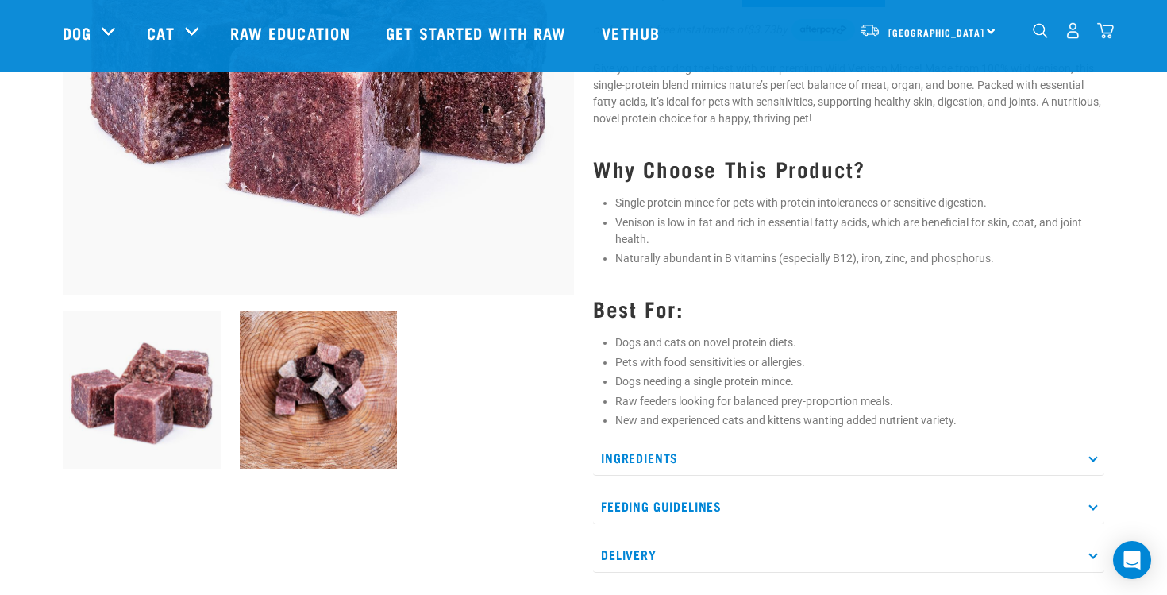
scroll to position [331, 0]
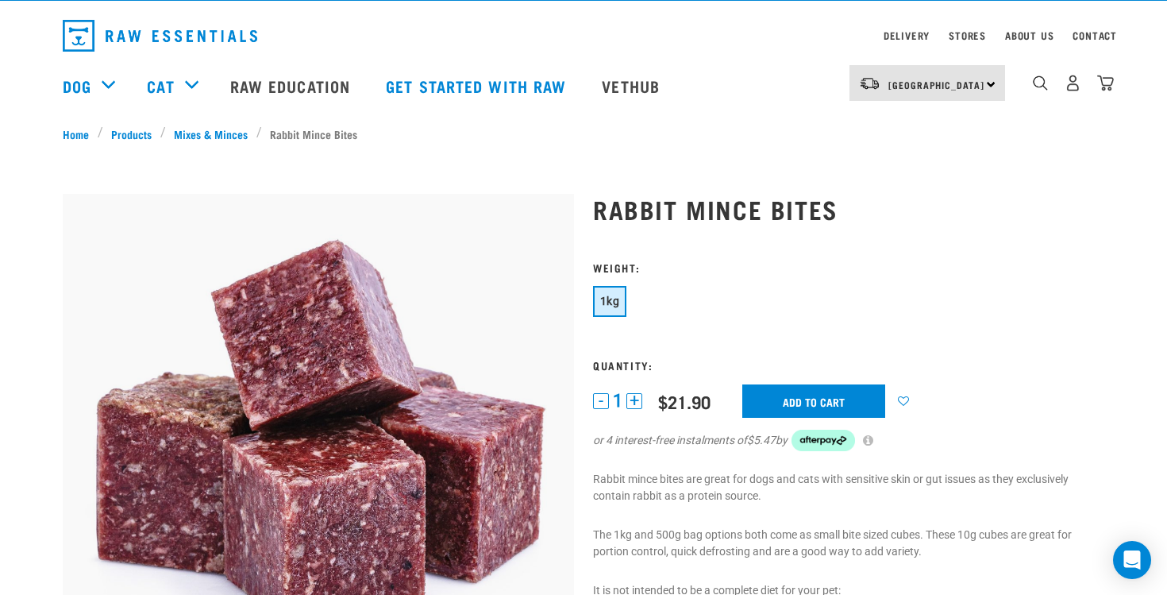
scroll to position [38, 0]
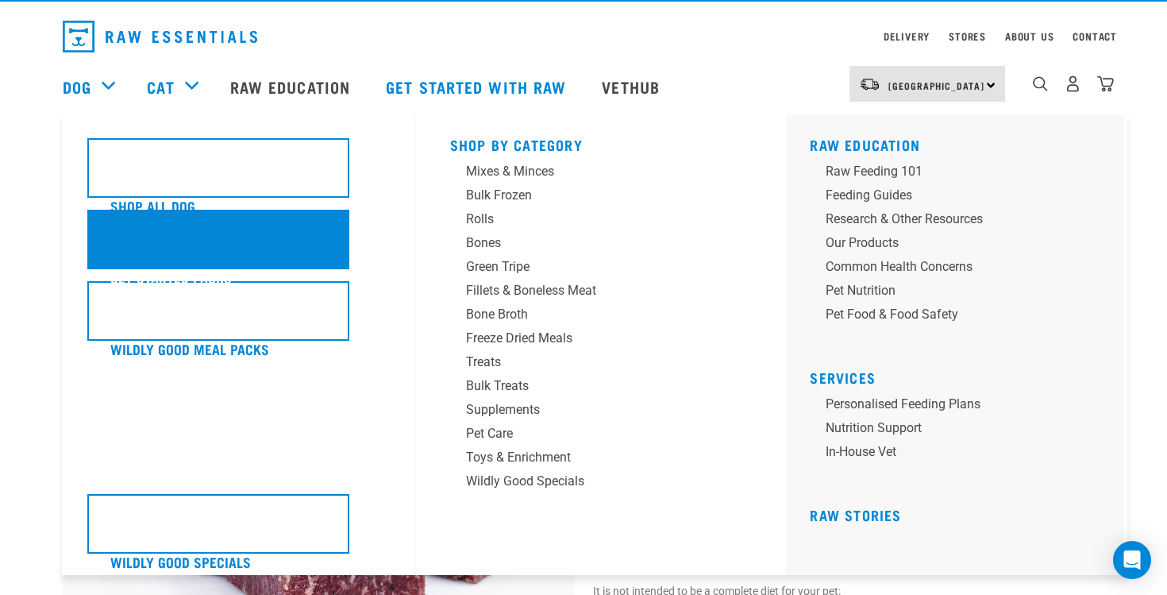
click at [271, 241] on div "Get Started Packs" at bounding box center [218, 240] width 262 height 60
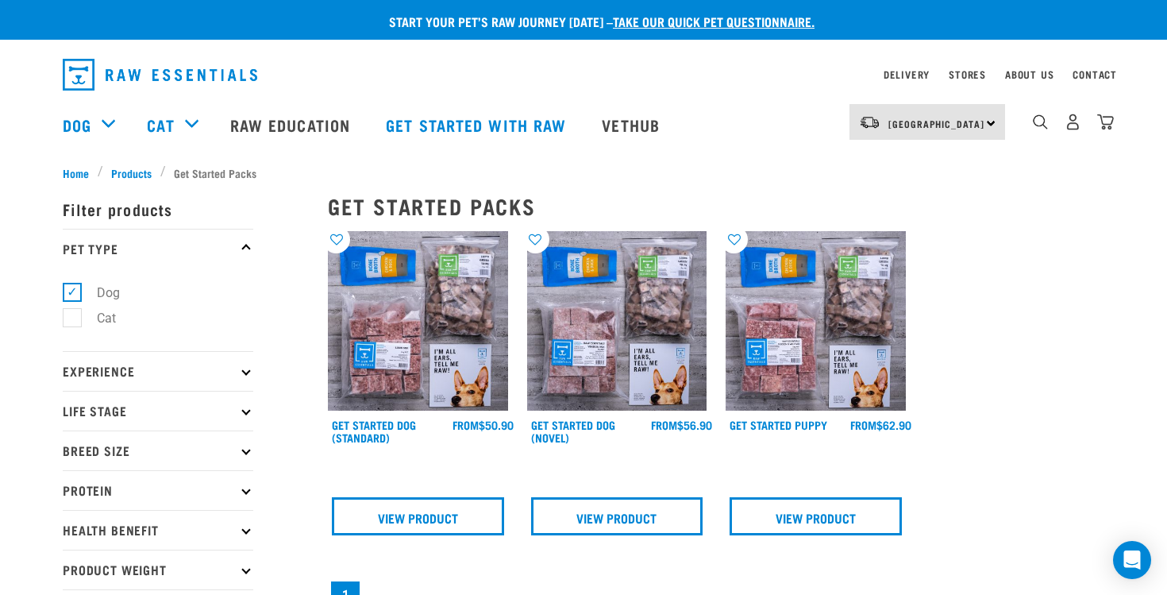
click at [405, 328] on img at bounding box center [418, 321] width 180 height 180
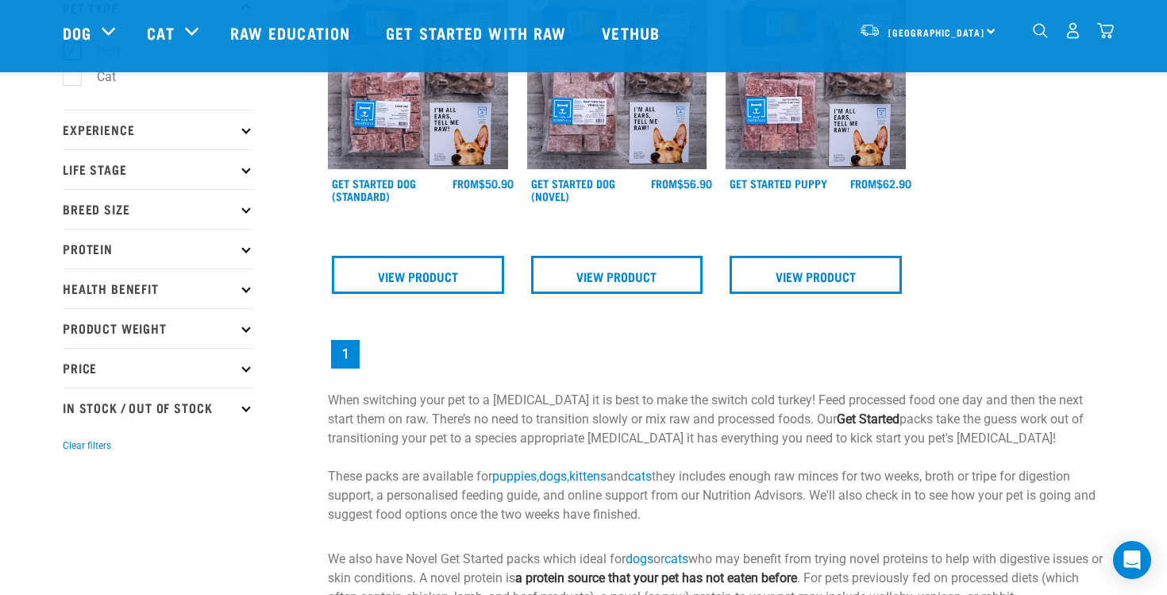
scroll to position [123, 0]
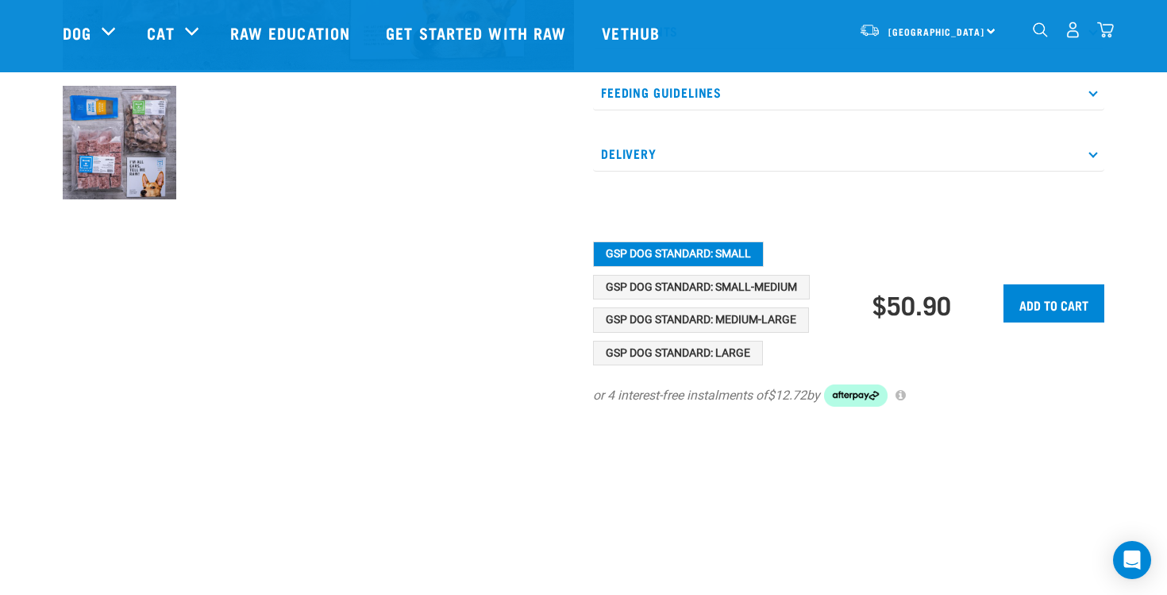
scroll to position [577, 0]
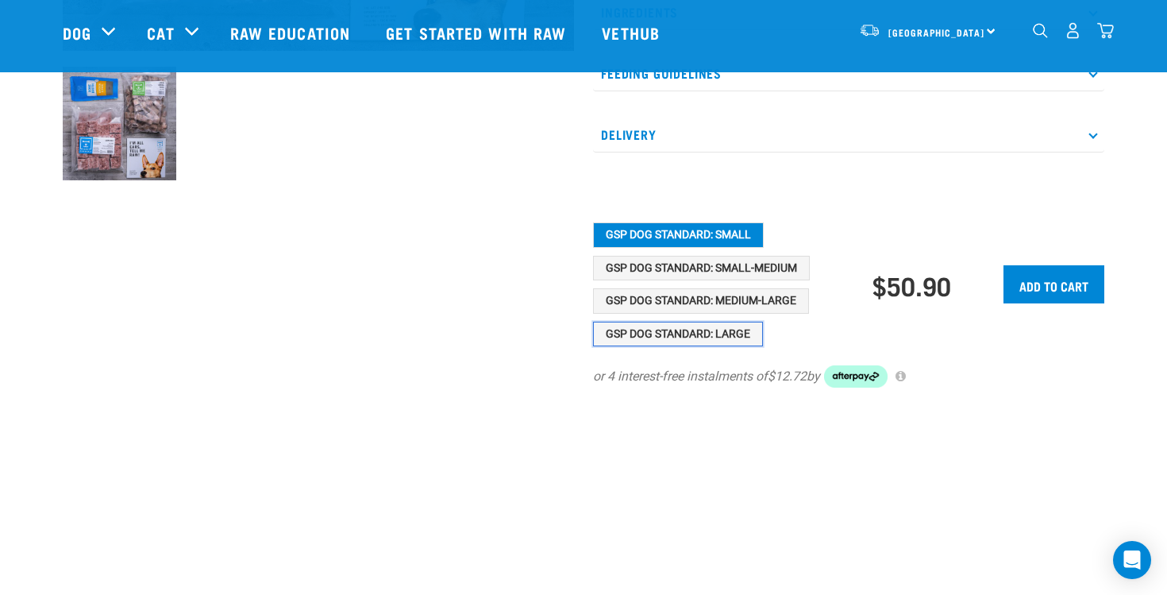
click at [650, 338] on button "GSP Dog Standard: Large" at bounding box center [678, 334] width 170 height 25
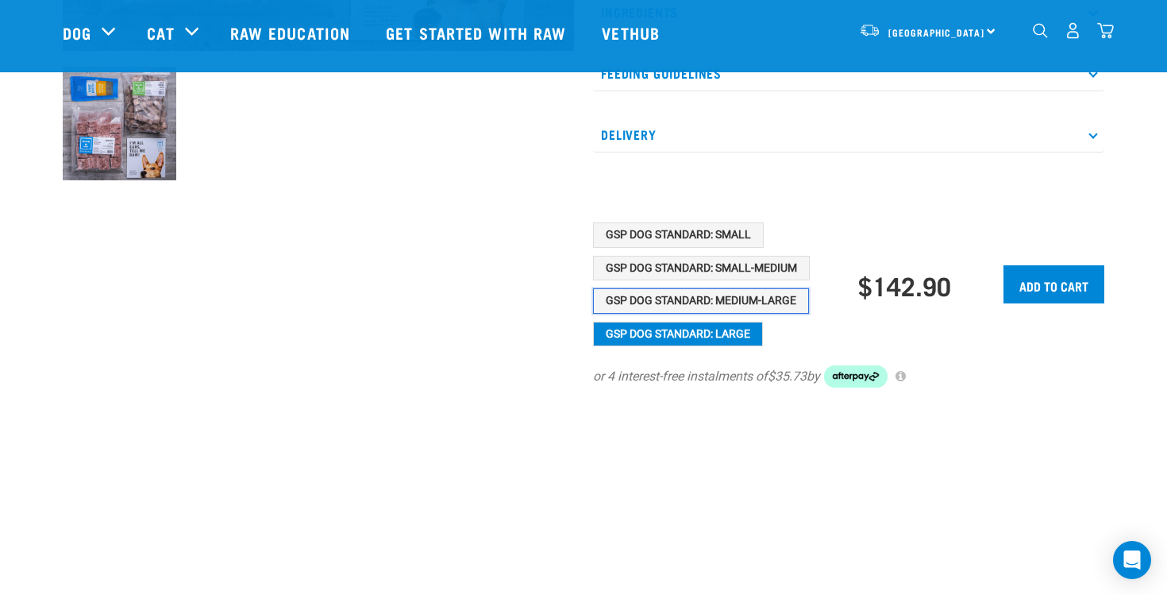
click at [651, 290] on button "GSP Dog Standard: Medium-Large" at bounding box center [701, 300] width 216 height 25
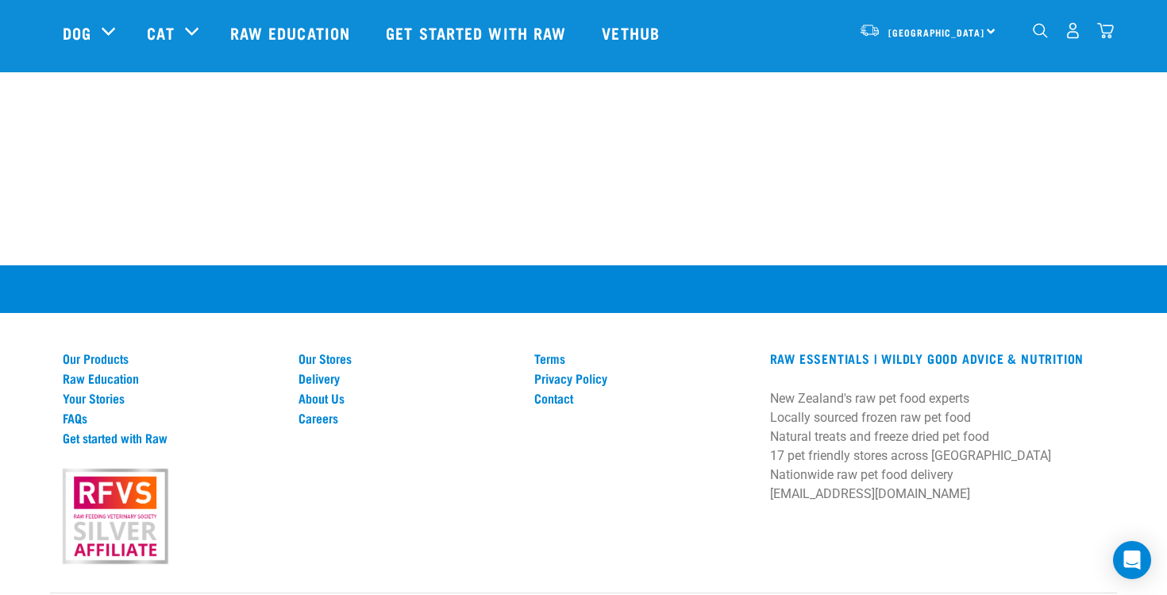
scroll to position [1274, 0]
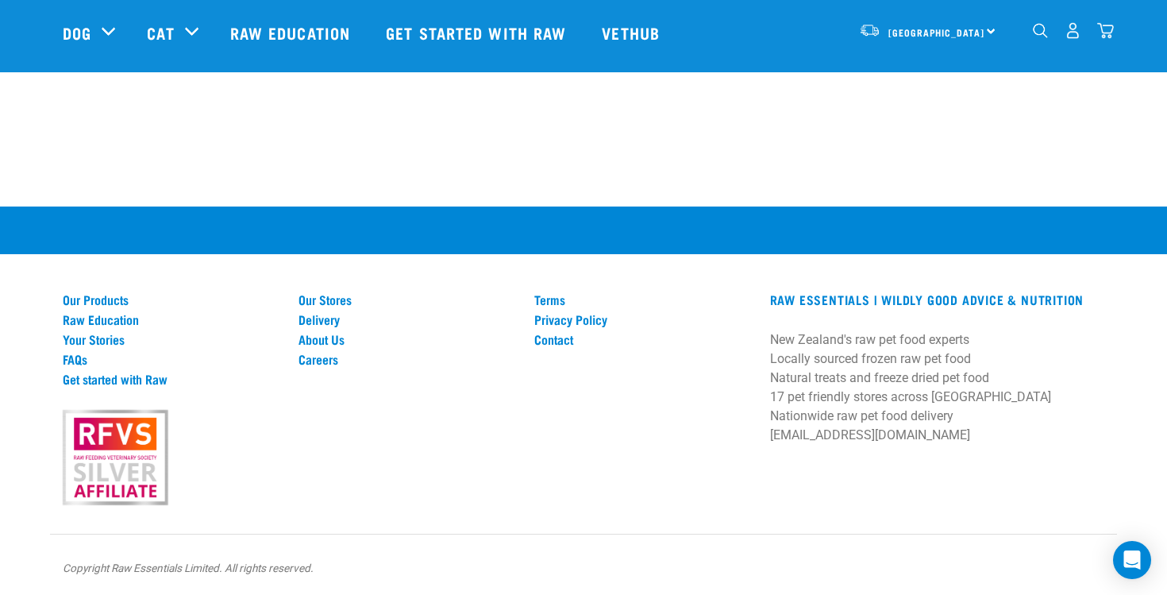
click at [567, 400] on div "Terms Privacy Policy Contact" at bounding box center [643, 397] width 236 height 211
click at [343, 297] on link "Our Stores" at bounding box center [407, 299] width 217 height 14
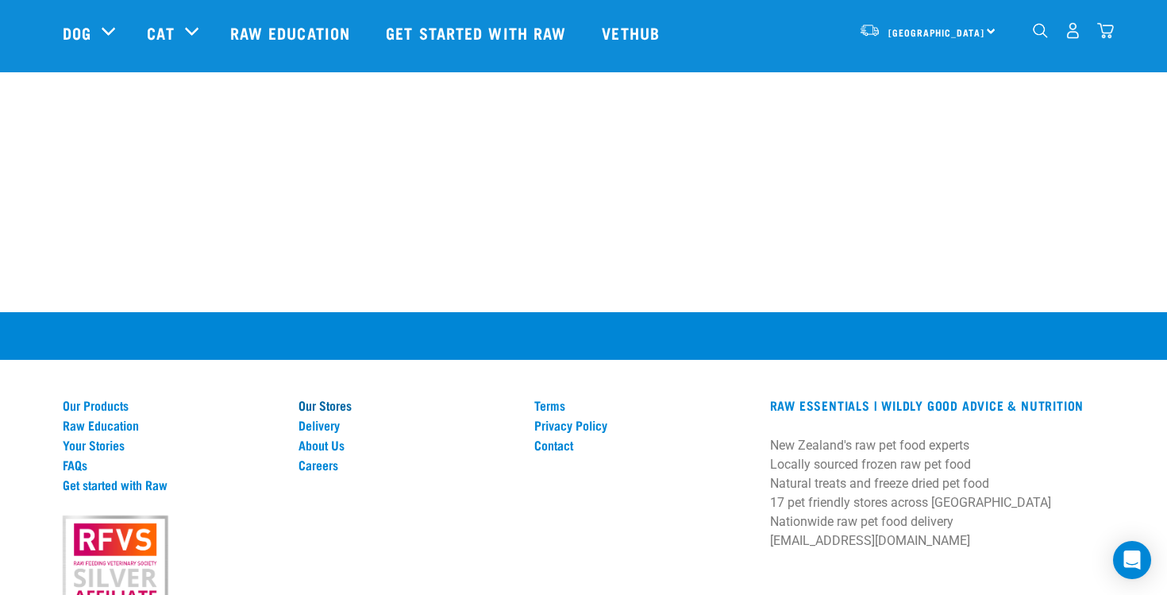
scroll to position [1163, 0]
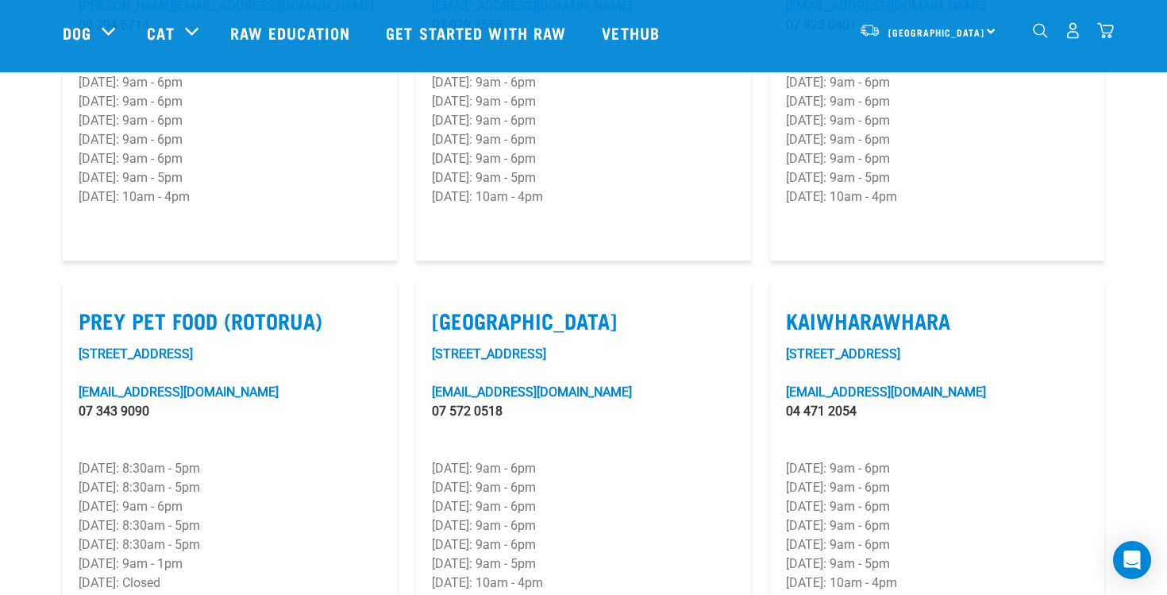
scroll to position [1831, 0]
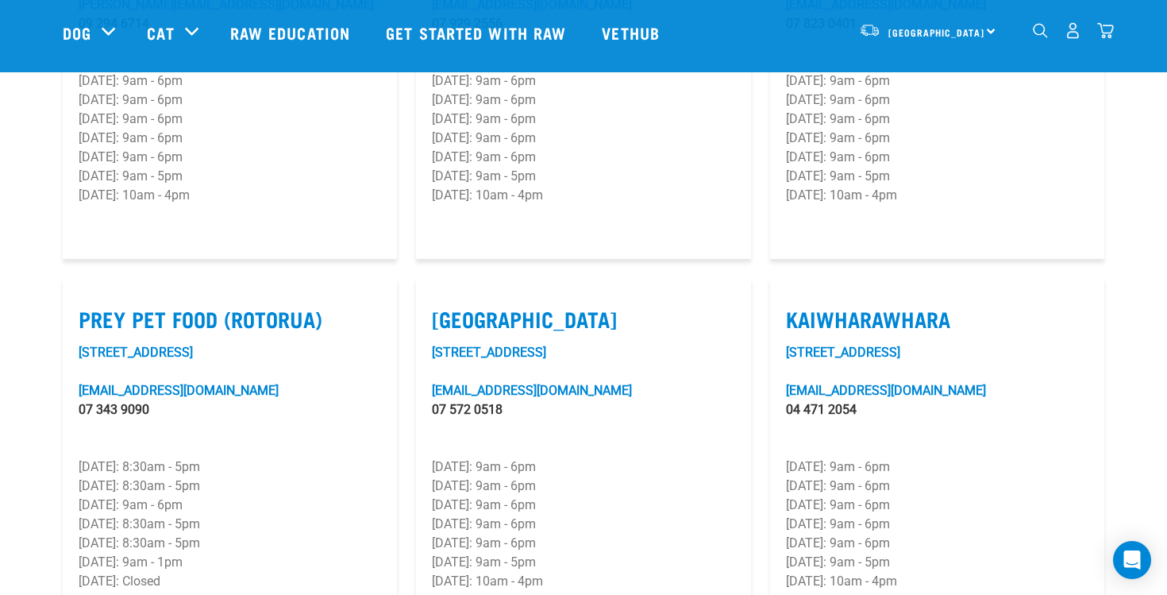
drag, startPoint x: 230, startPoint y: 336, endPoint x: 198, endPoint y: 320, distance: 35.5
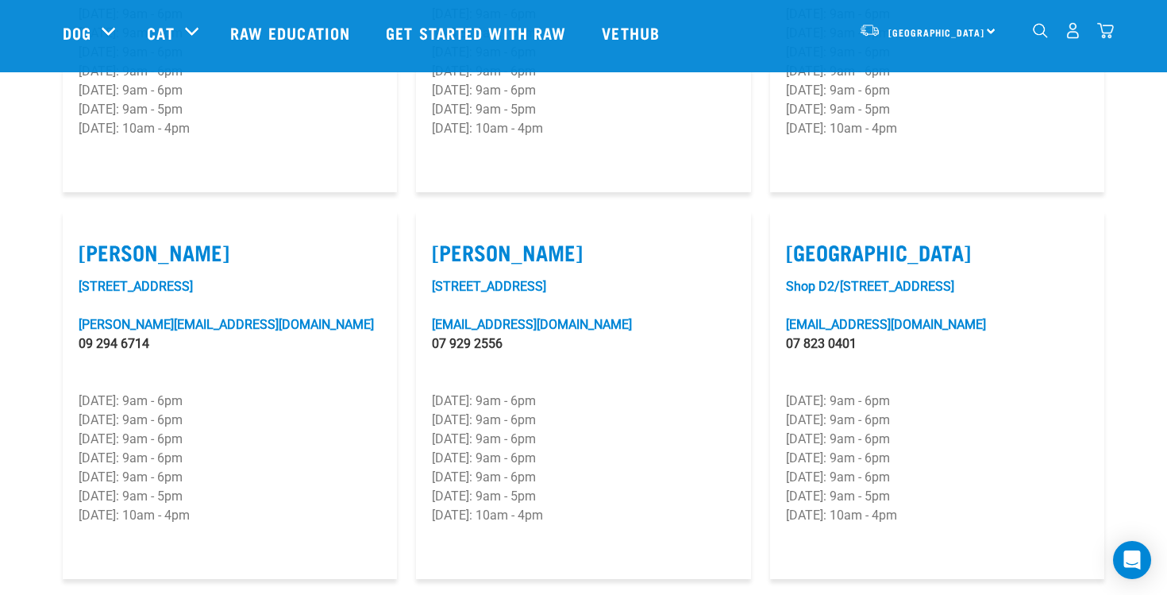
scroll to position [1508, 0]
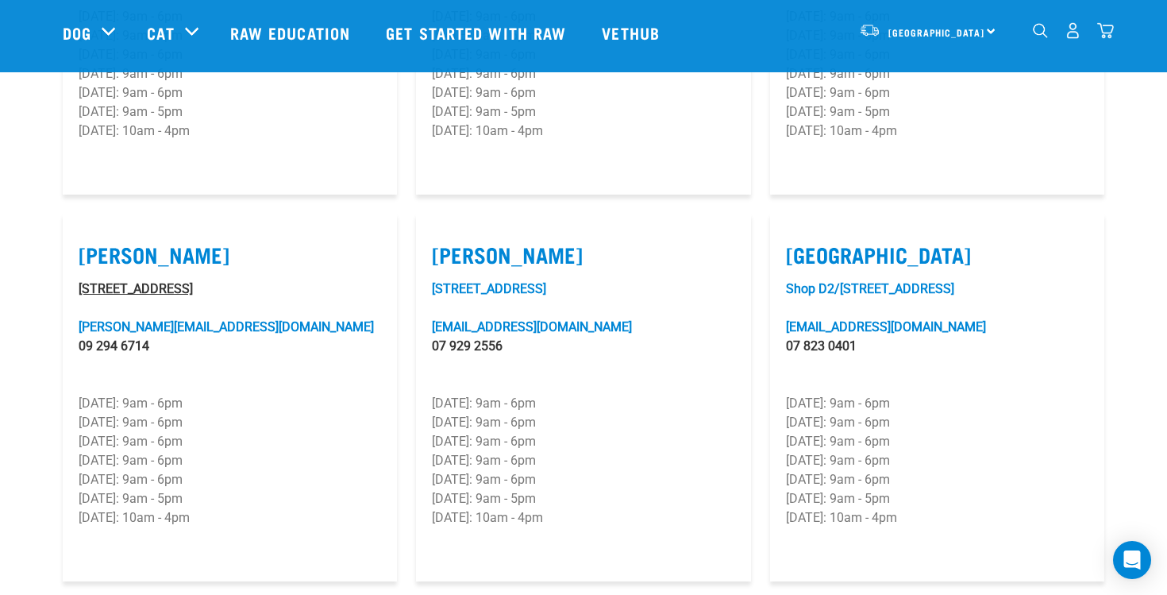
click at [190, 281] on link "[STREET_ADDRESS]" at bounding box center [136, 288] width 114 height 15
